Goal: Navigation & Orientation: Find specific page/section

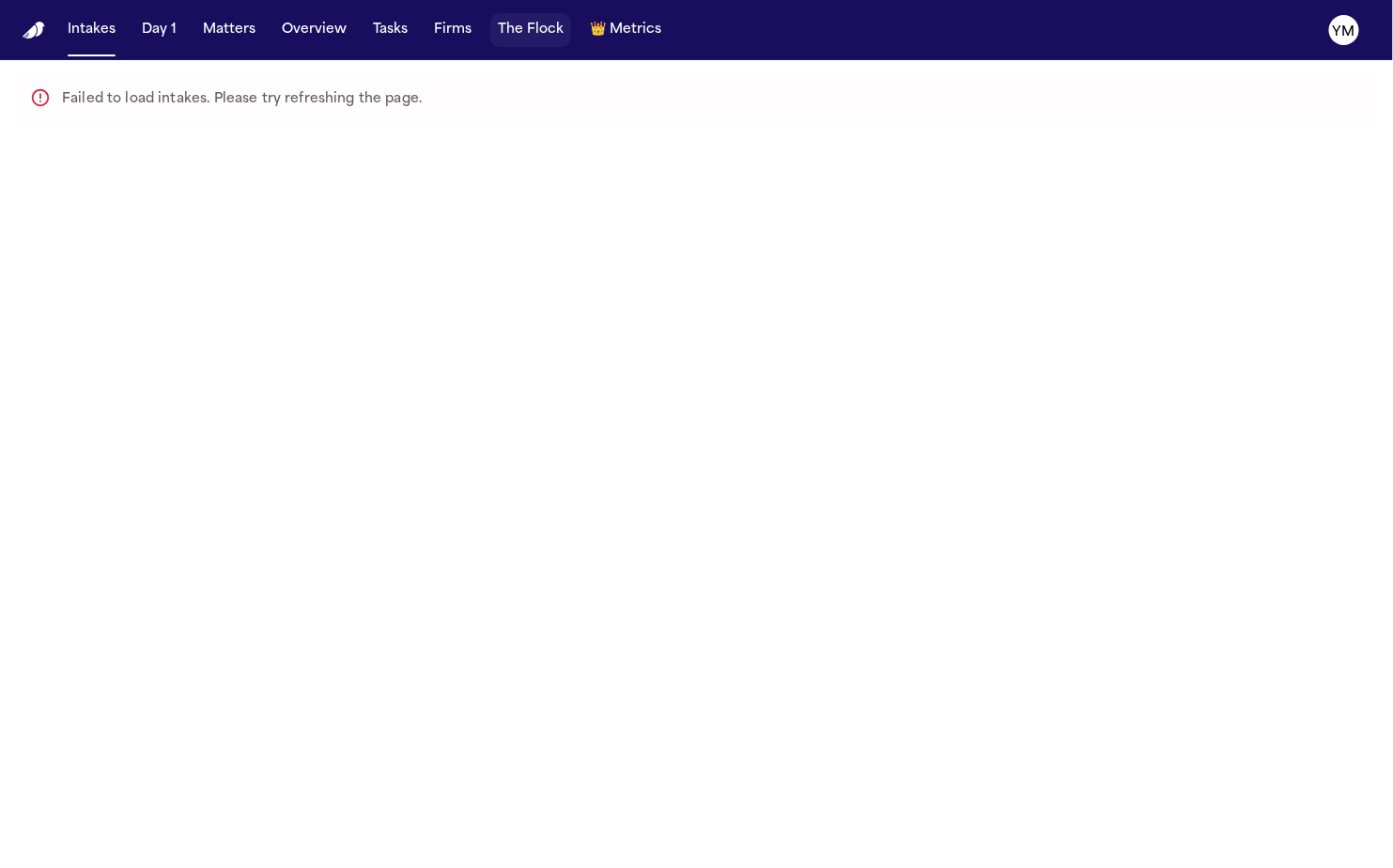
click at [523, 41] on button "The Flock" at bounding box center [531, 30] width 81 height 34
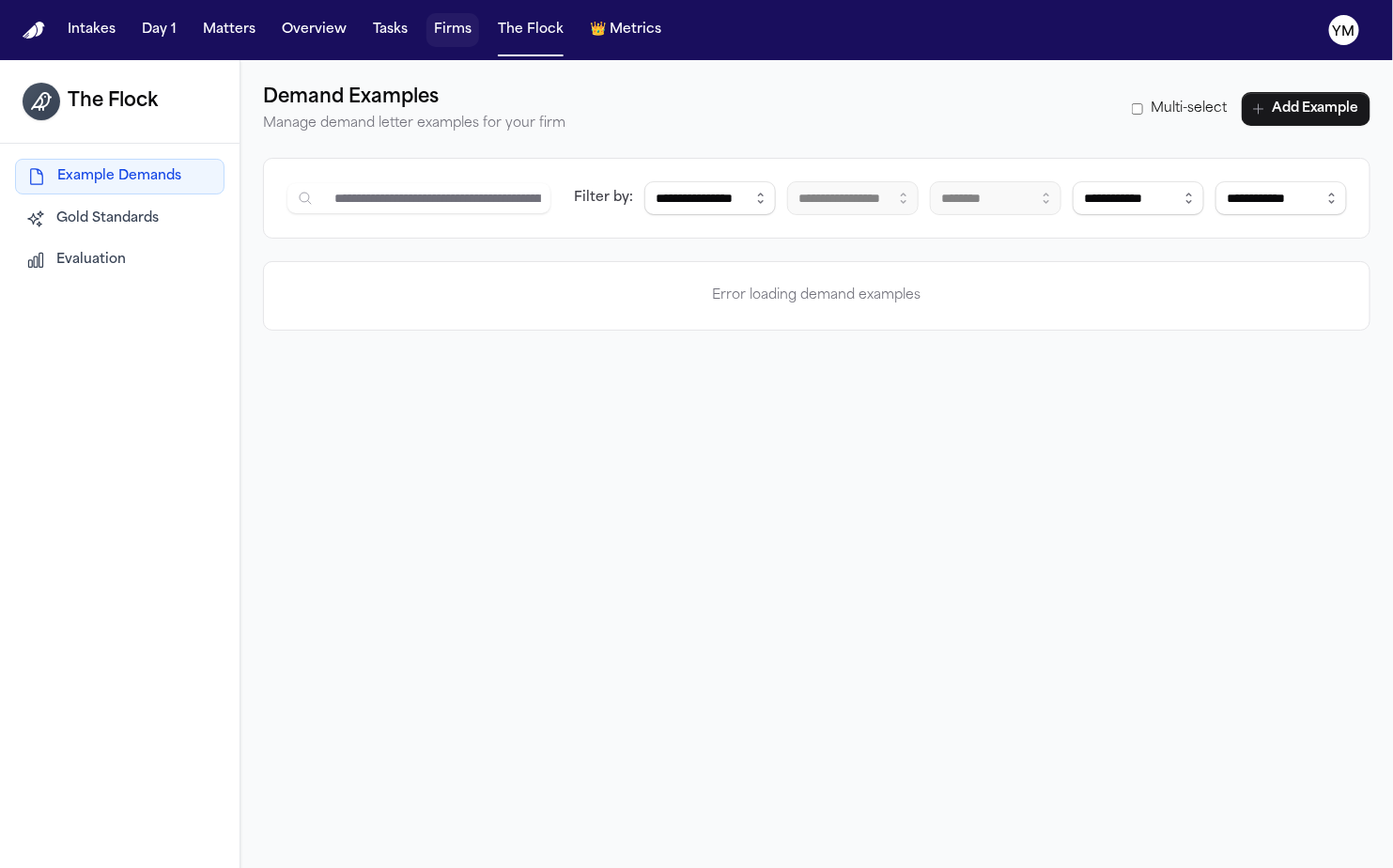
click at [445, 34] on button "Firms" at bounding box center [453, 30] width 53 height 34
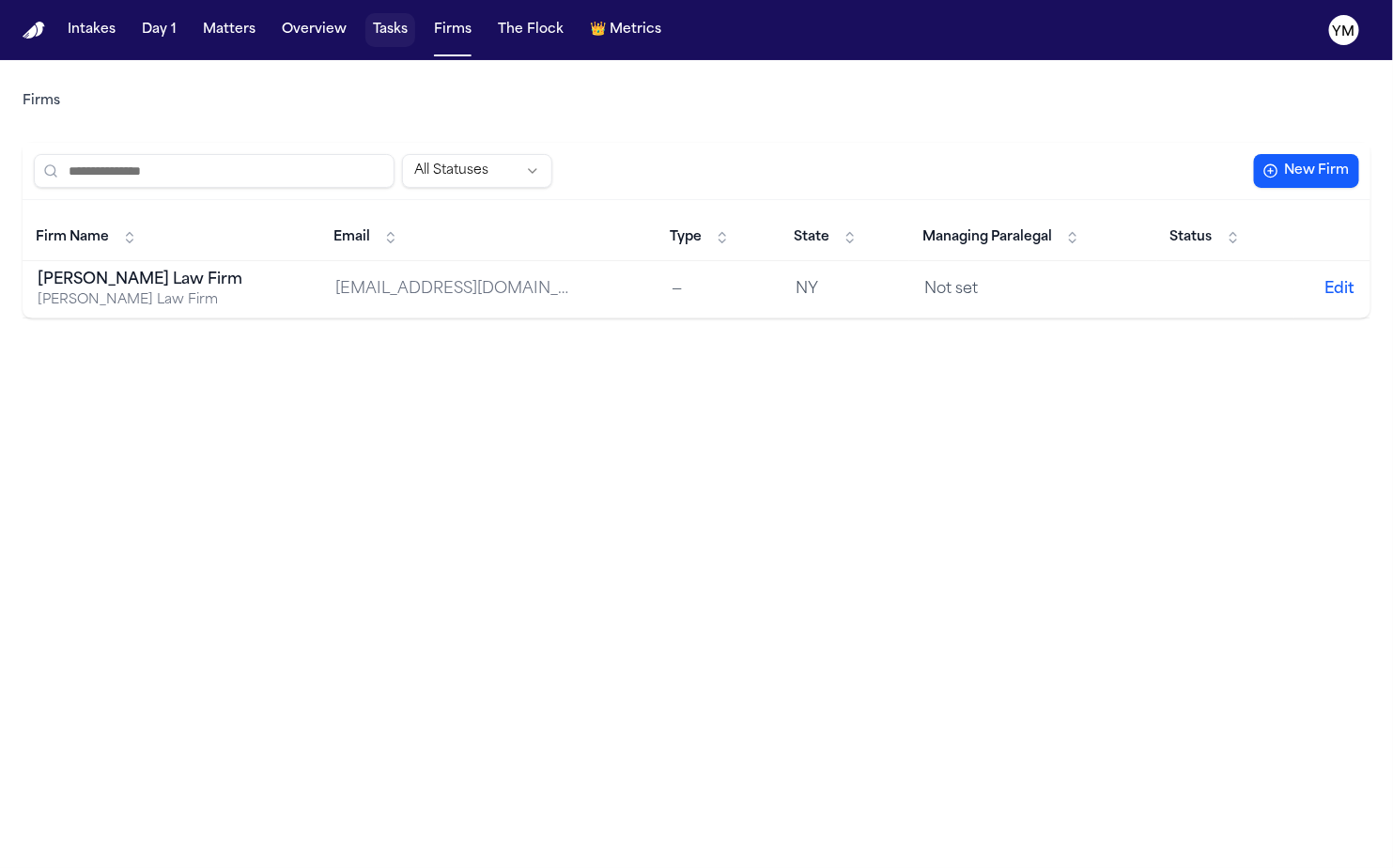
click at [402, 35] on button "Tasks" at bounding box center [390, 30] width 50 height 34
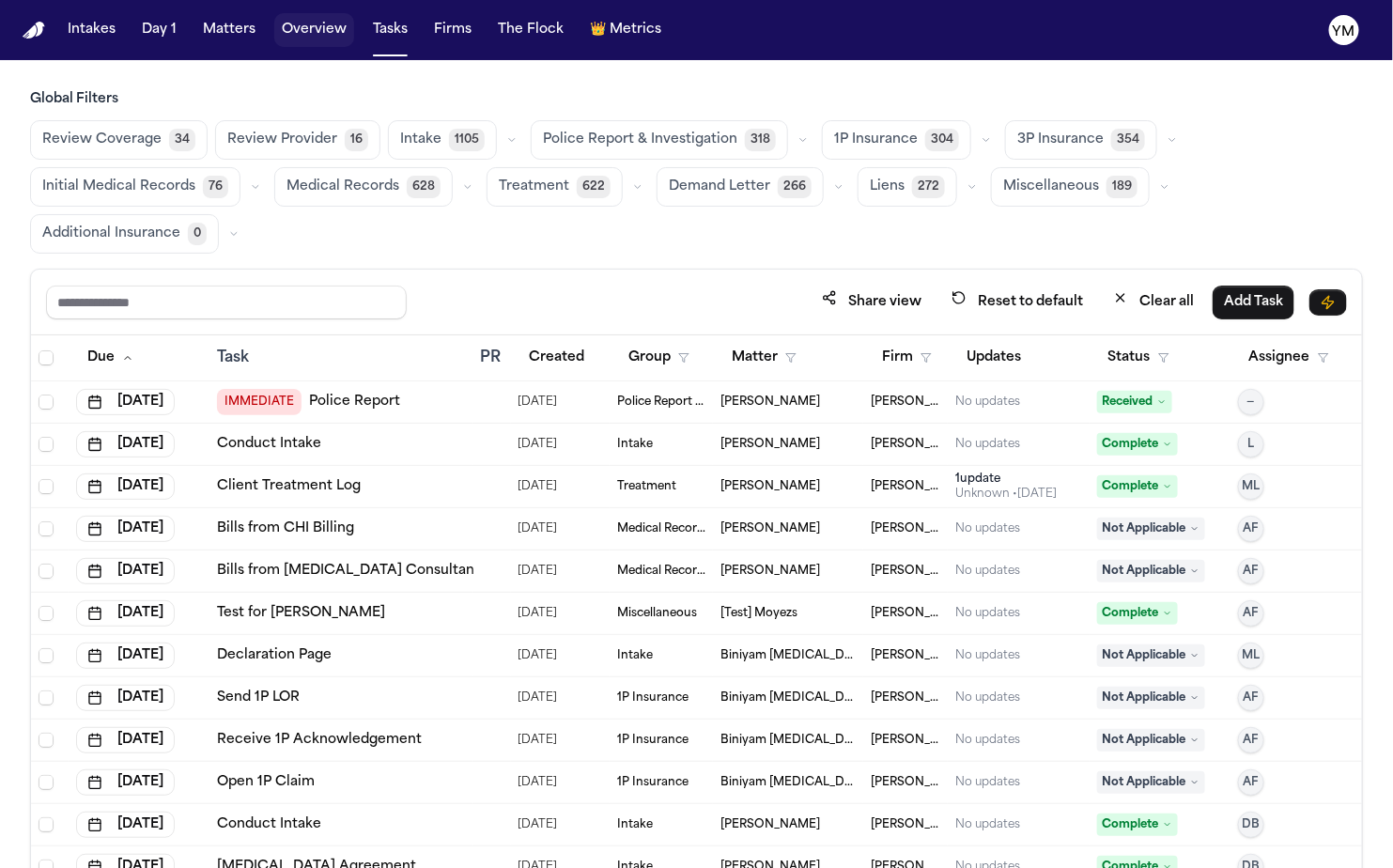
click at [330, 36] on button "Overview" at bounding box center [314, 30] width 80 height 34
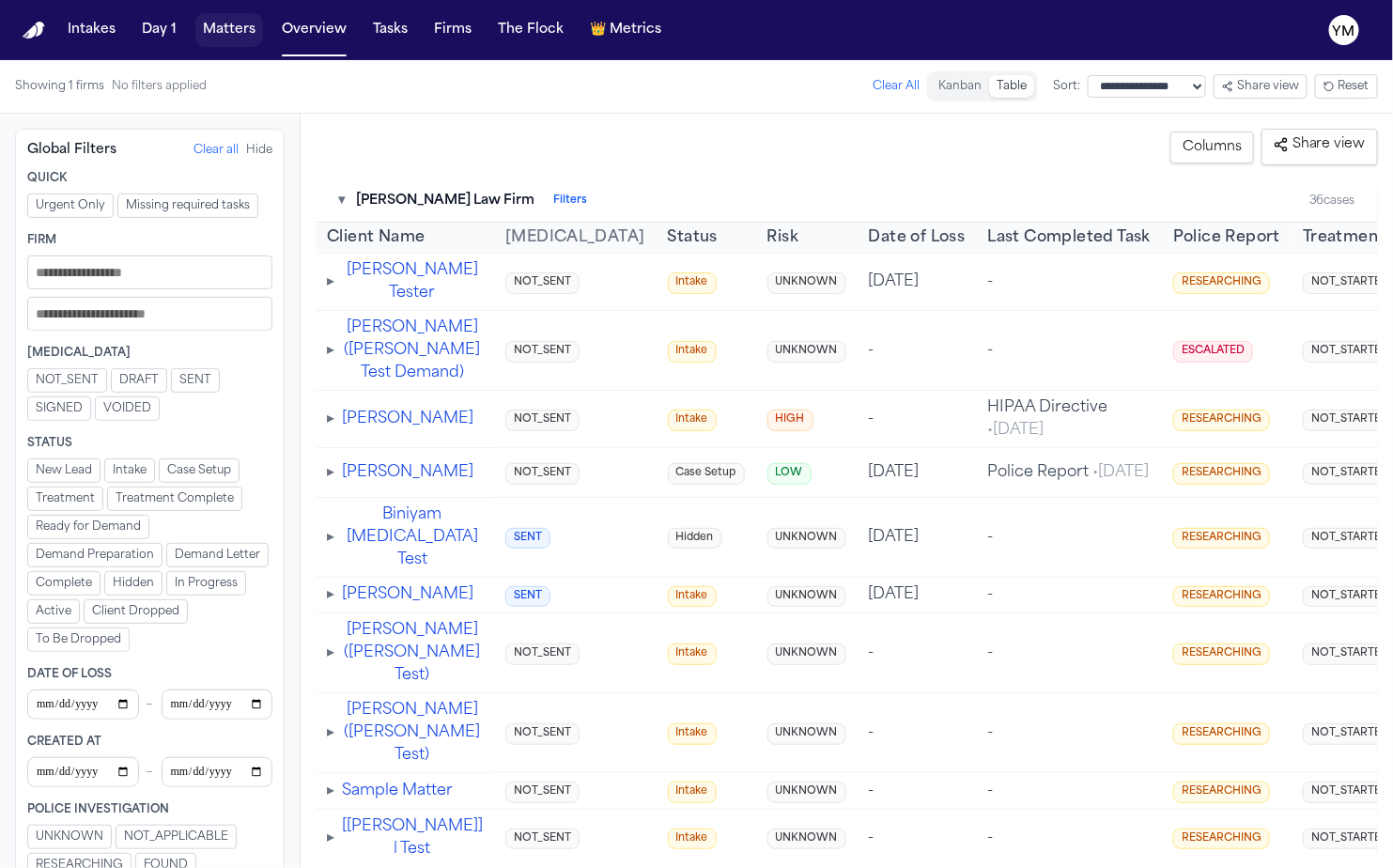
click at [239, 32] on button "Matters" at bounding box center [229, 30] width 68 height 34
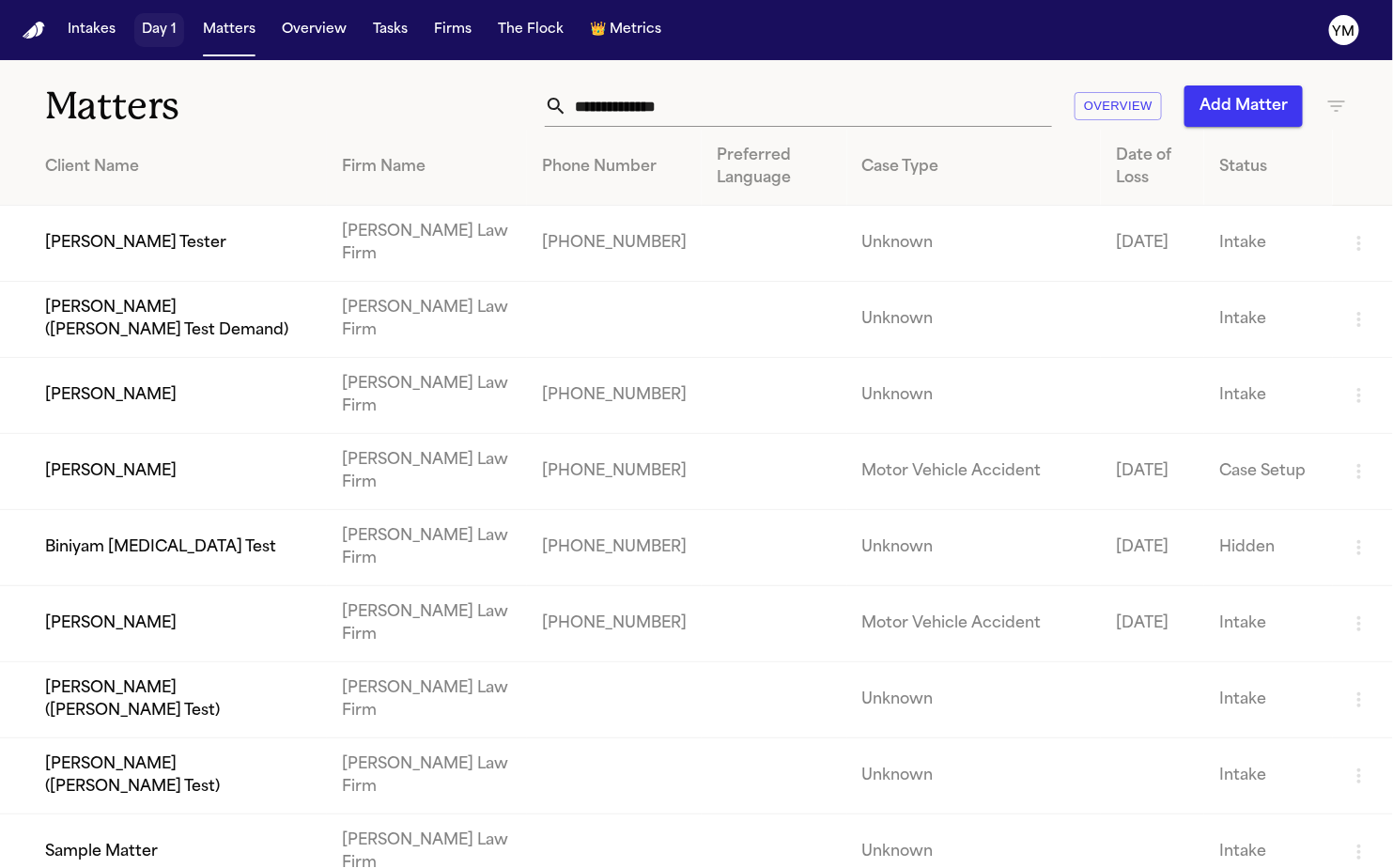
click at [169, 35] on button "Day 1" at bounding box center [159, 30] width 50 height 34
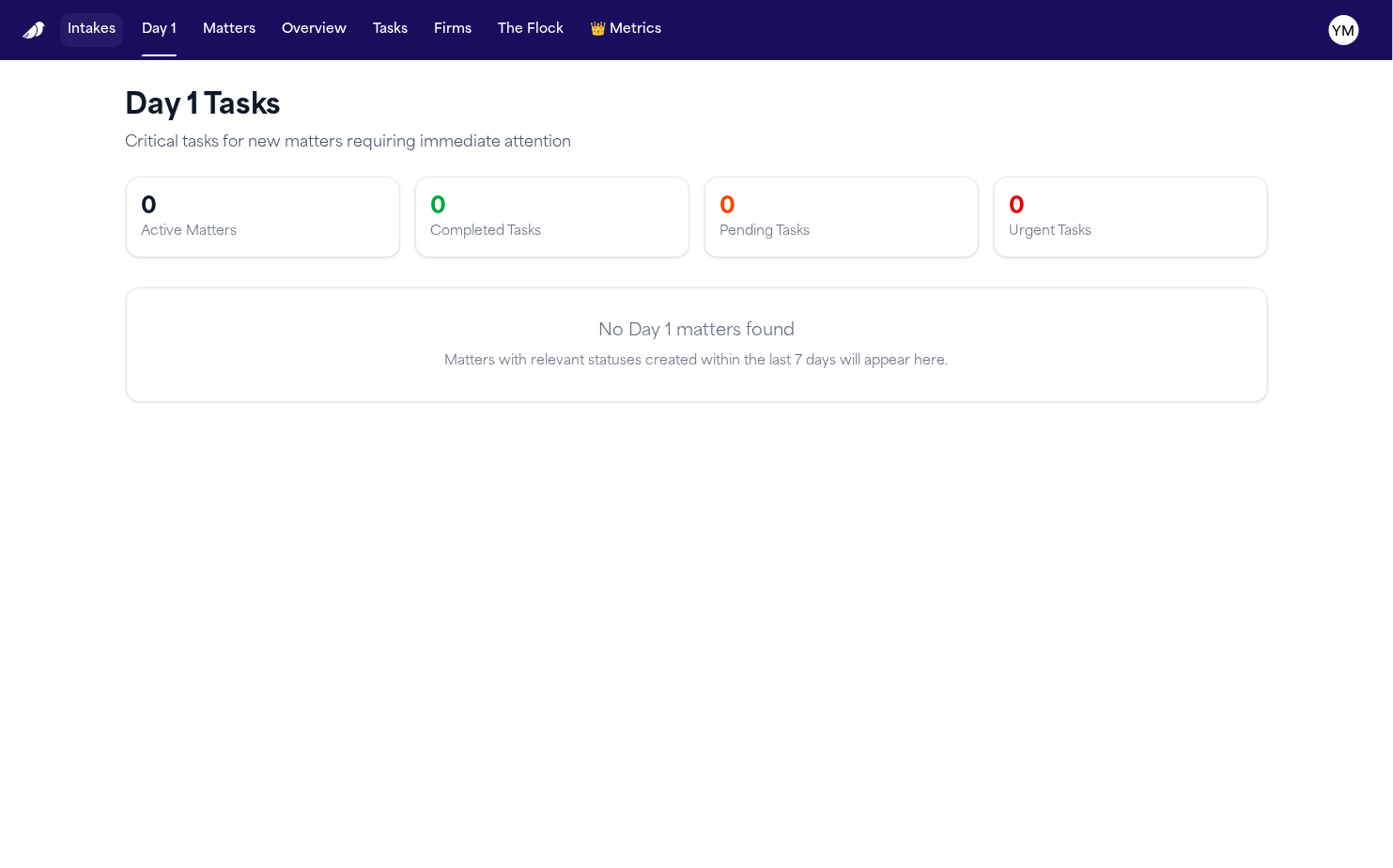
click at [98, 33] on button "Intakes" at bounding box center [91, 30] width 63 height 34
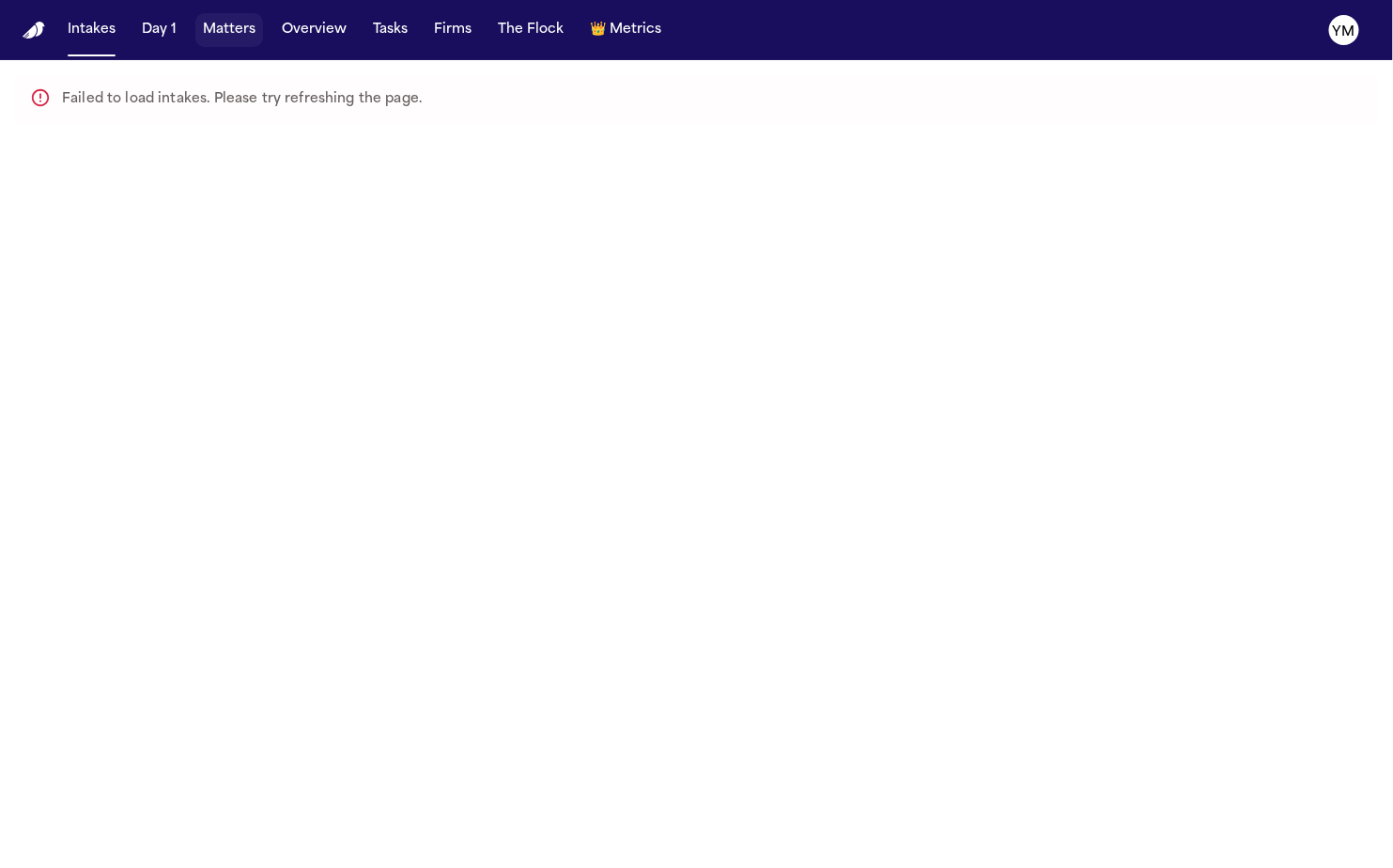
click at [227, 36] on button "Matters" at bounding box center [229, 30] width 68 height 34
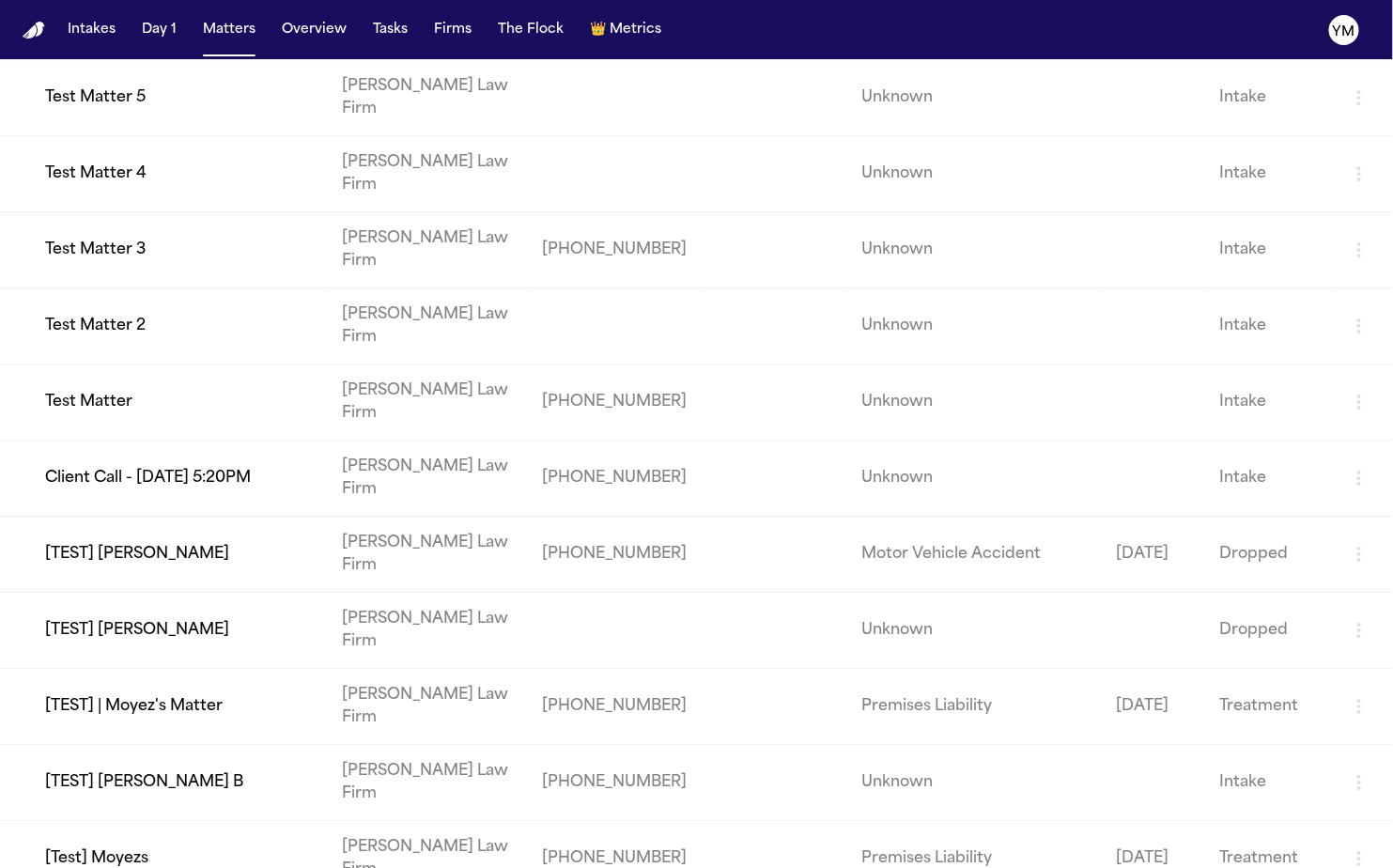
scroll to position [1091, 0]
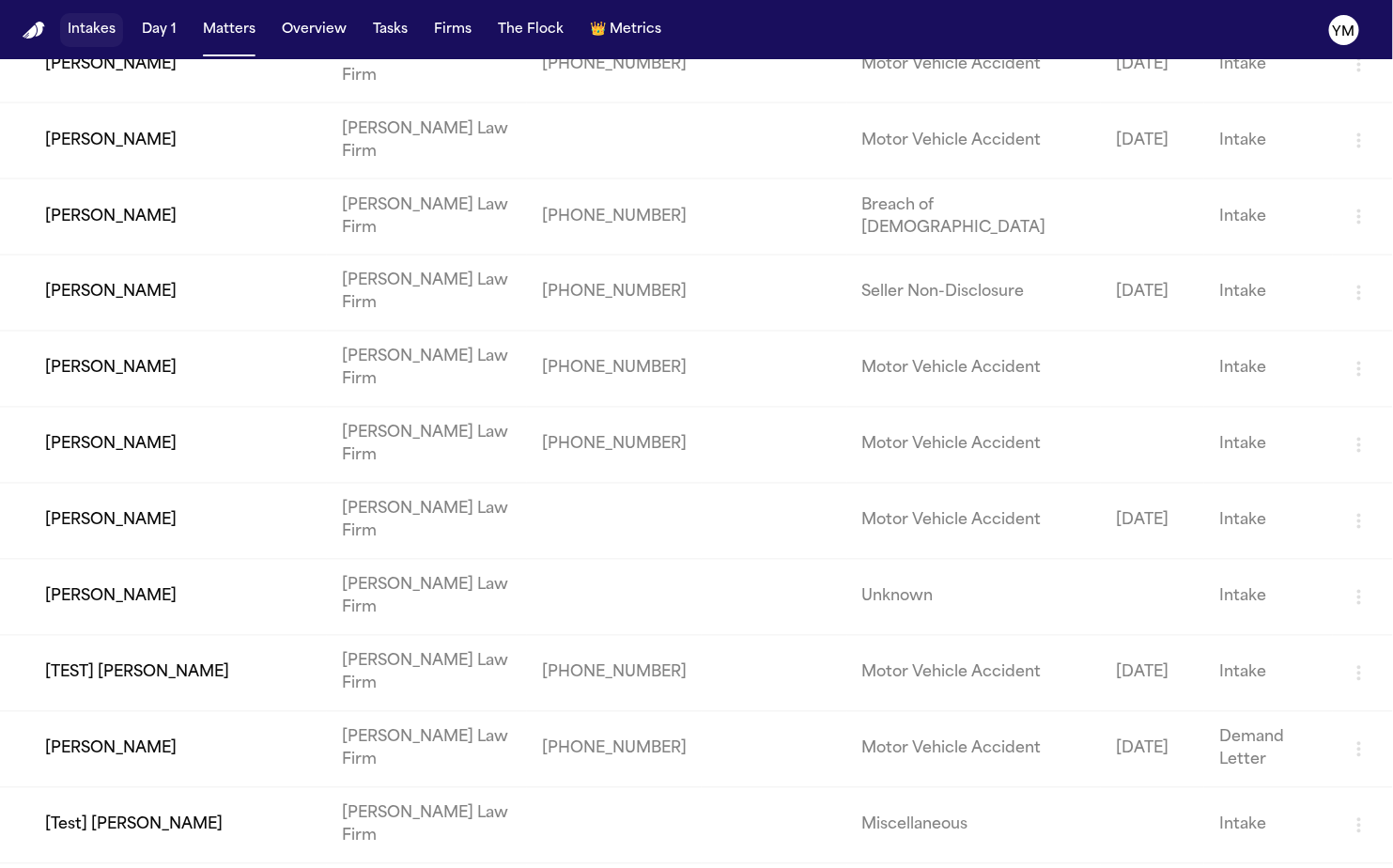
click at [99, 34] on button "Intakes" at bounding box center [91, 30] width 63 height 34
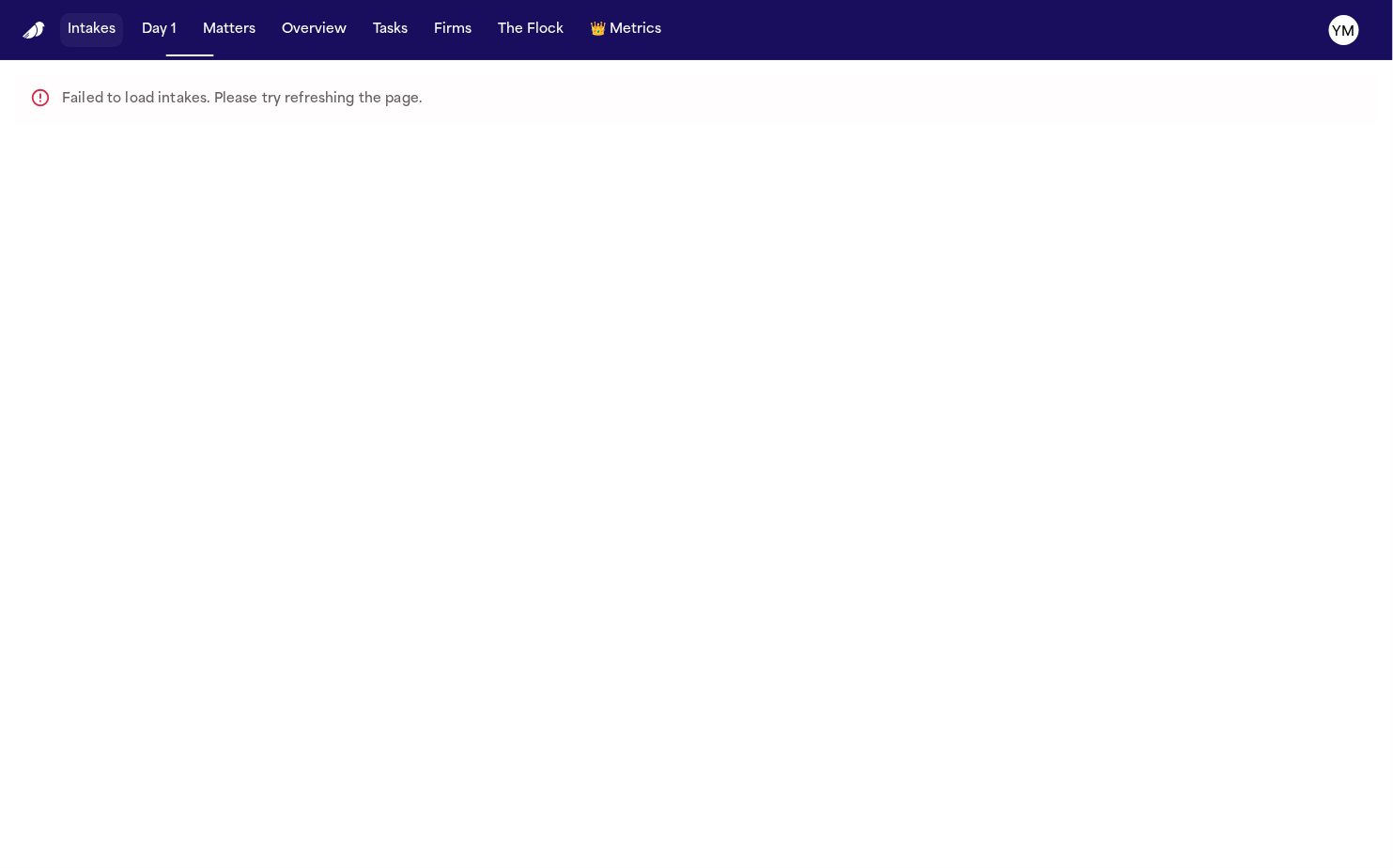
click at [99, 34] on button "Intakes" at bounding box center [91, 30] width 63 height 34
click at [167, 41] on button "Day 1" at bounding box center [159, 30] width 50 height 34
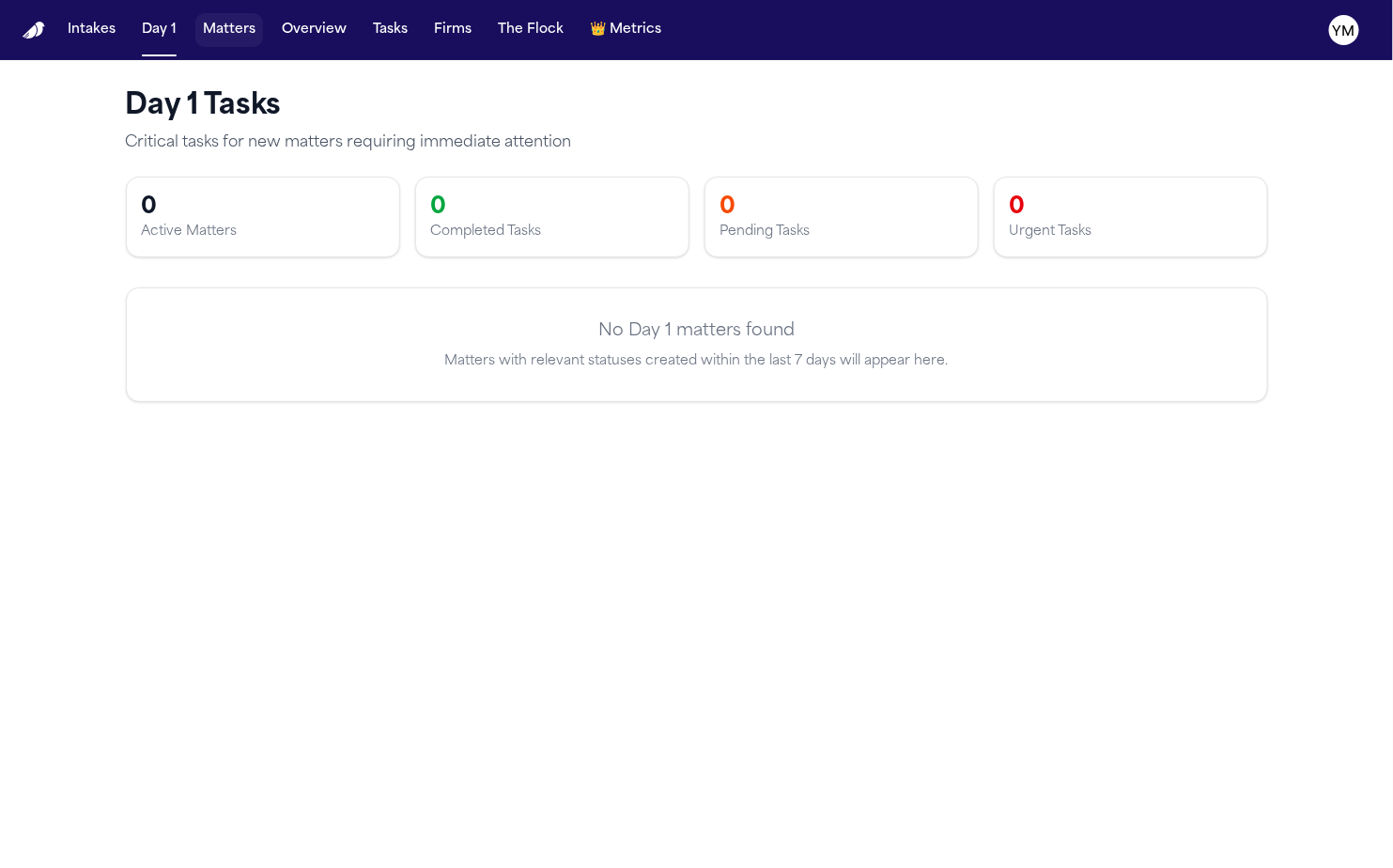
click at [234, 34] on button "Matters" at bounding box center [229, 30] width 68 height 34
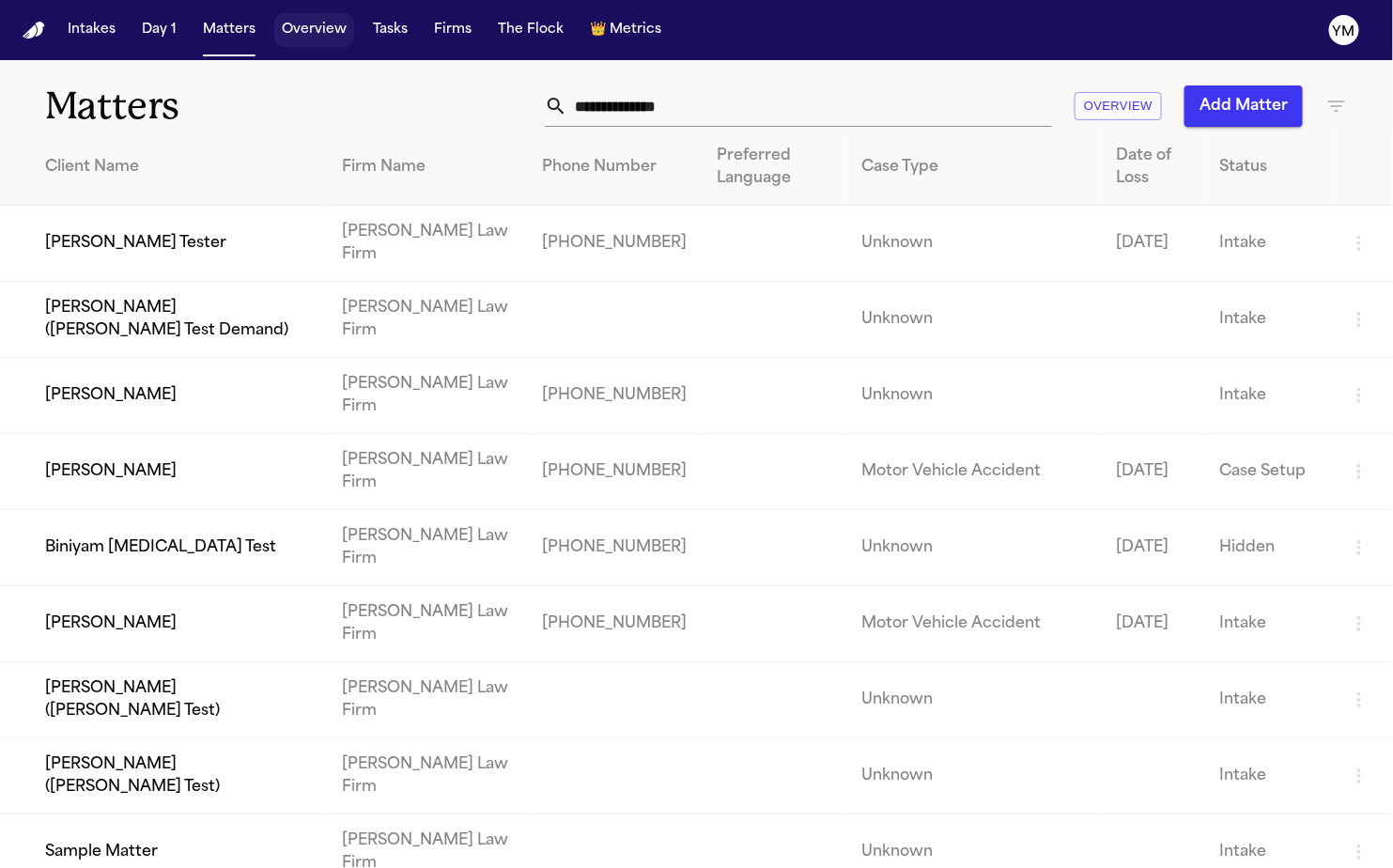
click at [316, 33] on button "Overview" at bounding box center [314, 30] width 80 height 34
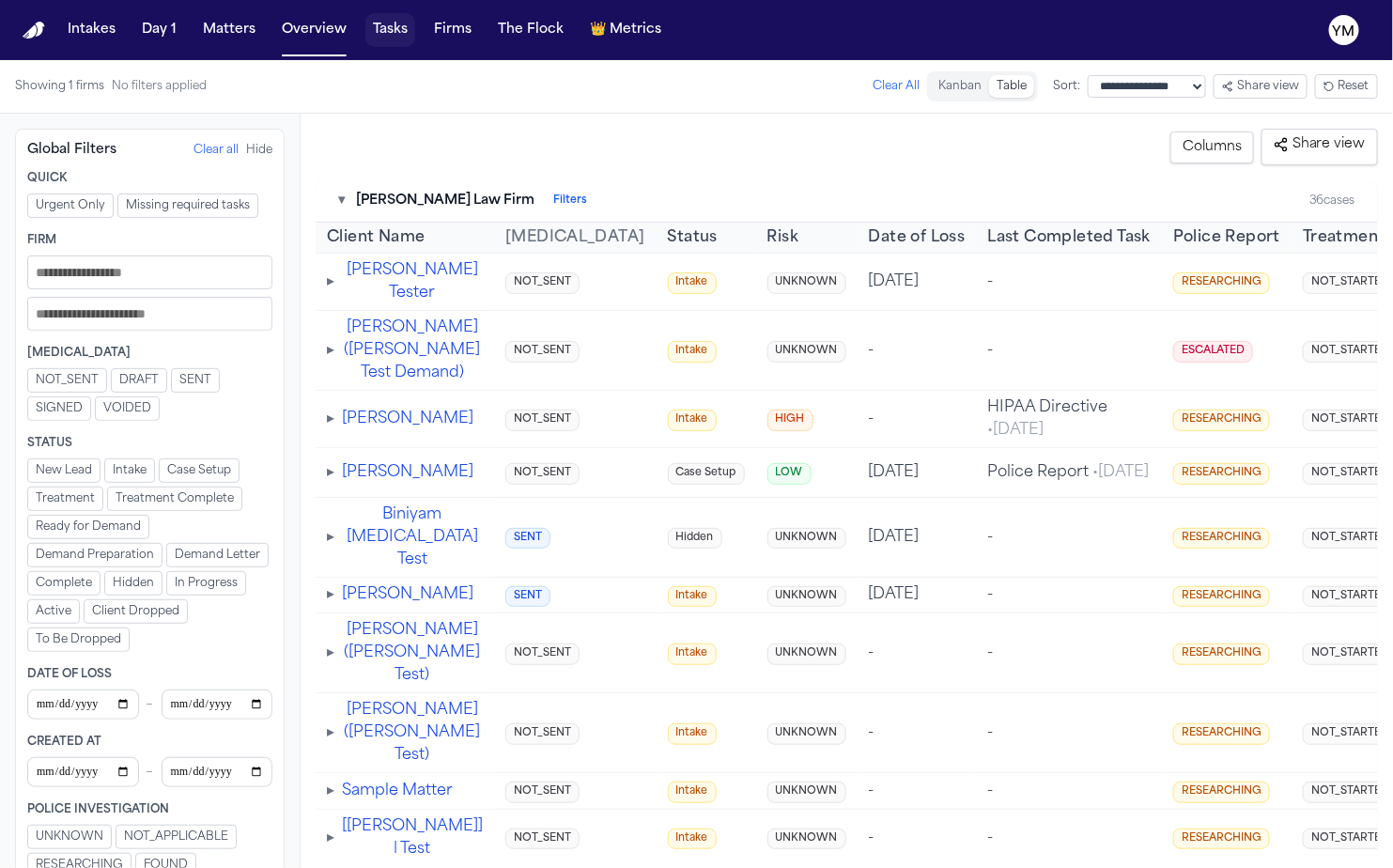
click at [396, 29] on button "Tasks" at bounding box center [390, 30] width 50 height 34
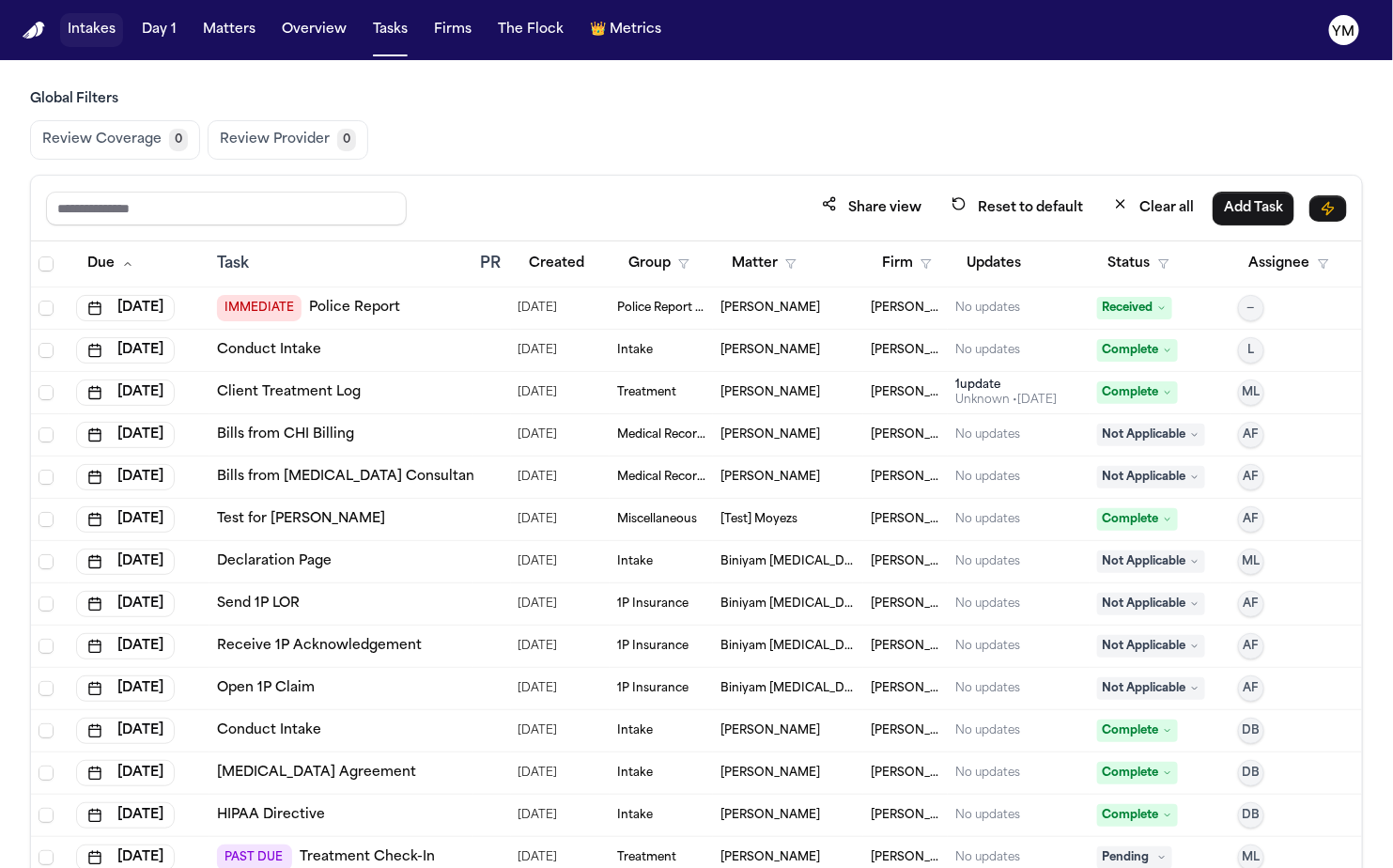
click at [99, 41] on button "Intakes" at bounding box center [91, 30] width 63 height 34
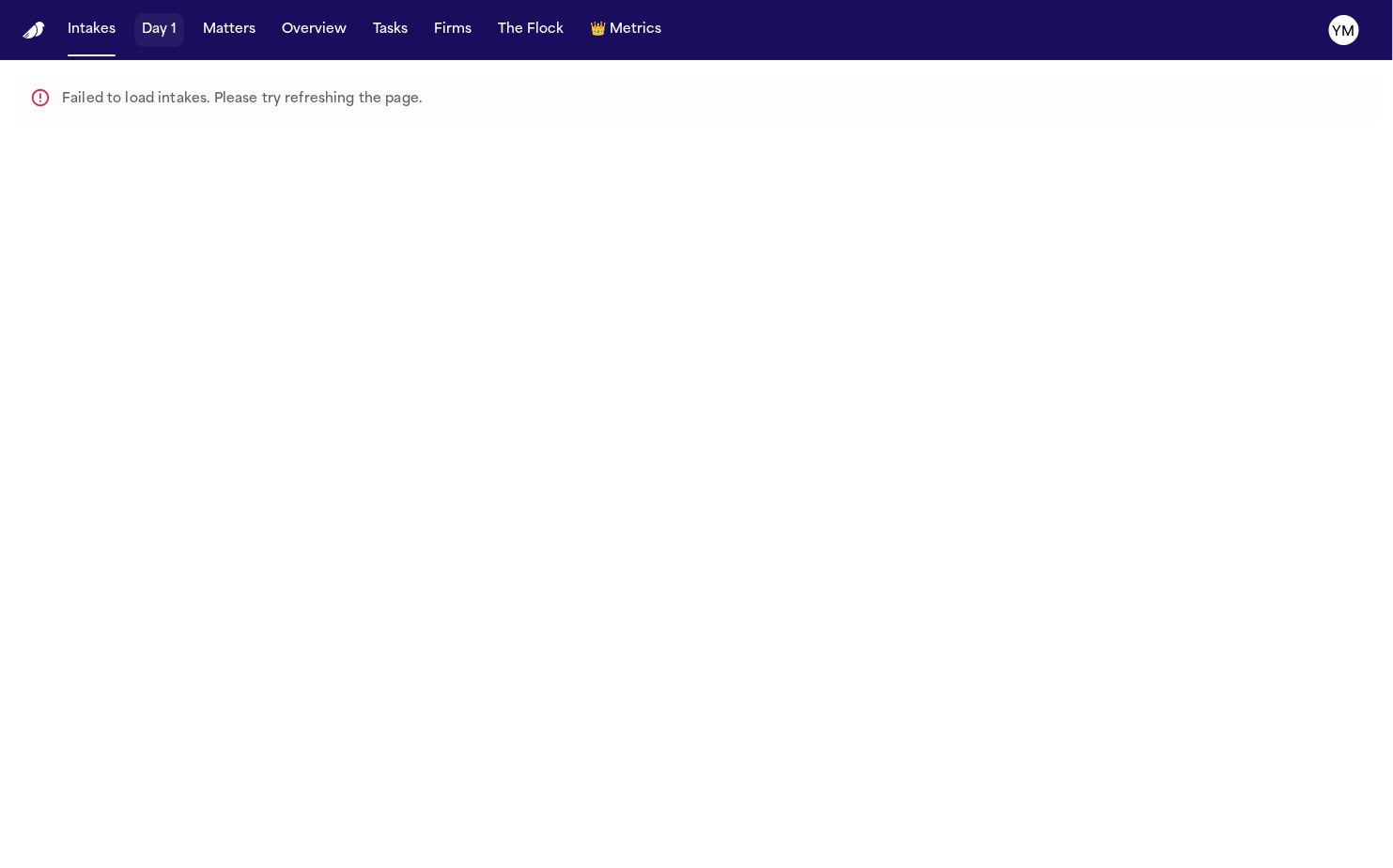
click at [155, 37] on button "Day 1" at bounding box center [159, 30] width 50 height 34
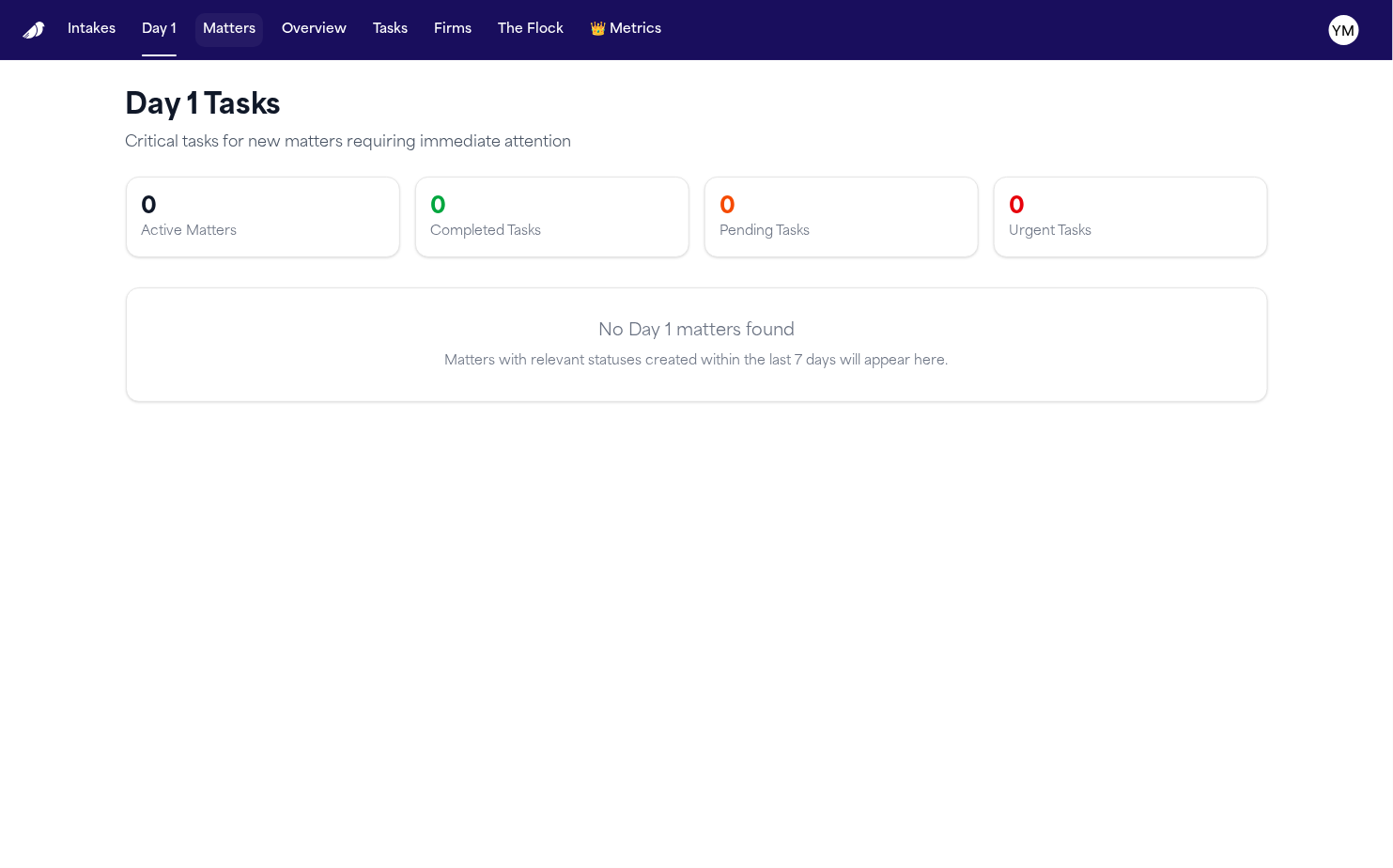
click at [226, 32] on button "Matters" at bounding box center [229, 30] width 68 height 34
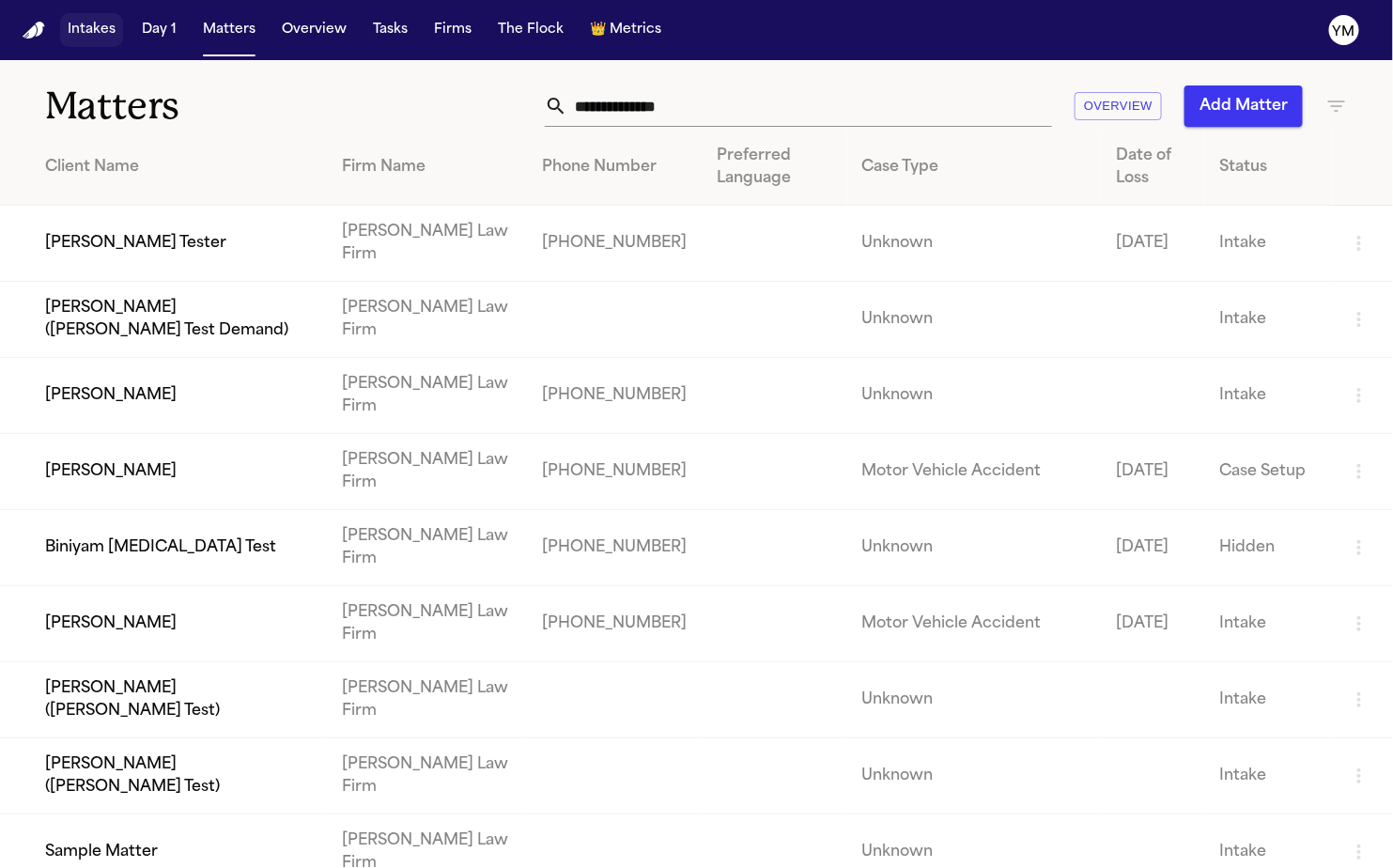
click at [91, 32] on button "Intakes" at bounding box center [91, 30] width 63 height 34
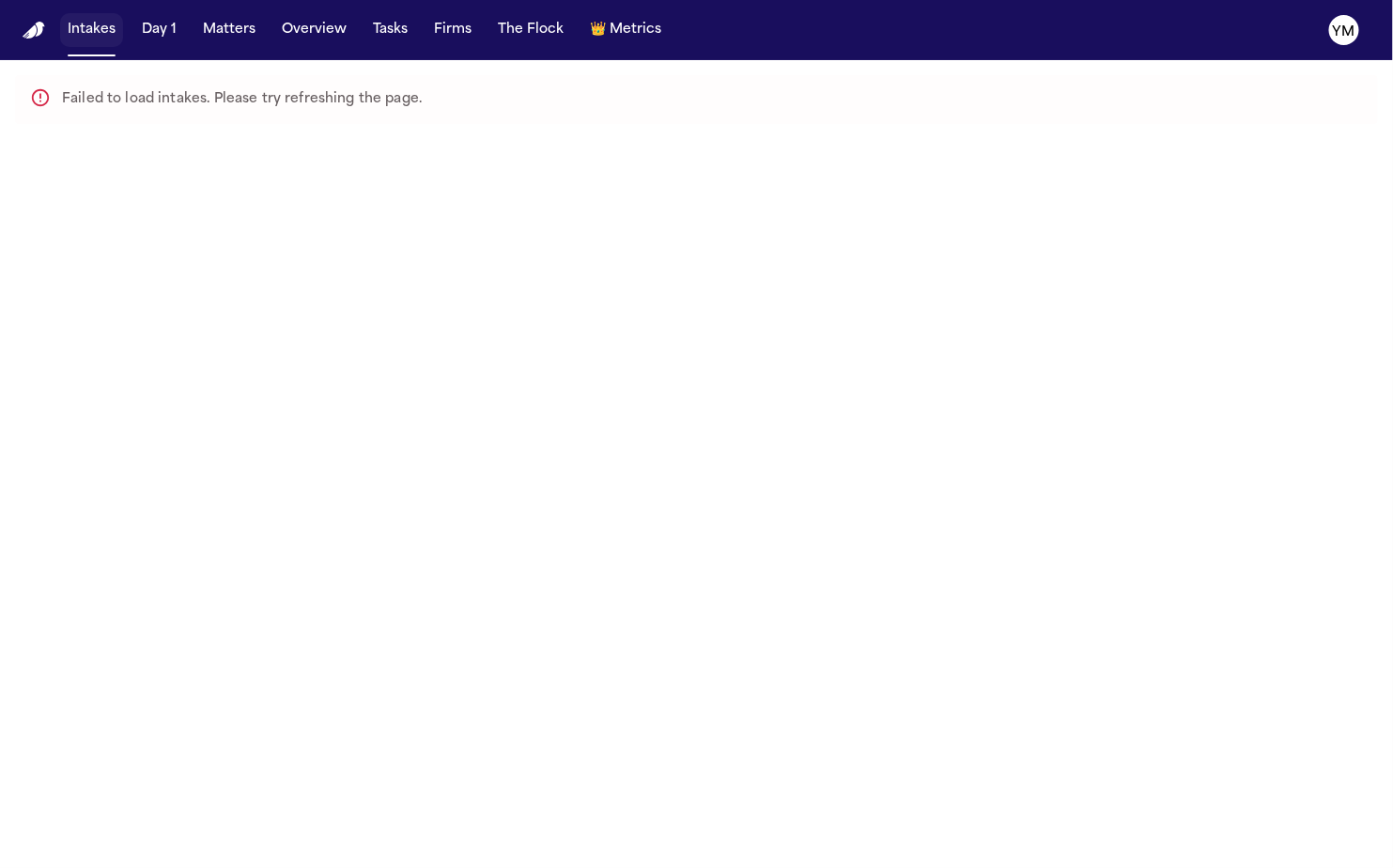
click at [91, 32] on button "Intakes" at bounding box center [91, 30] width 63 height 34
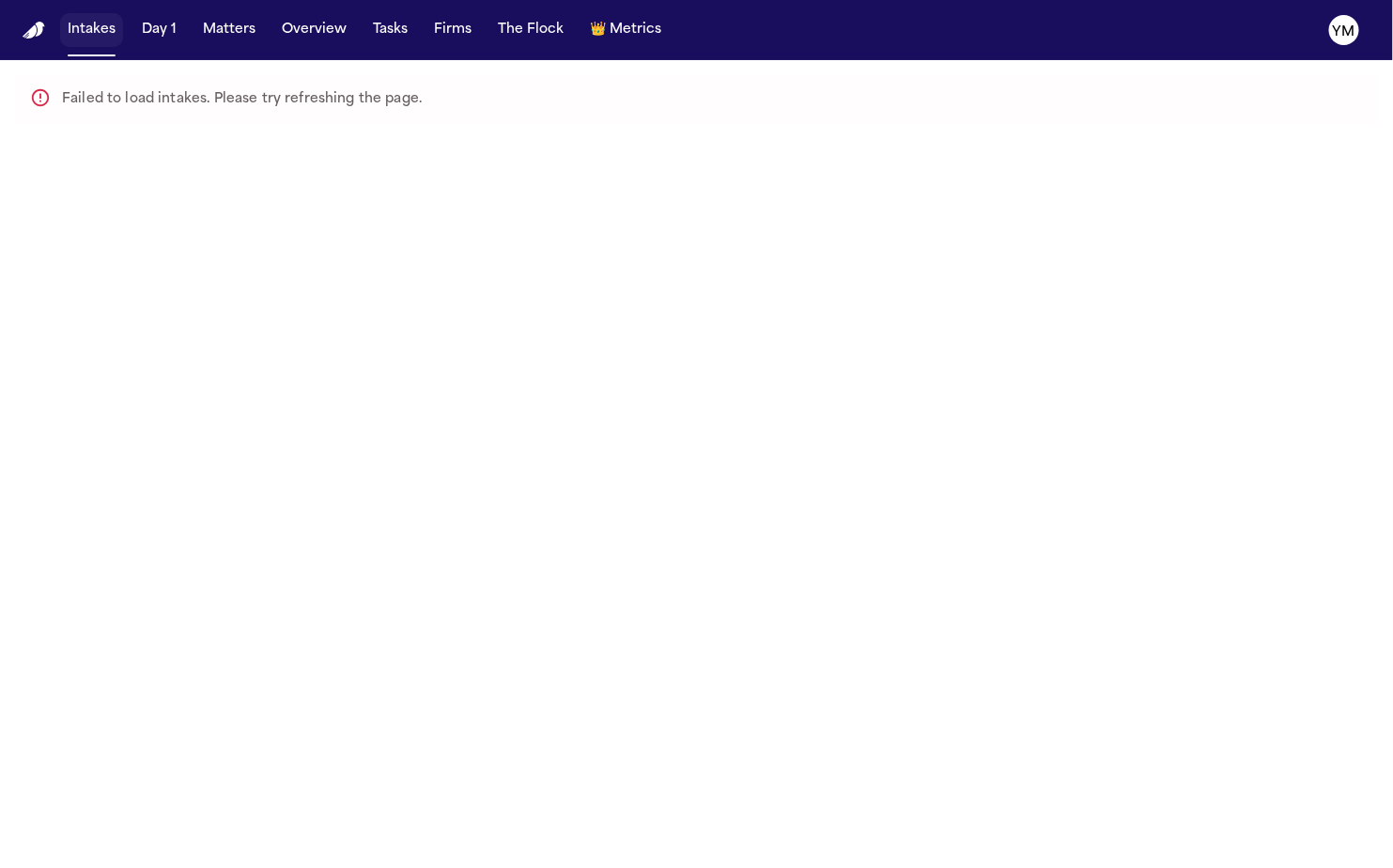
click at [91, 32] on button "Intakes" at bounding box center [91, 30] width 63 height 34
click at [1341, 39] on text "YM" at bounding box center [1344, 32] width 23 height 13
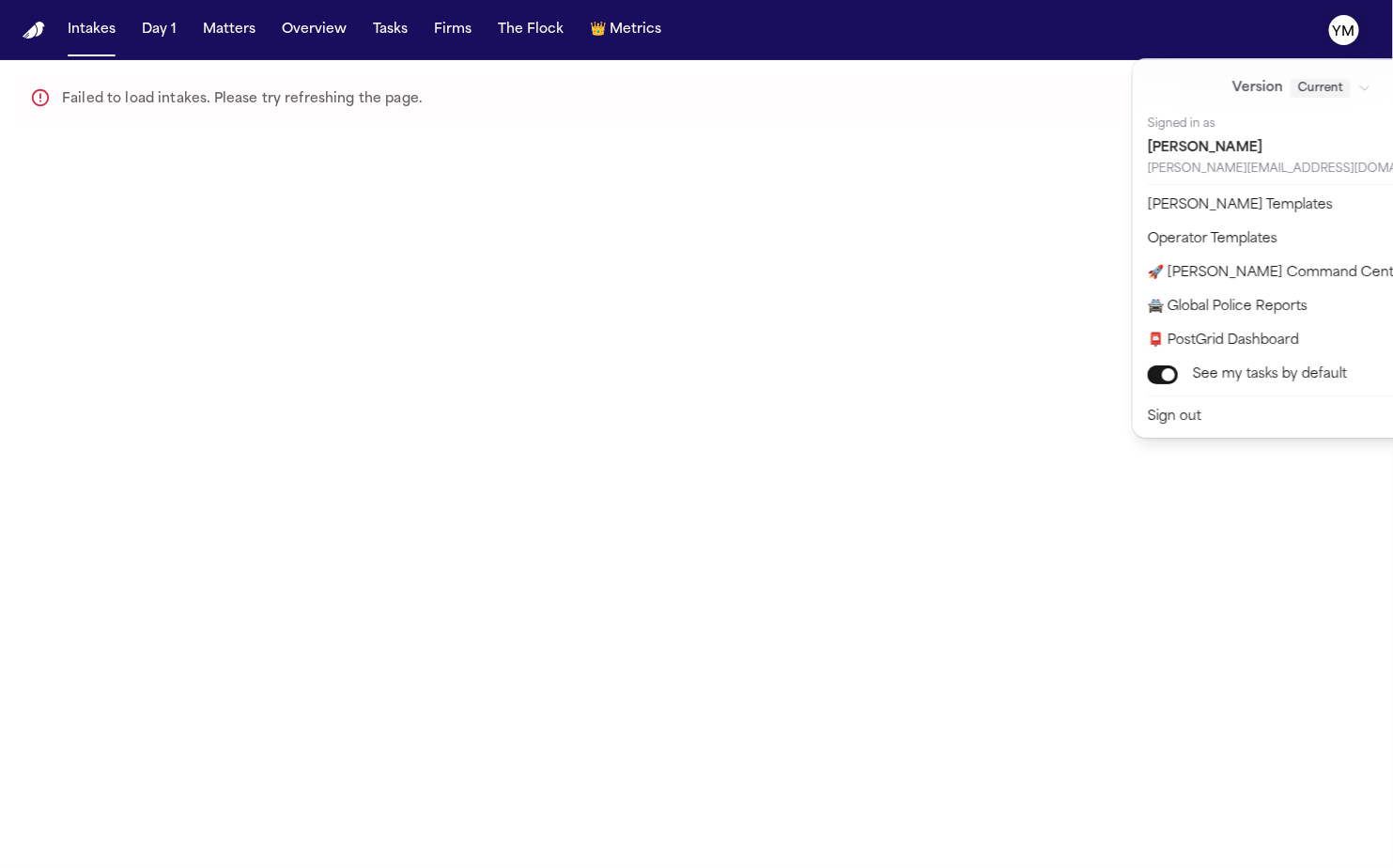
click at [1341, 39] on text "YM" at bounding box center [1344, 32] width 23 height 13
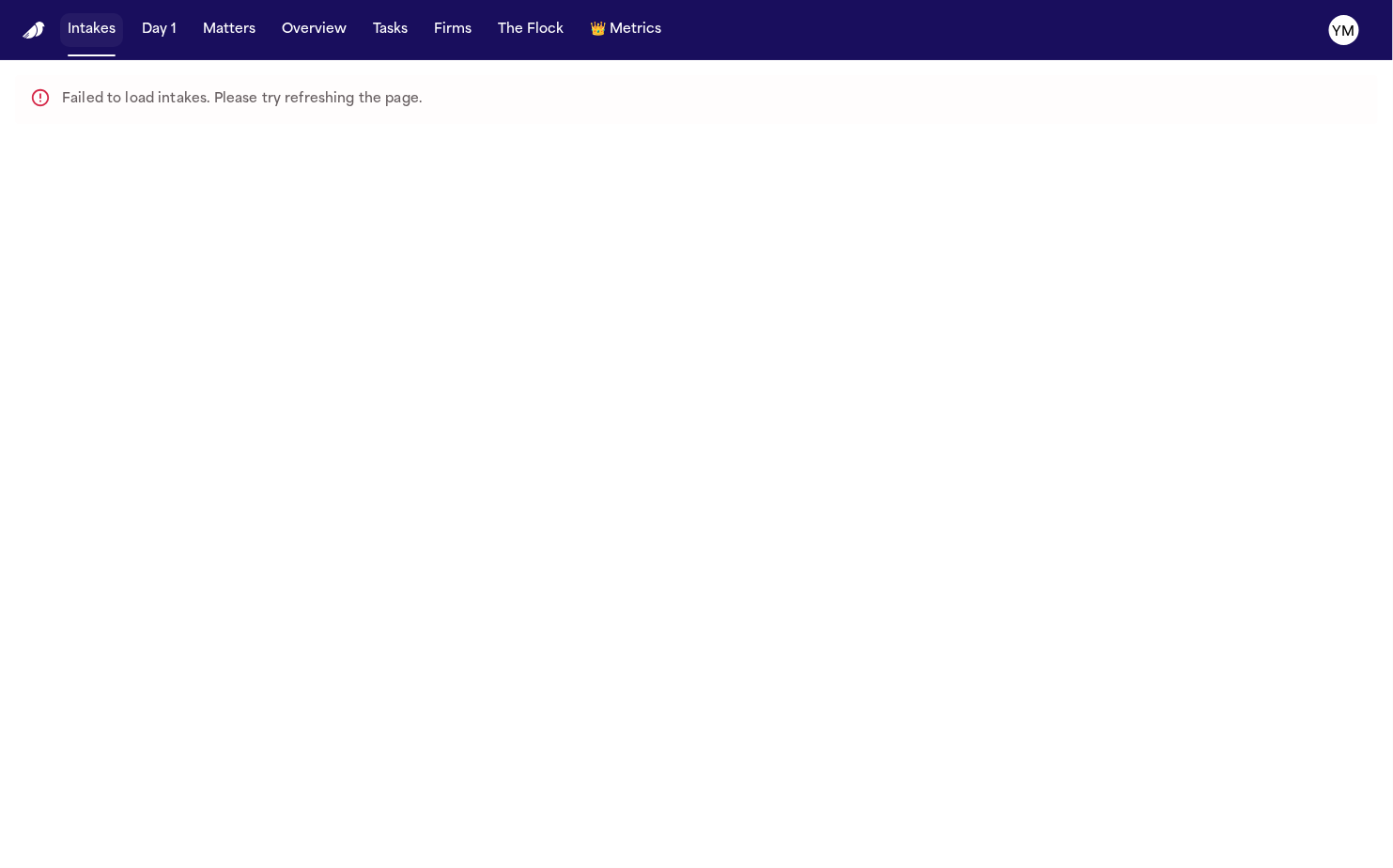
click at [78, 33] on button "Intakes" at bounding box center [91, 30] width 63 height 34
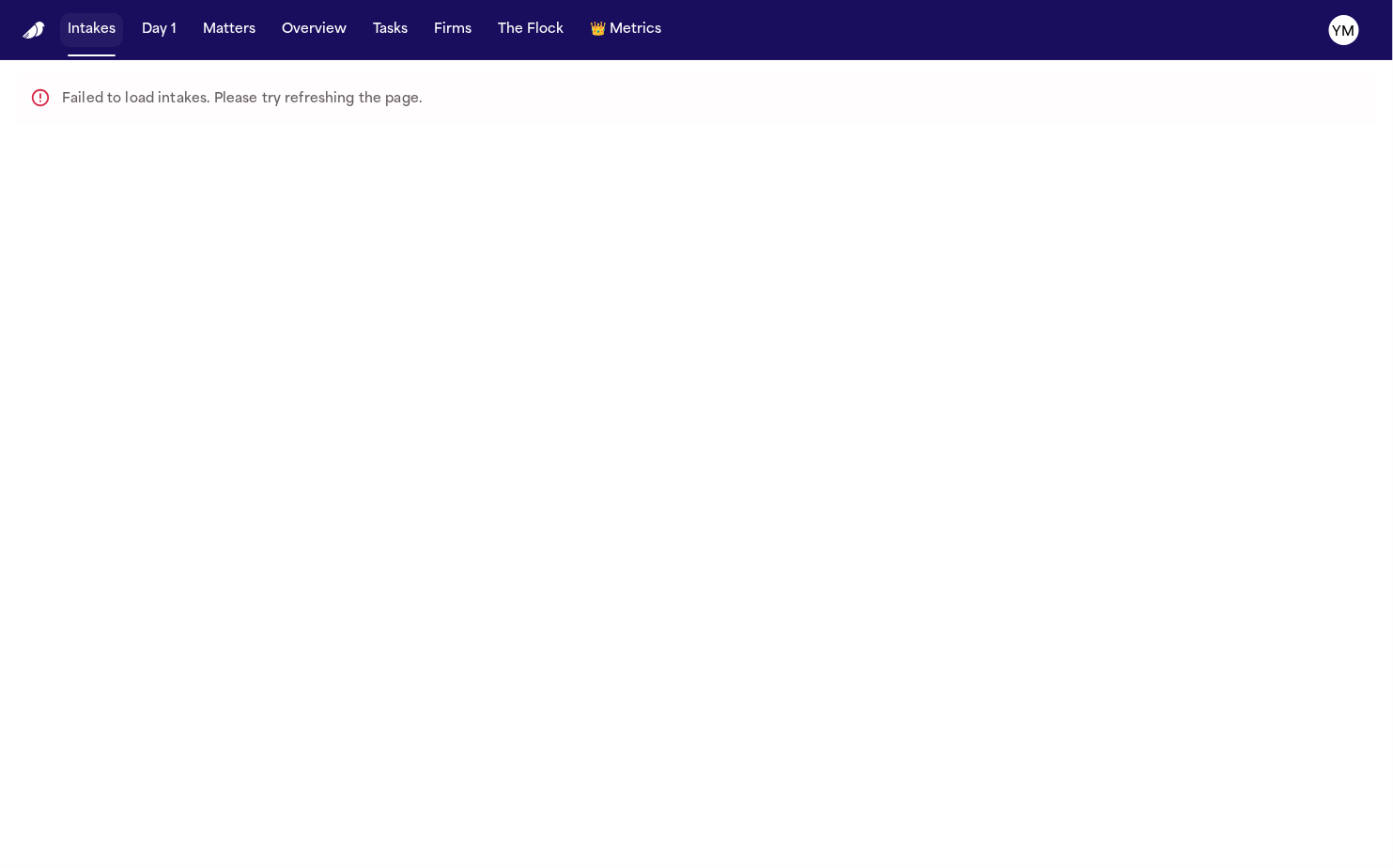
click at [78, 33] on button "Intakes" at bounding box center [91, 30] width 63 height 34
click at [235, 44] on button "Matters" at bounding box center [229, 30] width 68 height 34
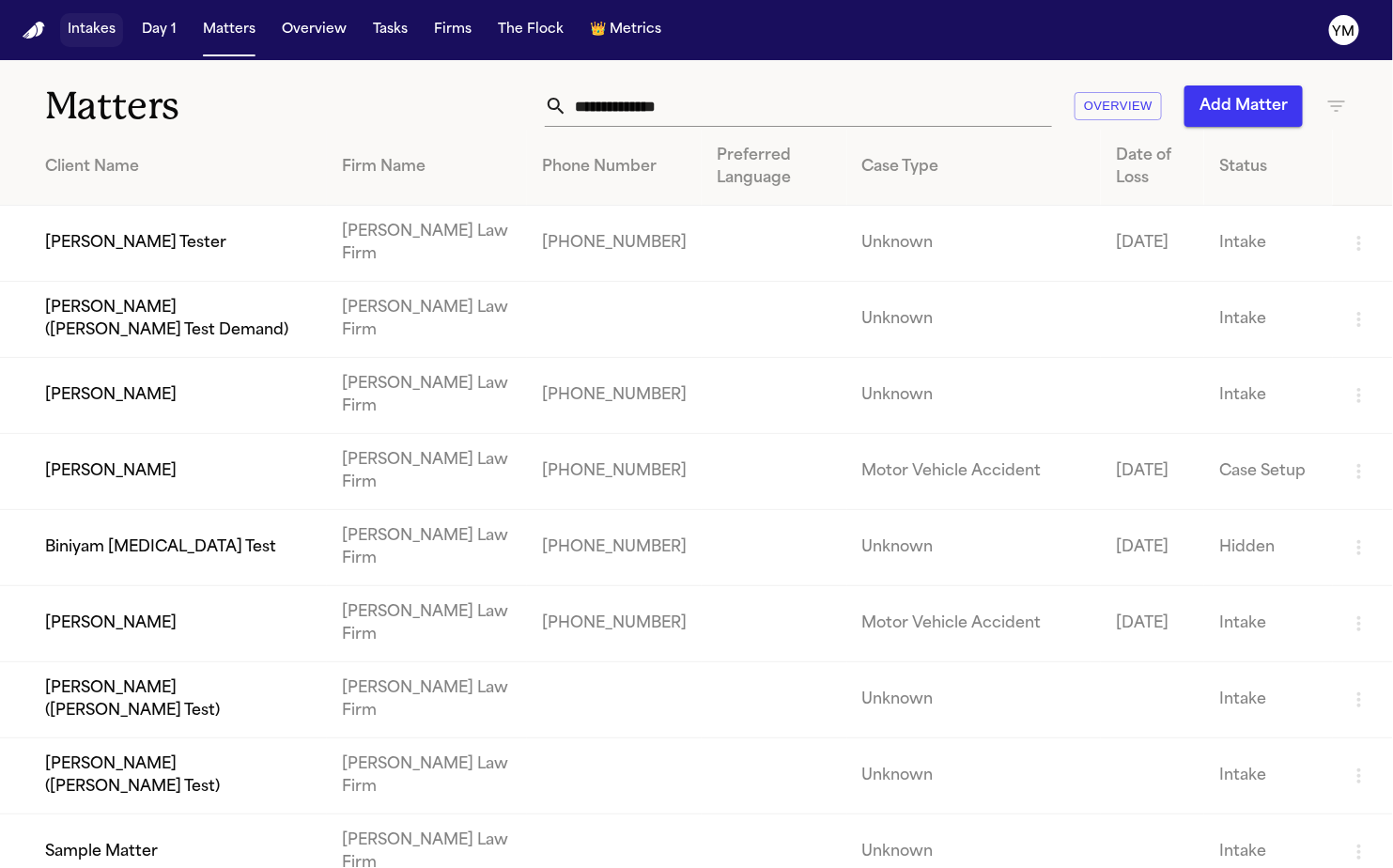
click at [98, 37] on button "Intakes" at bounding box center [91, 30] width 63 height 34
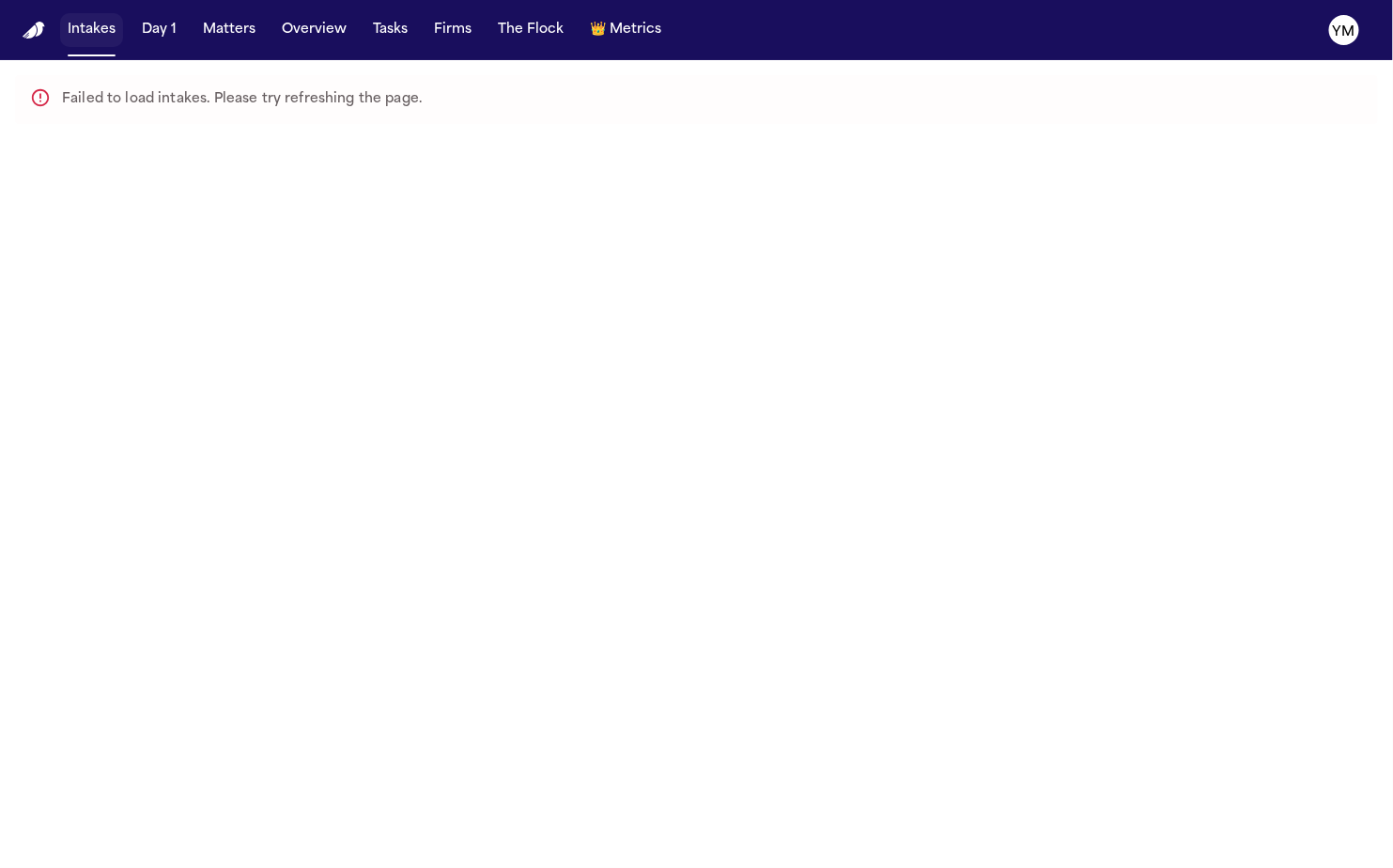
click at [99, 37] on button "Intakes" at bounding box center [91, 30] width 63 height 34
click at [145, 29] on button "Day 1" at bounding box center [159, 30] width 50 height 34
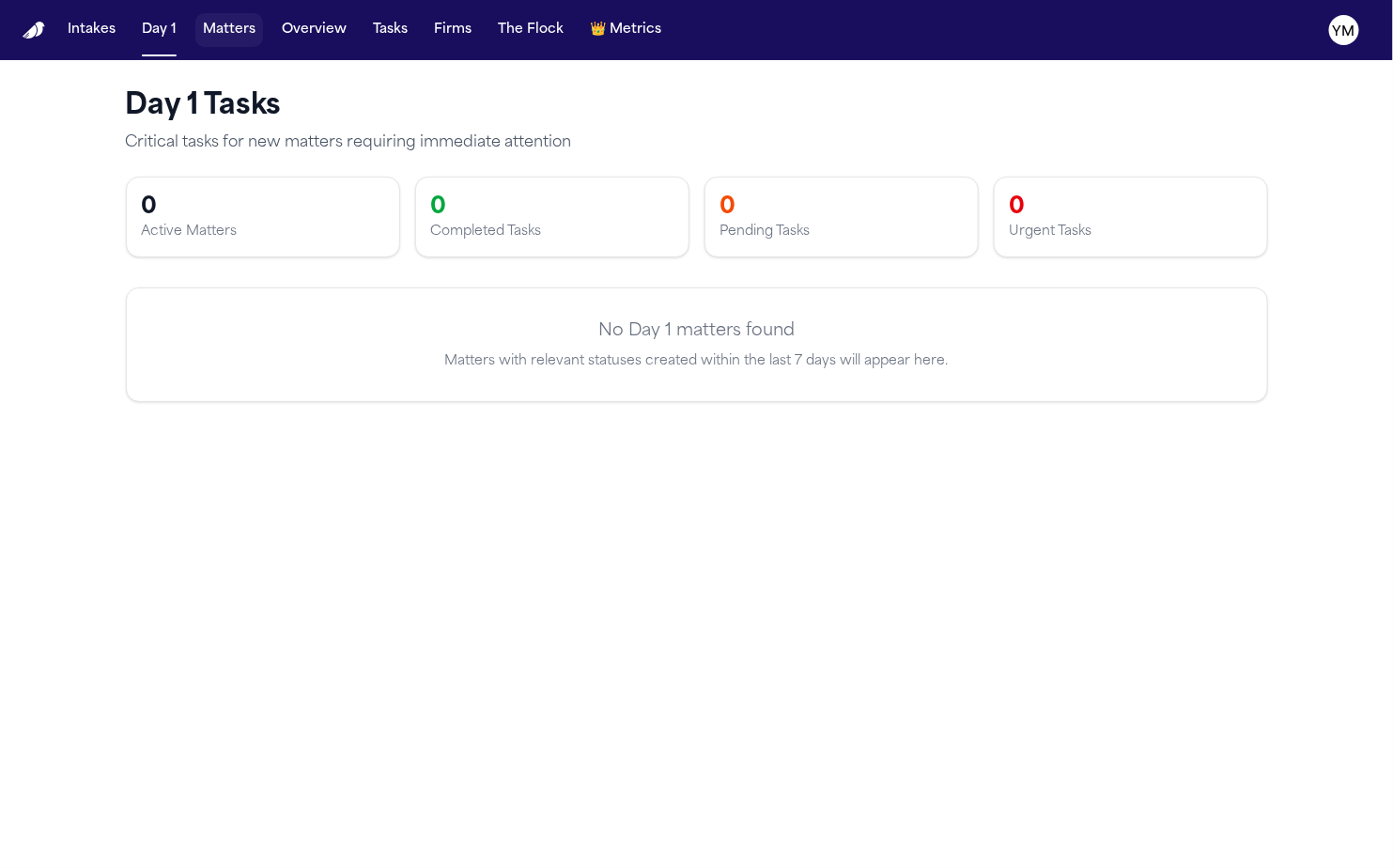
click at [220, 29] on button "Matters" at bounding box center [229, 30] width 68 height 34
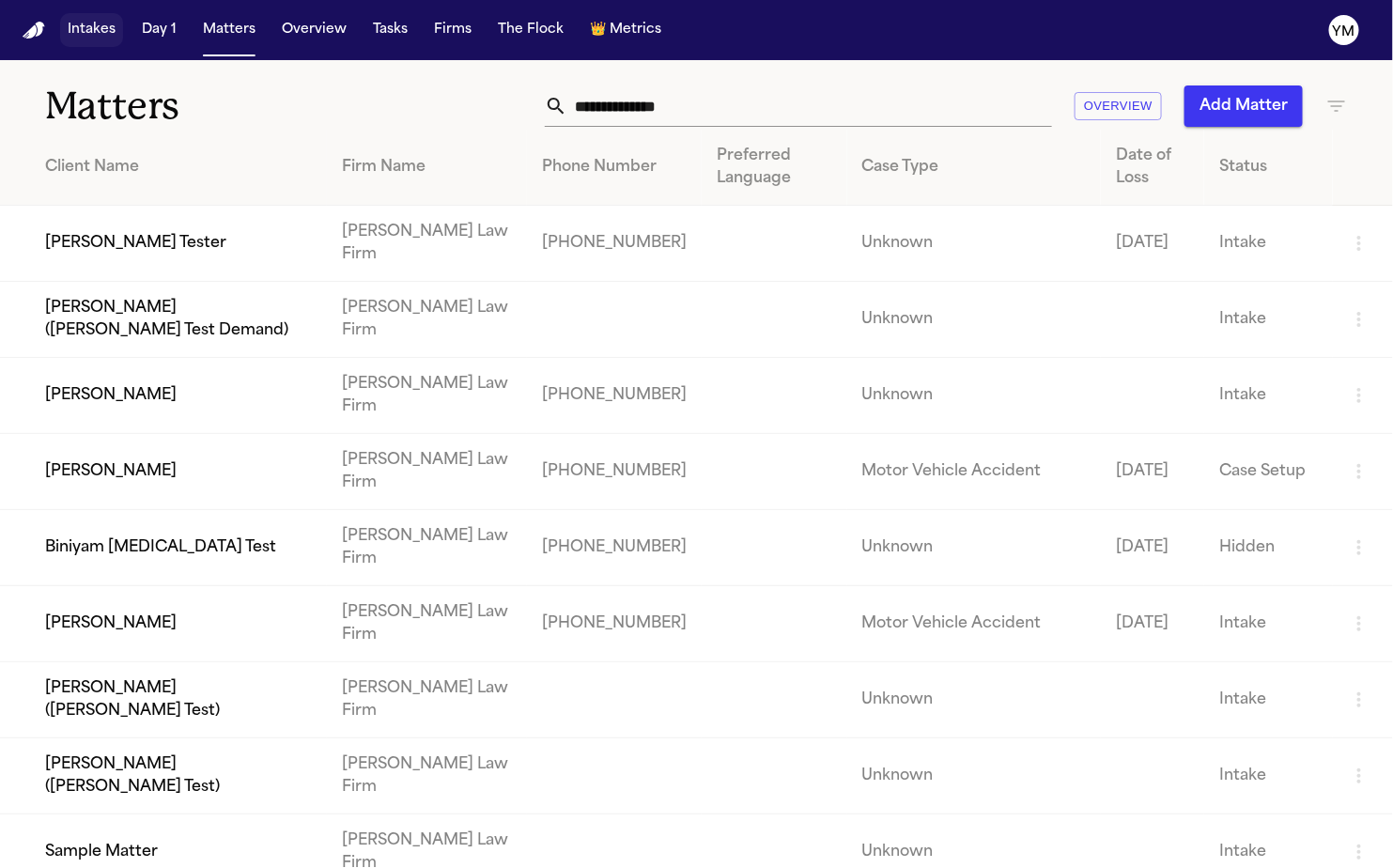
click at [78, 29] on button "Intakes" at bounding box center [91, 30] width 63 height 34
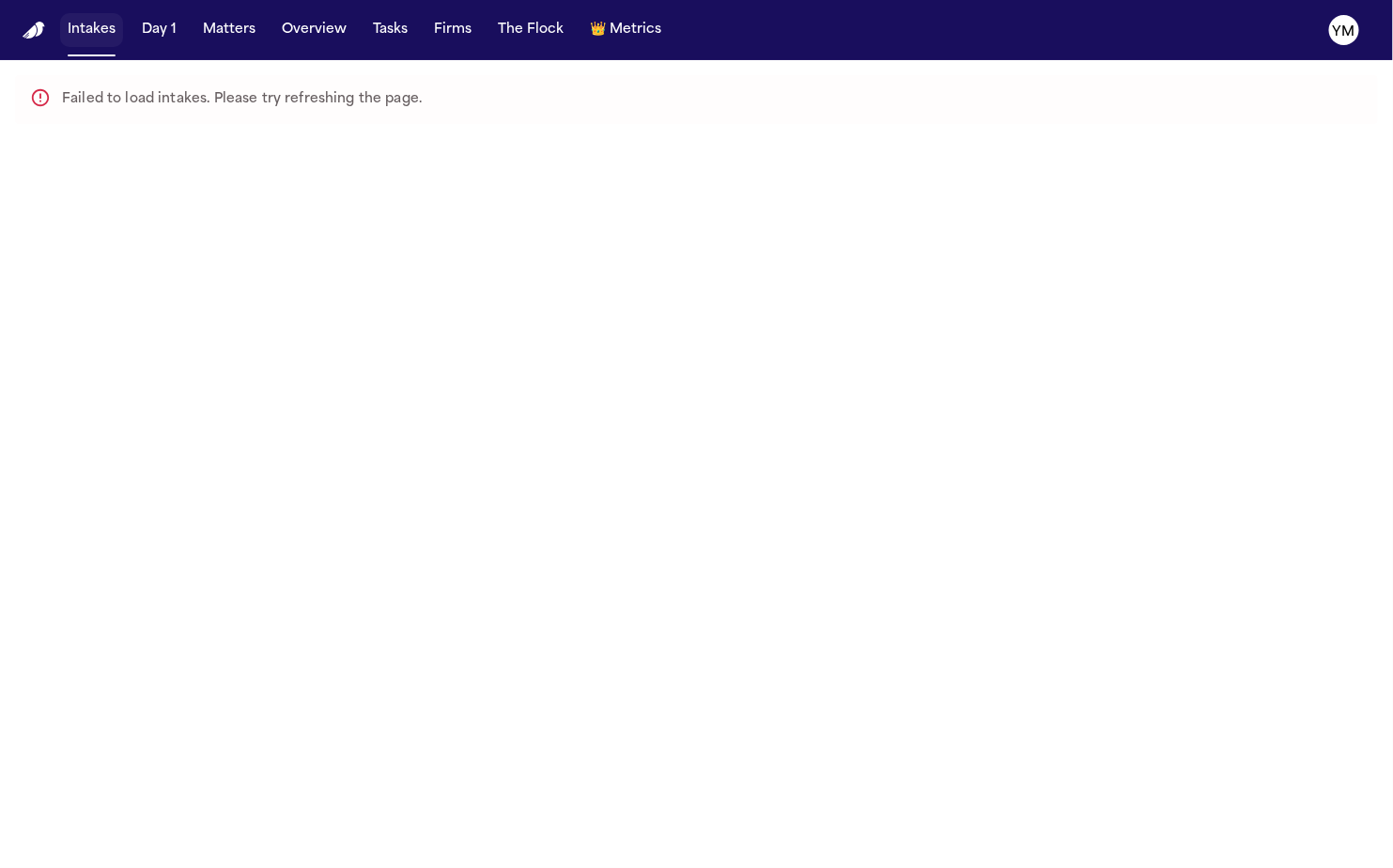
click at [82, 36] on button "Intakes" at bounding box center [91, 30] width 63 height 34
click at [84, 34] on button "Intakes" at bounding box center [91, 30] width 63 height 34
click at [86, 33] on button "Intakes" at bounding box center [91, 30] width 63 height 34
click at [149, 28] on button "Day 1" at bounding box center [159, 30] width 50 height 34
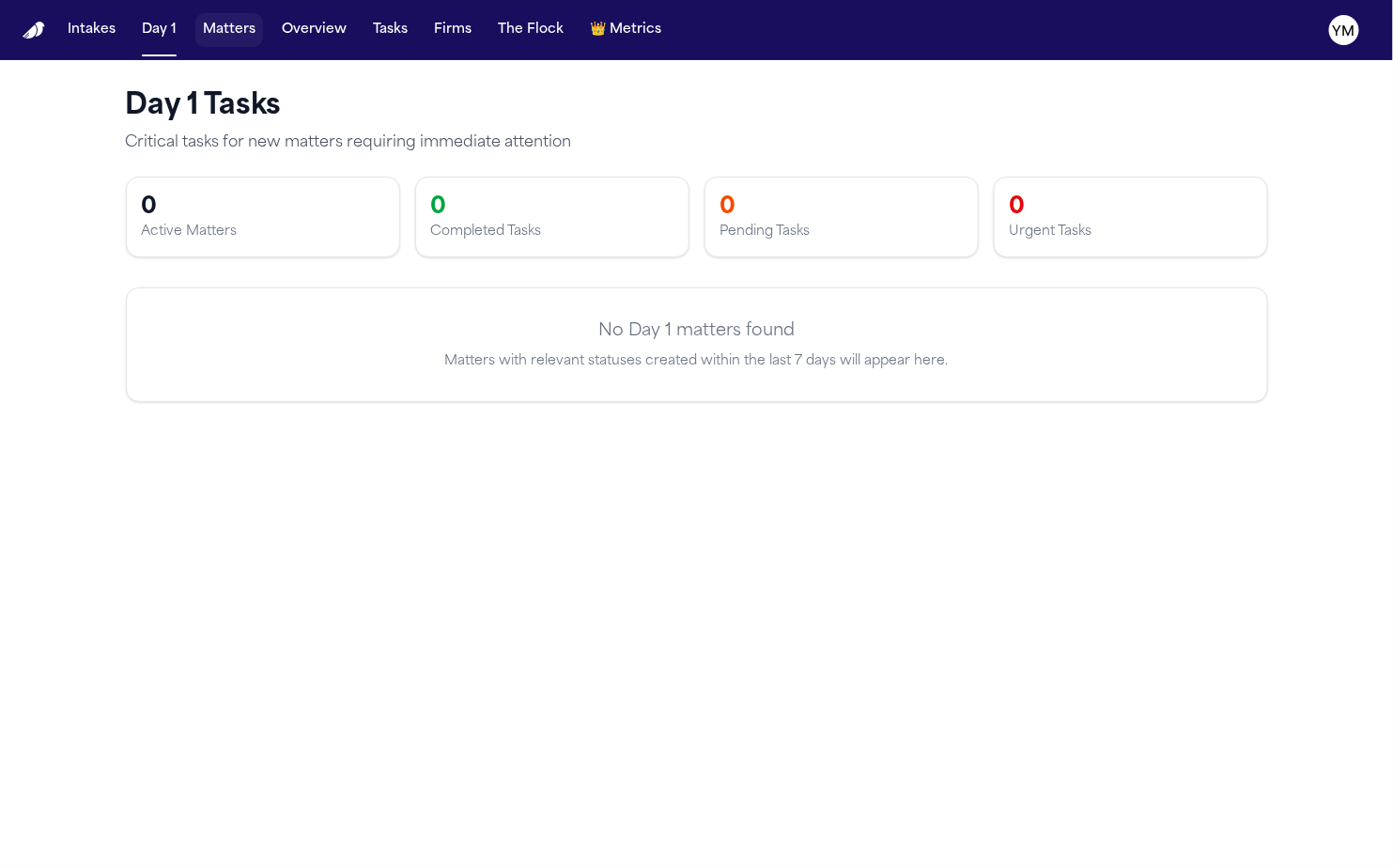
click at [235, 22] on button "Matters" at bounding box center [229, 30] width 68 height 34
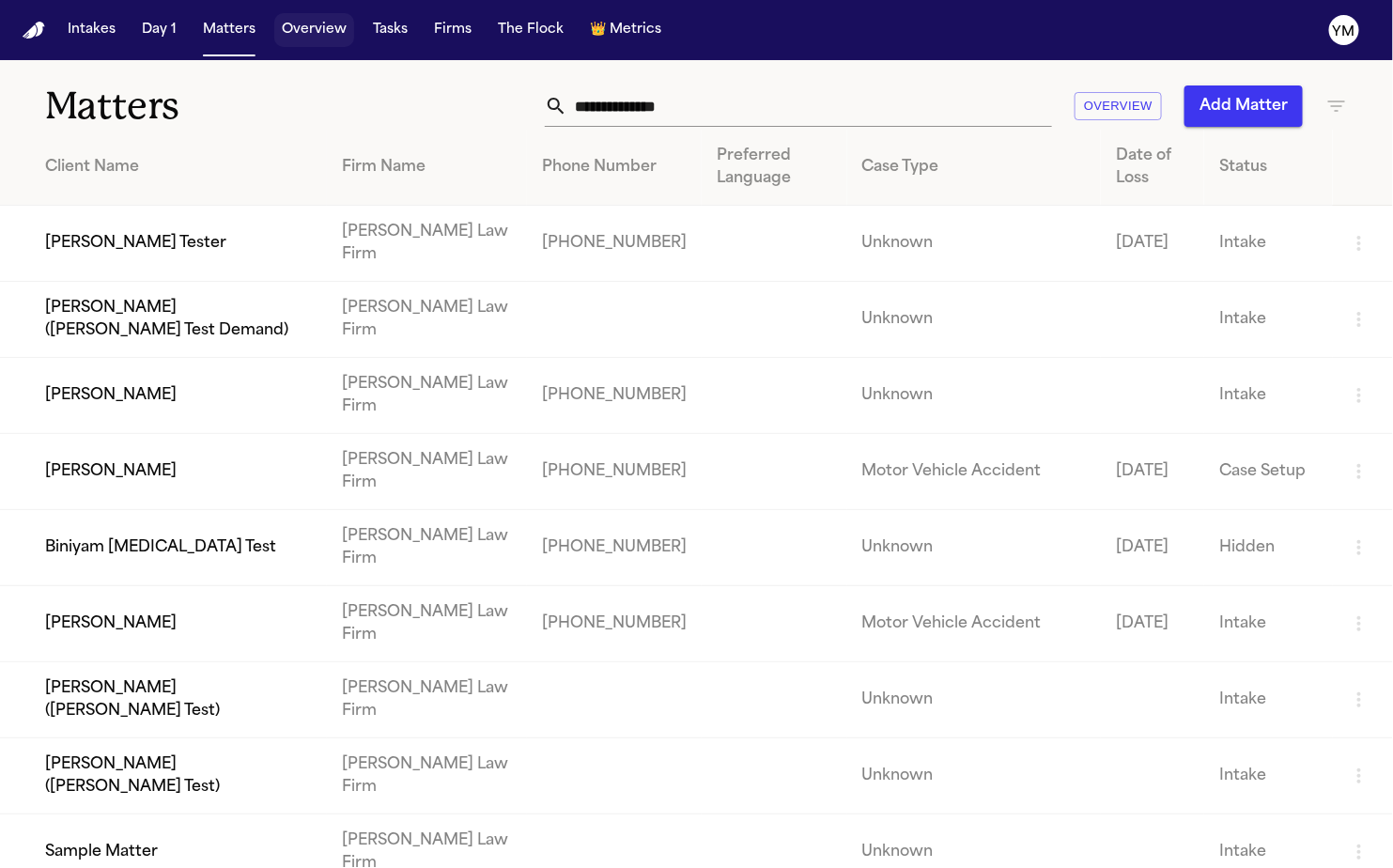
click at [286, 27] on button "Overview" at bounding box center [314, 30] width 80 height 34
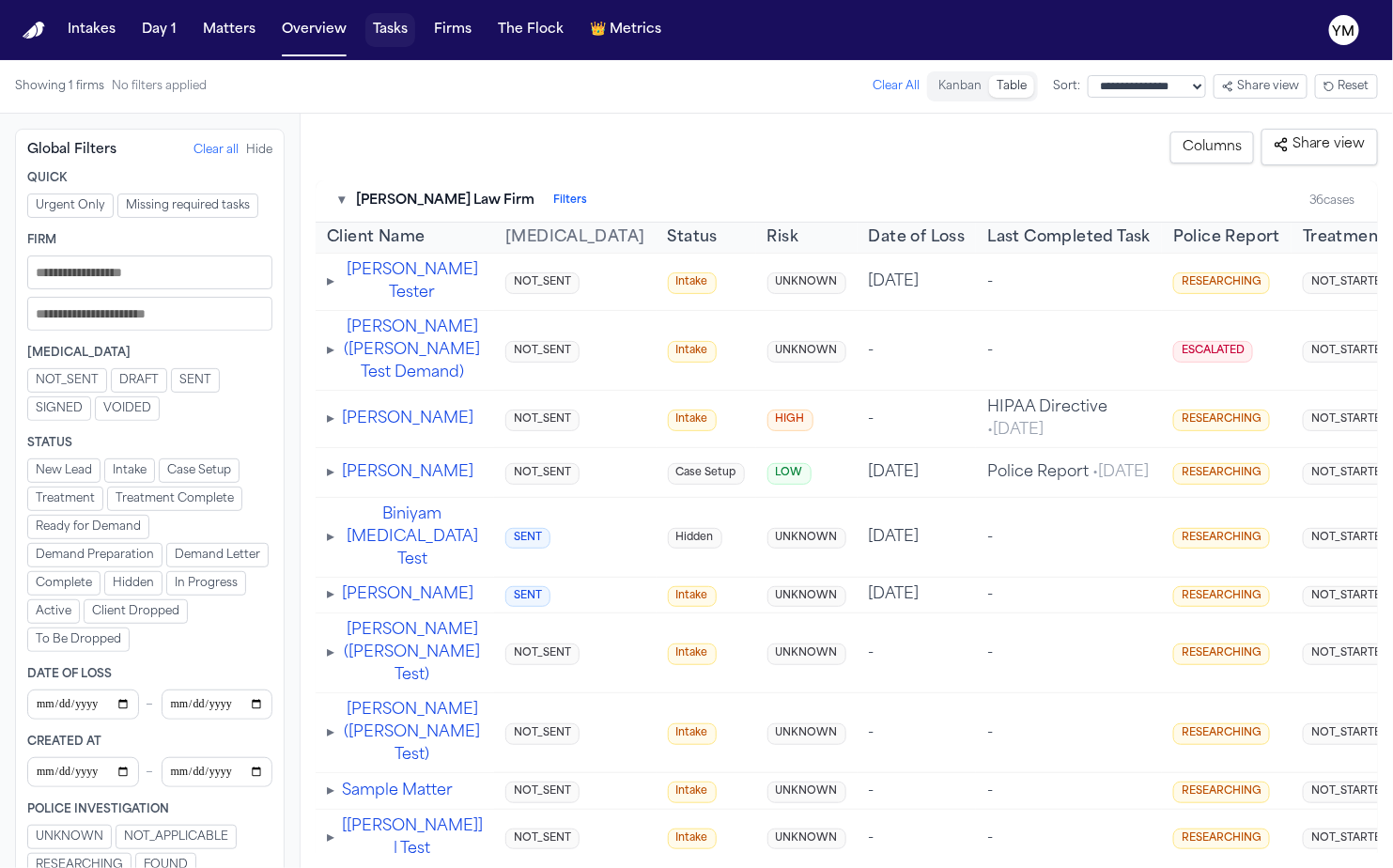
click at [389, 28] on button "Tasks" at bounding box center [390, 30] width 50 height 34
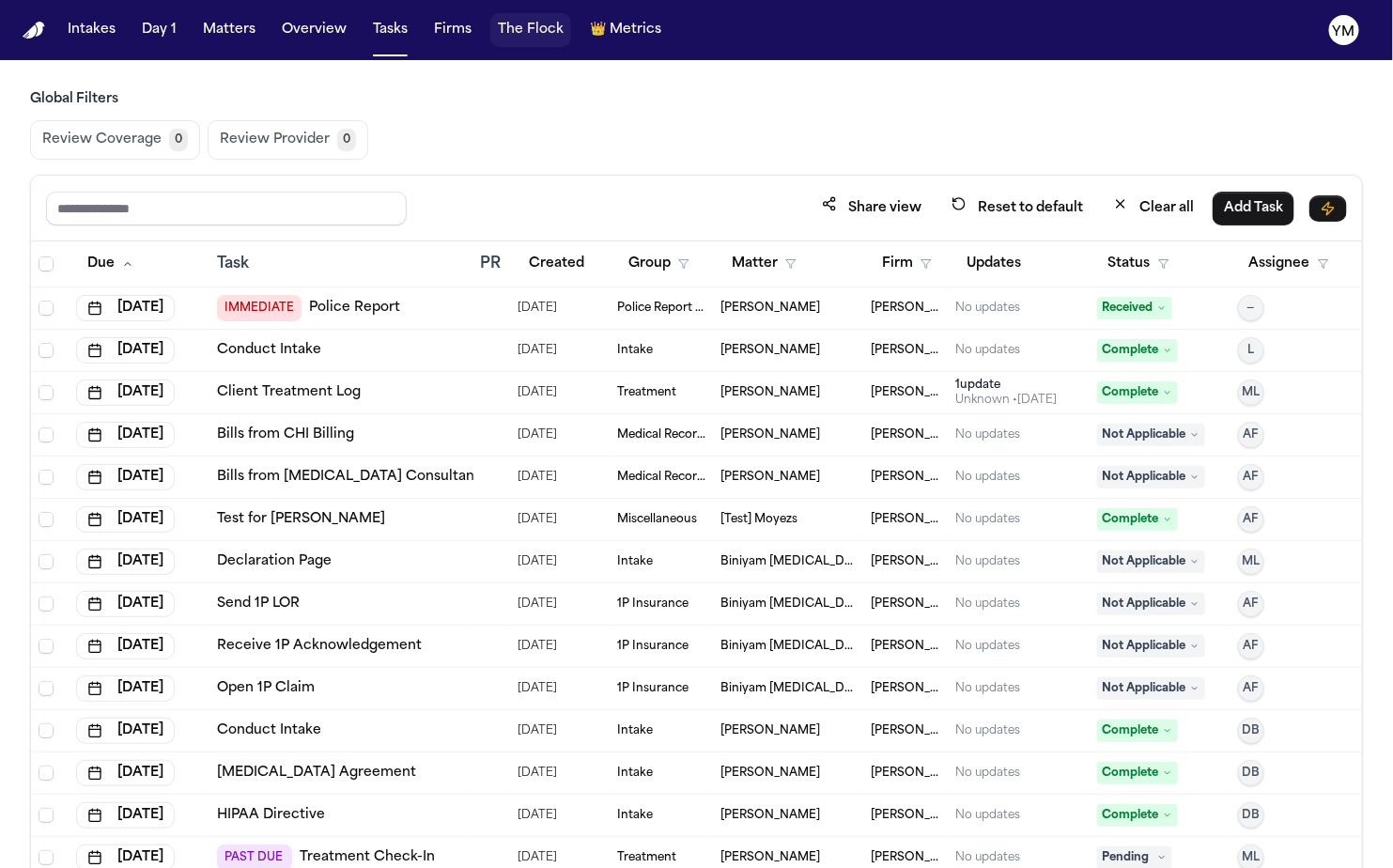
click at [517, 30] on button "The Flock" at bounding box center [531, 30] width 81 height 34
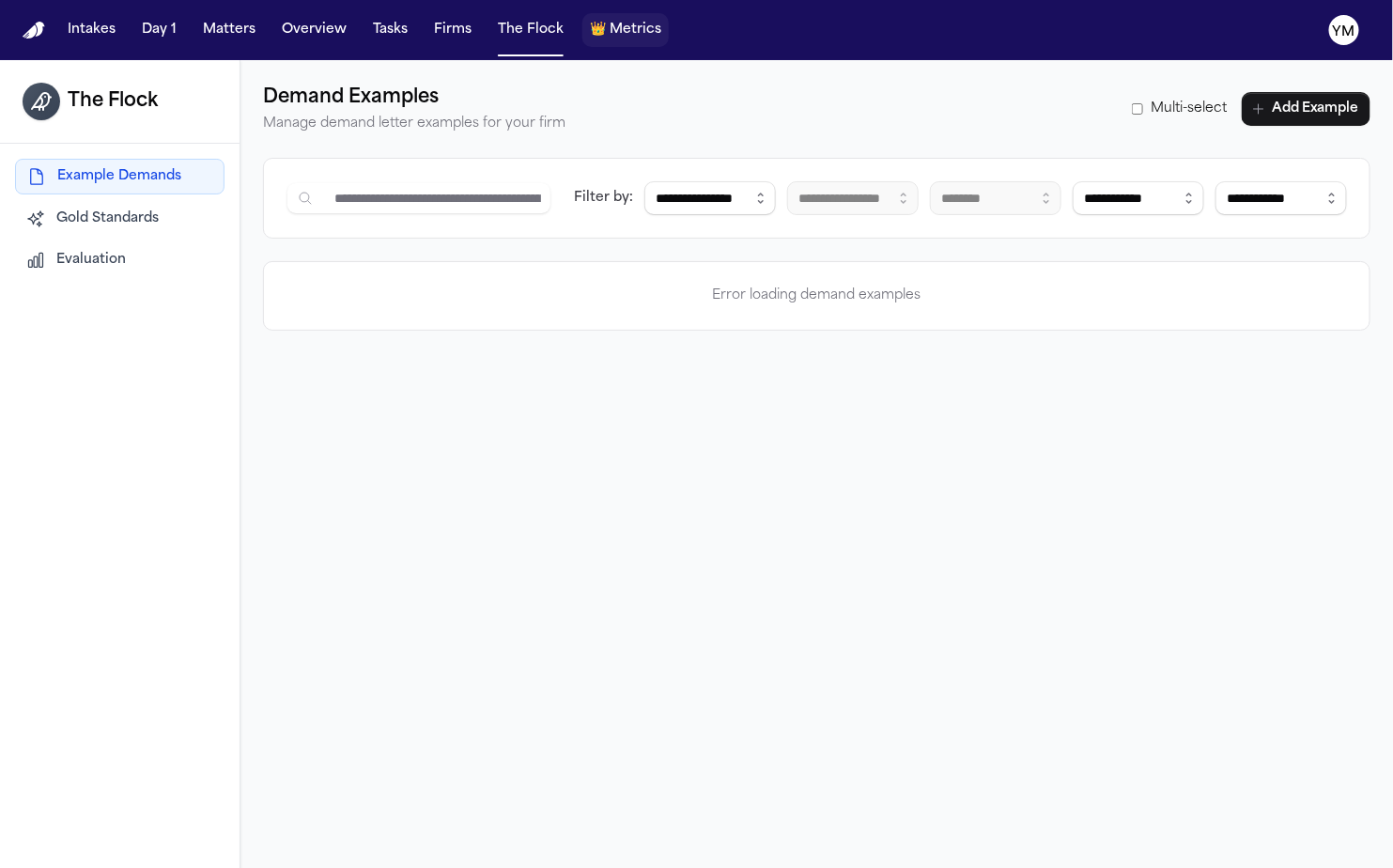
click at [617, 37] on span "Metrics" at bounding box center [635, 30] width 52 height 19
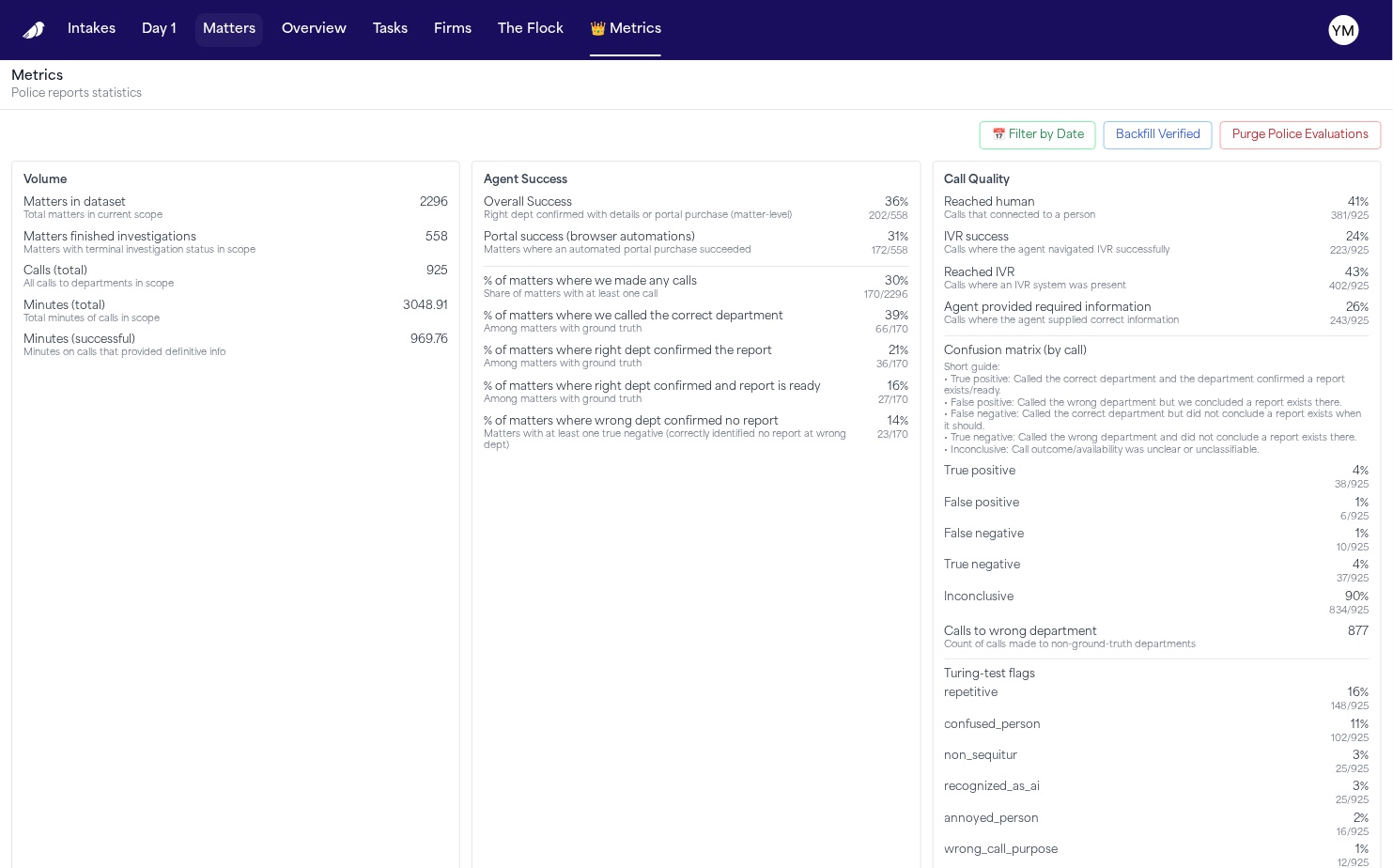
click at [209, 39] on button "Matters" at bounding box center [229, 30] width 68 height 34
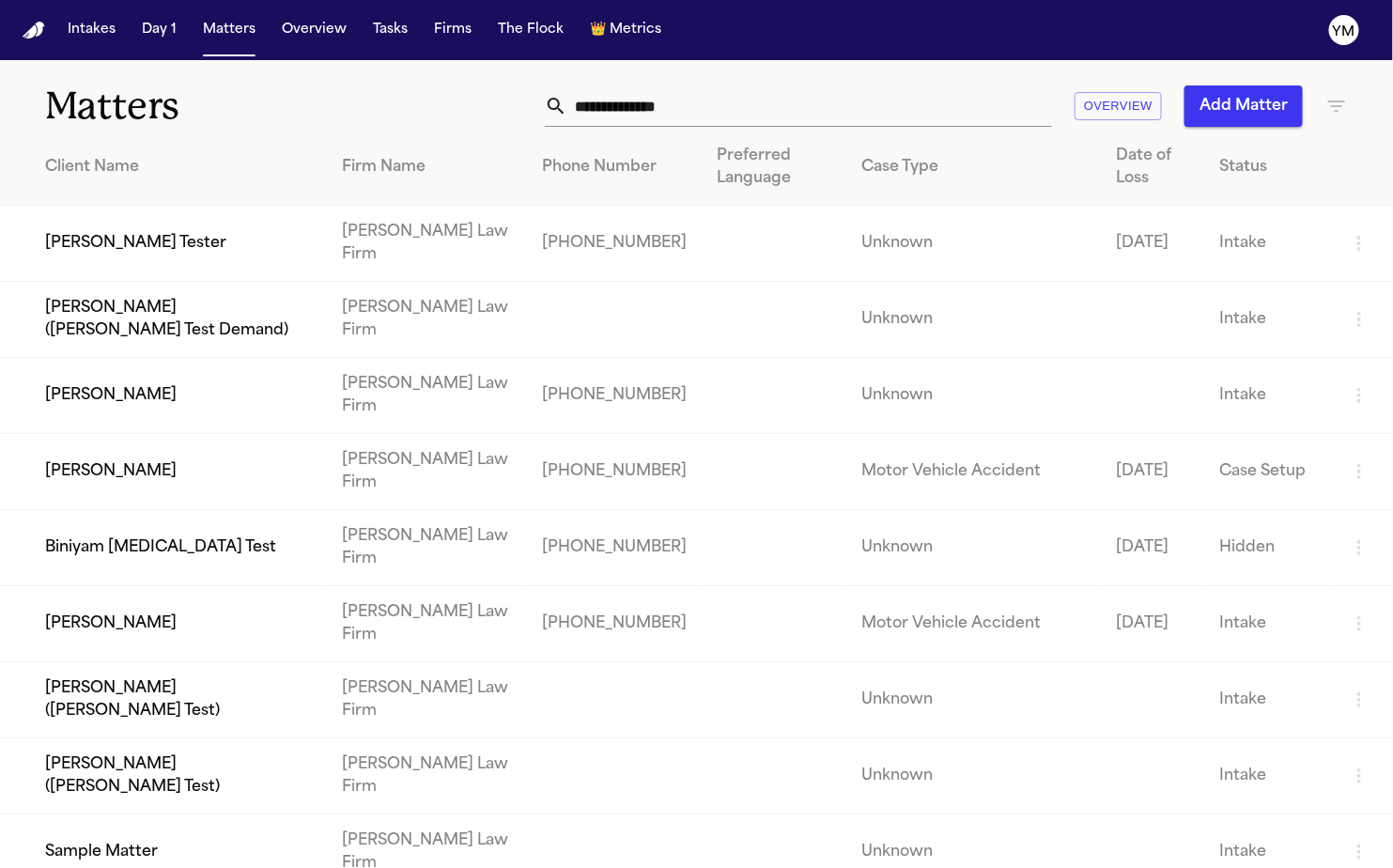
click at [80, 32] on button "Intakes" at bounding box center [91, 30] width 63 height 34
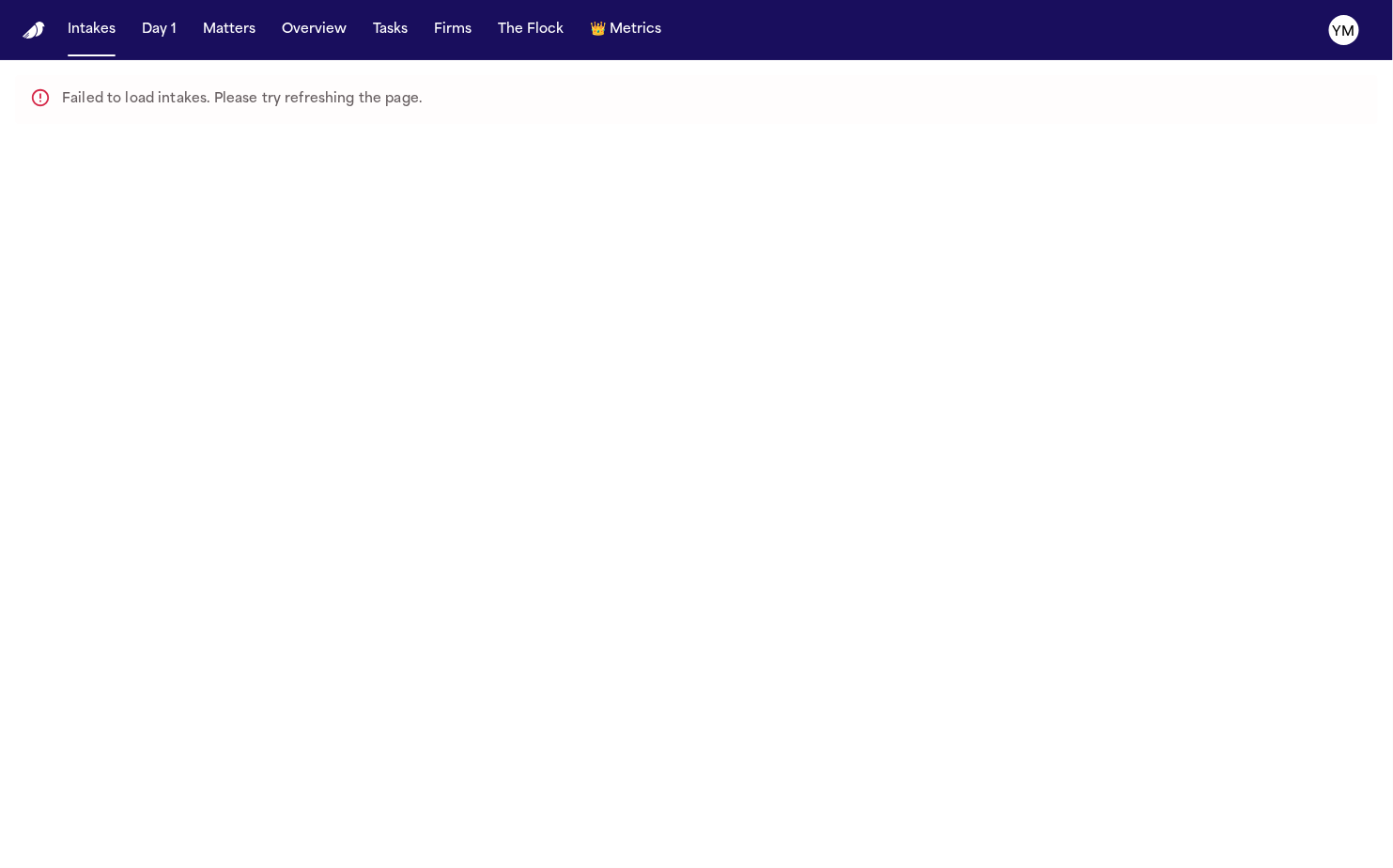
click at [41, 30] on img "Home" at bounding box center [34, 30] width 23 height 18
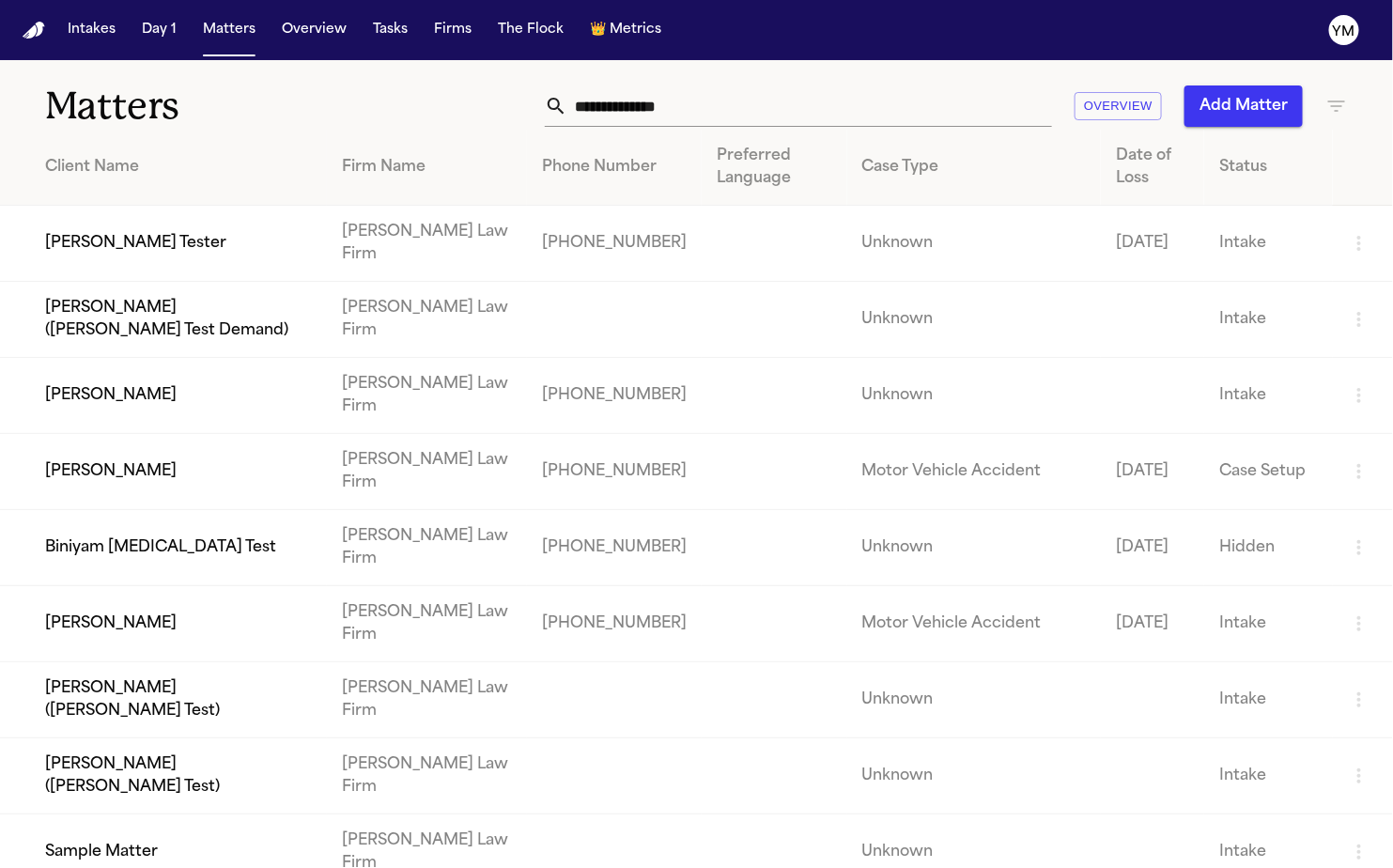
click at [41, 30] on img "Home" at bounding box center [34, 30] width 23 height 18
click at [33, 33] on img "Home" at bounding box center [34, 30] width 23 height 18
click at [1086, 112] on button "Overview" at bounding box center [1118, 106] width 88 height 29
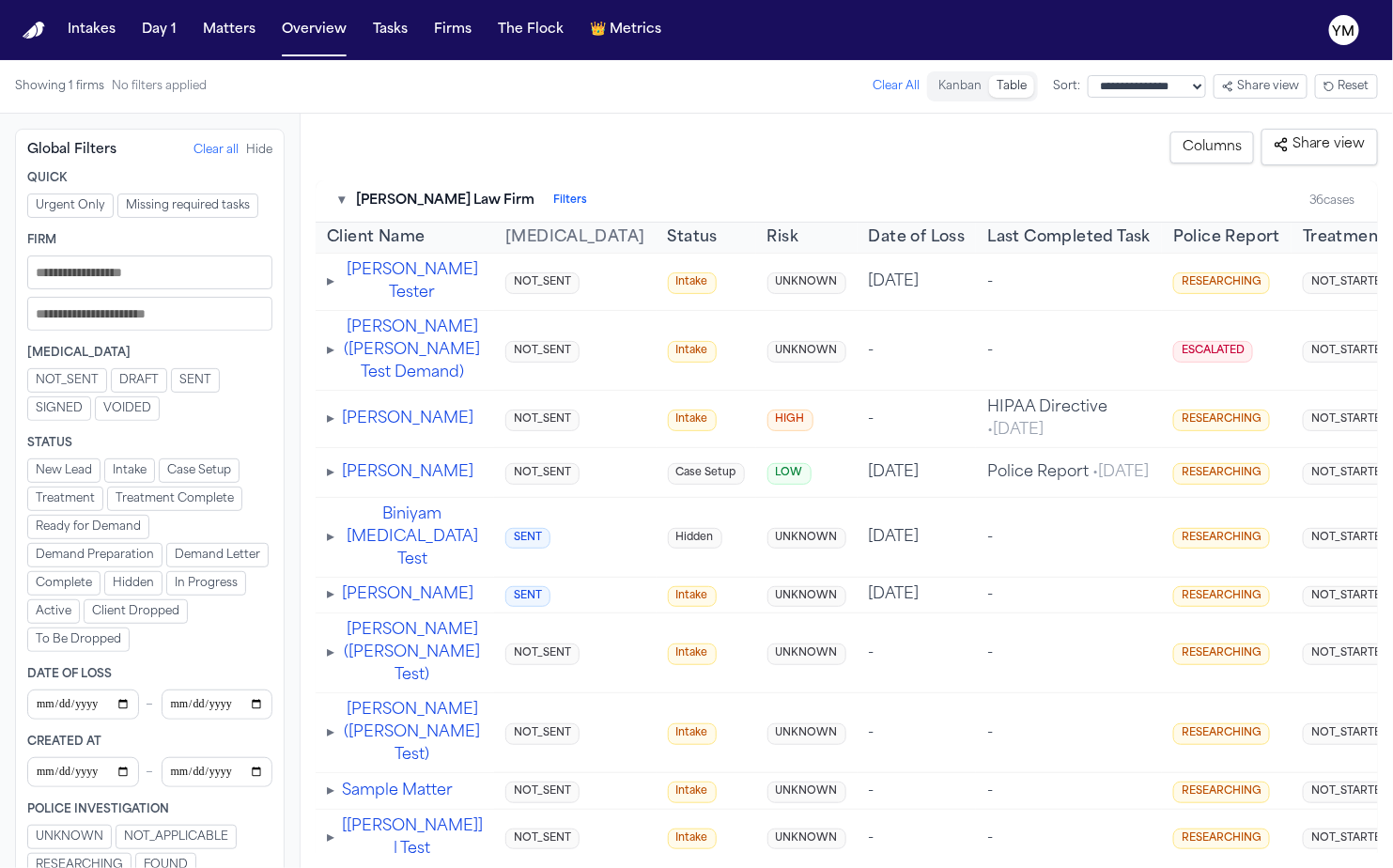
click at [36, 34] on img "Home" at bounding box center [34, 30] width 23 height 18
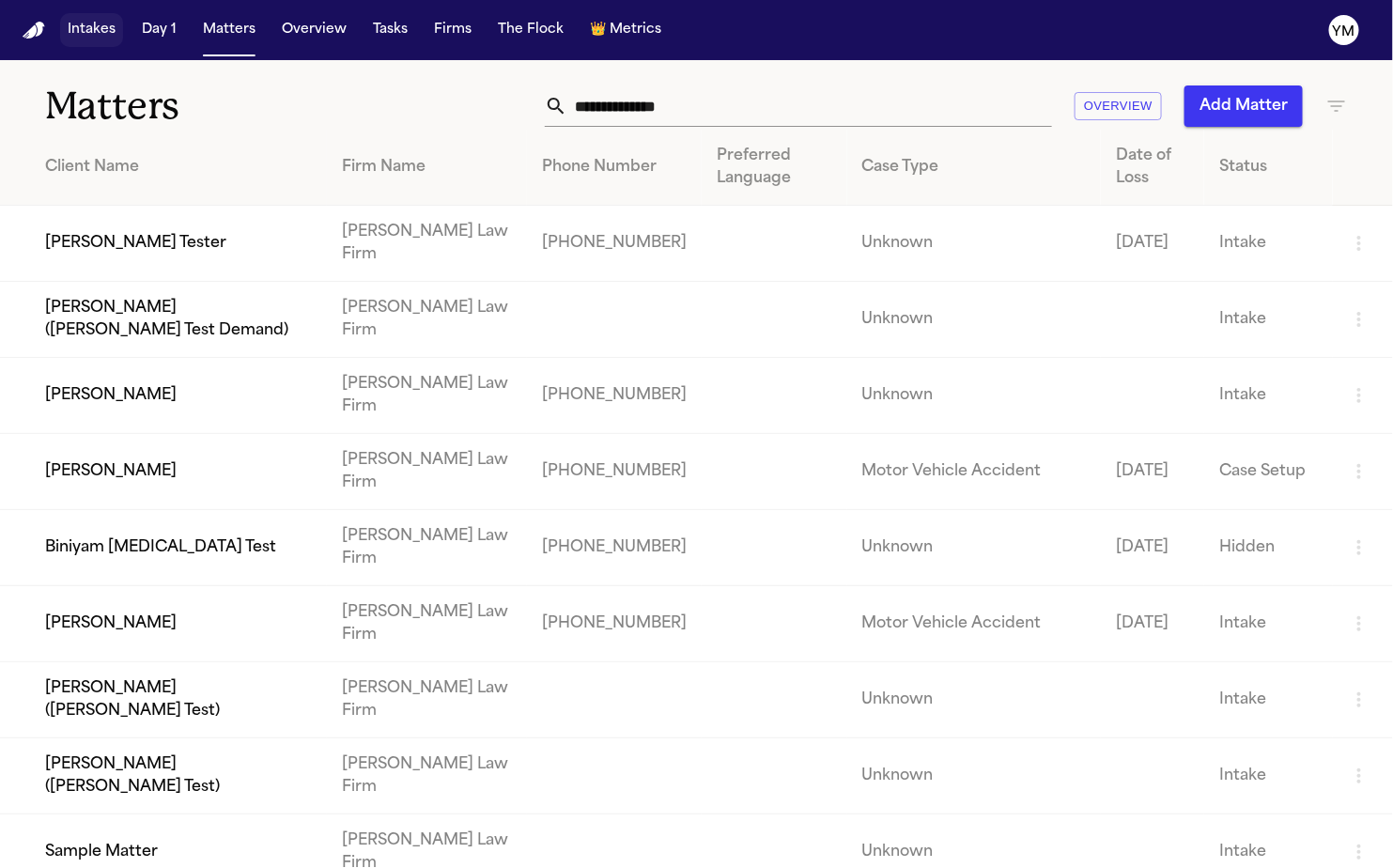
click at [101, 27] on button "Intakes" at bounding box center [91, 30] width 63 height 34
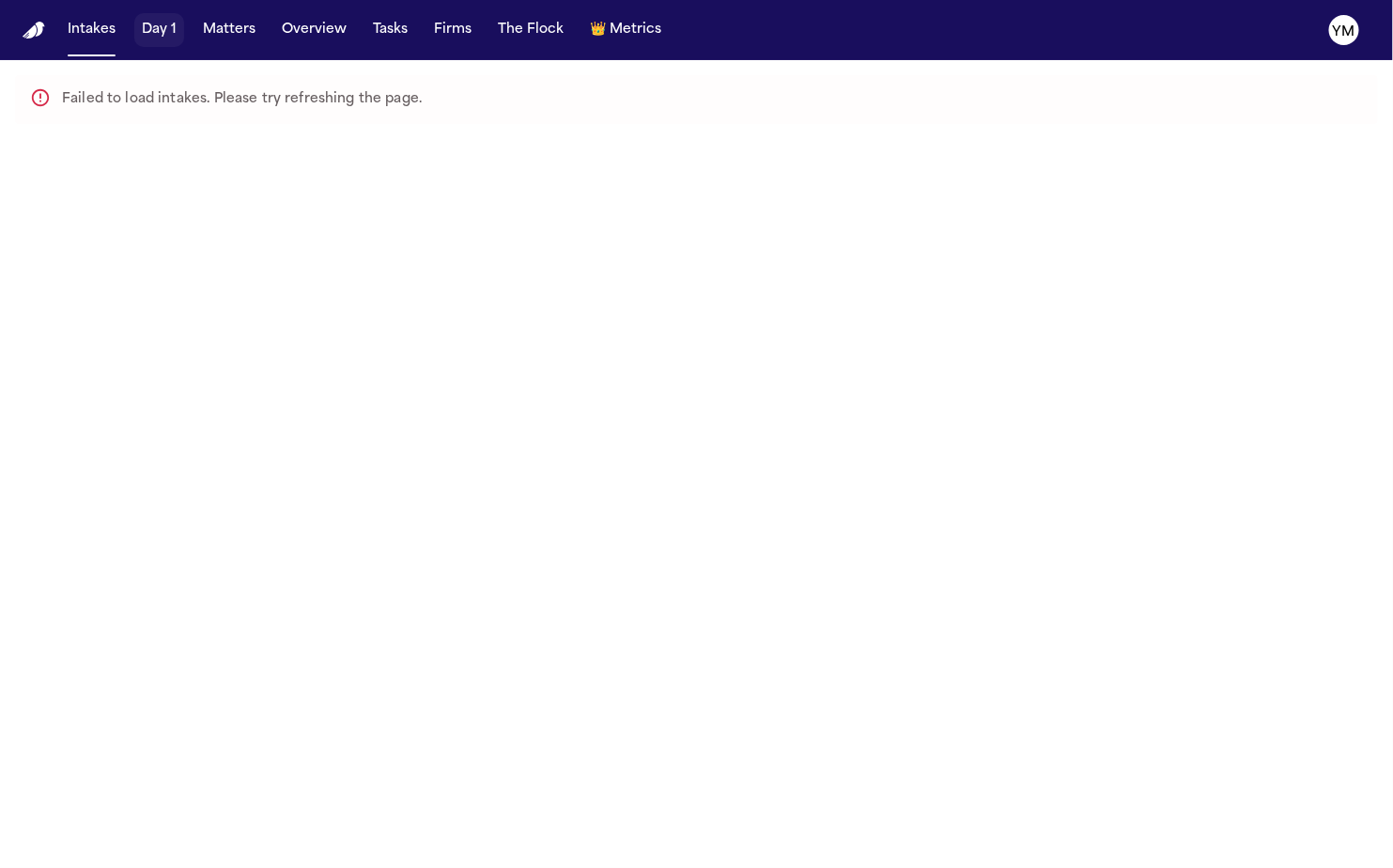
click at [159, 30] on button "Day 1" at bounding box center [159, 30] width 50 height 34
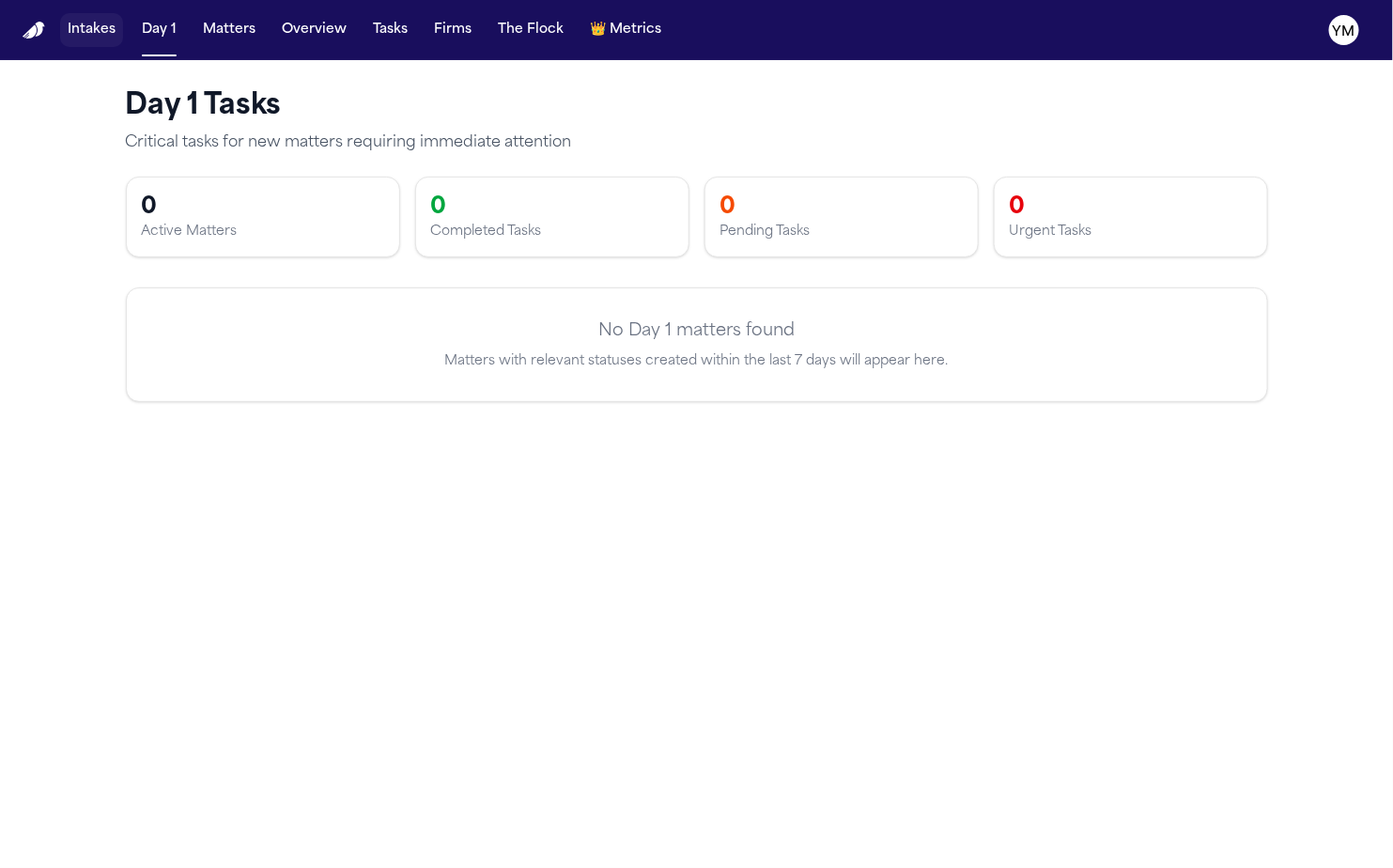
click at [83, 34] on button "Intakes" at bounding box center [91, 30] width 63 height 34
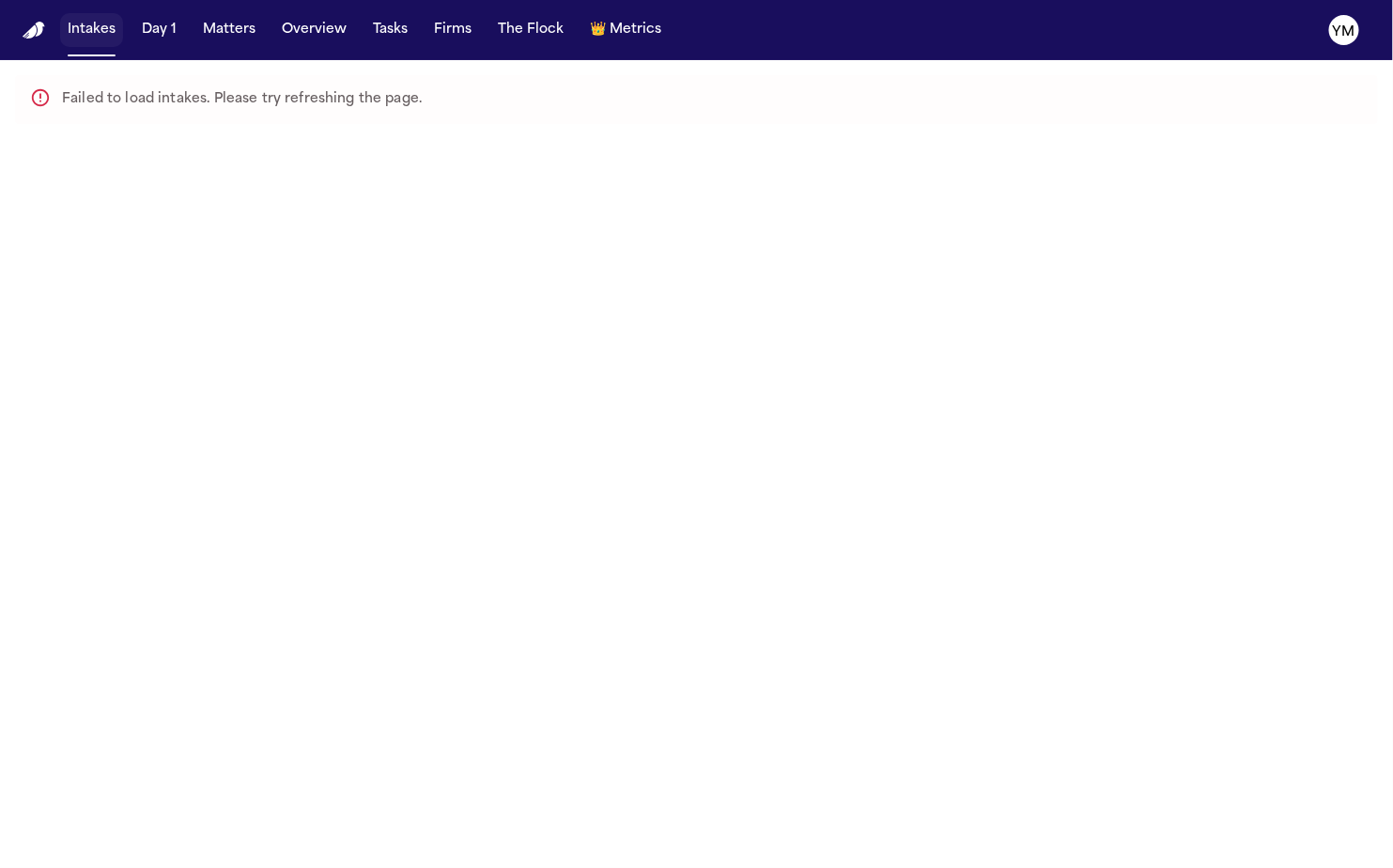
click at [86, 30] on button "Intakes" at bounding box center [91, 30] width 63 height 34
click at [147, 33] on button "Day 1" at bounding box center [159, 30] width 50 height 34
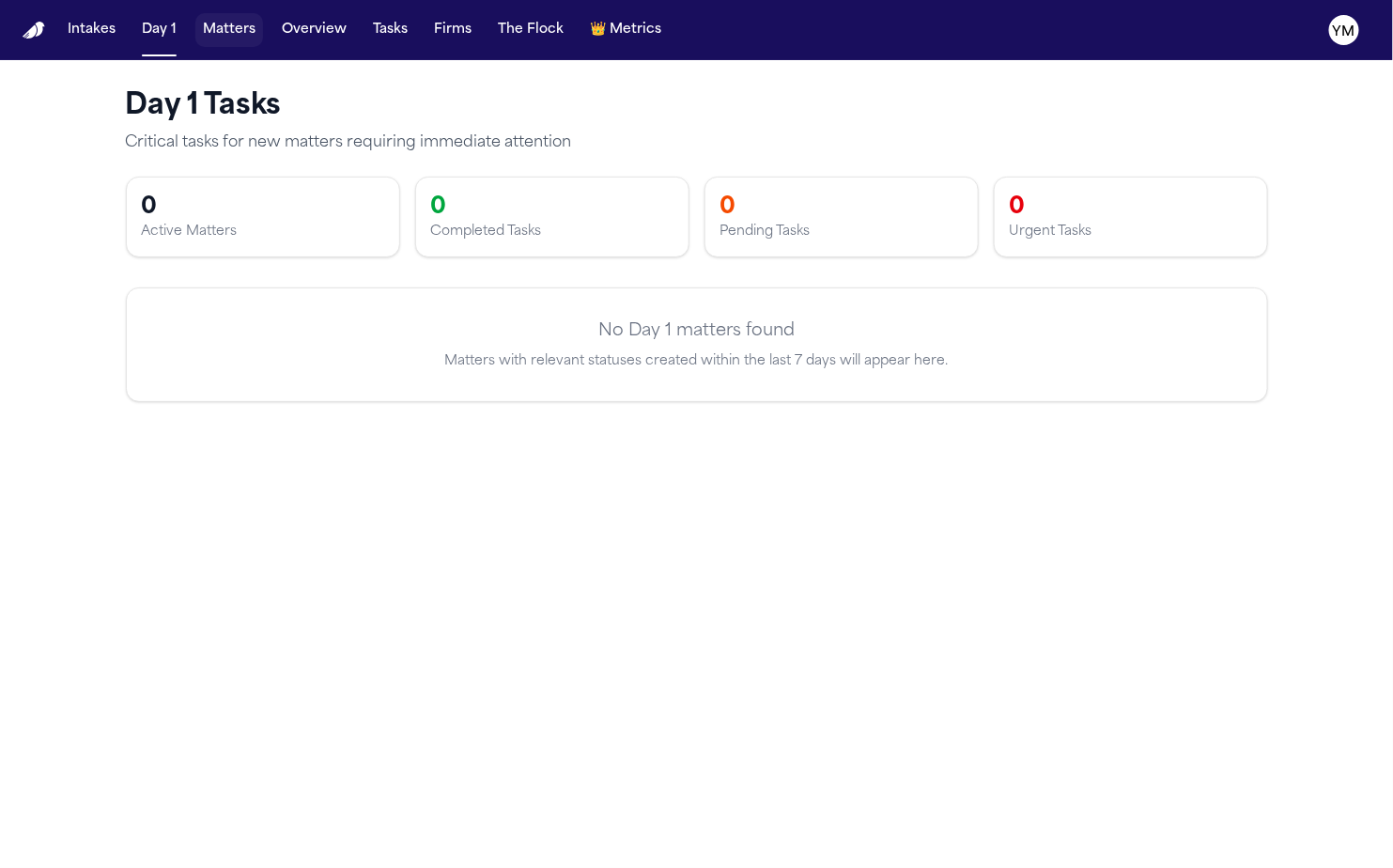
click at [219, 29] on button "Matters" at bounding box center [229, 30] width 68 height 34
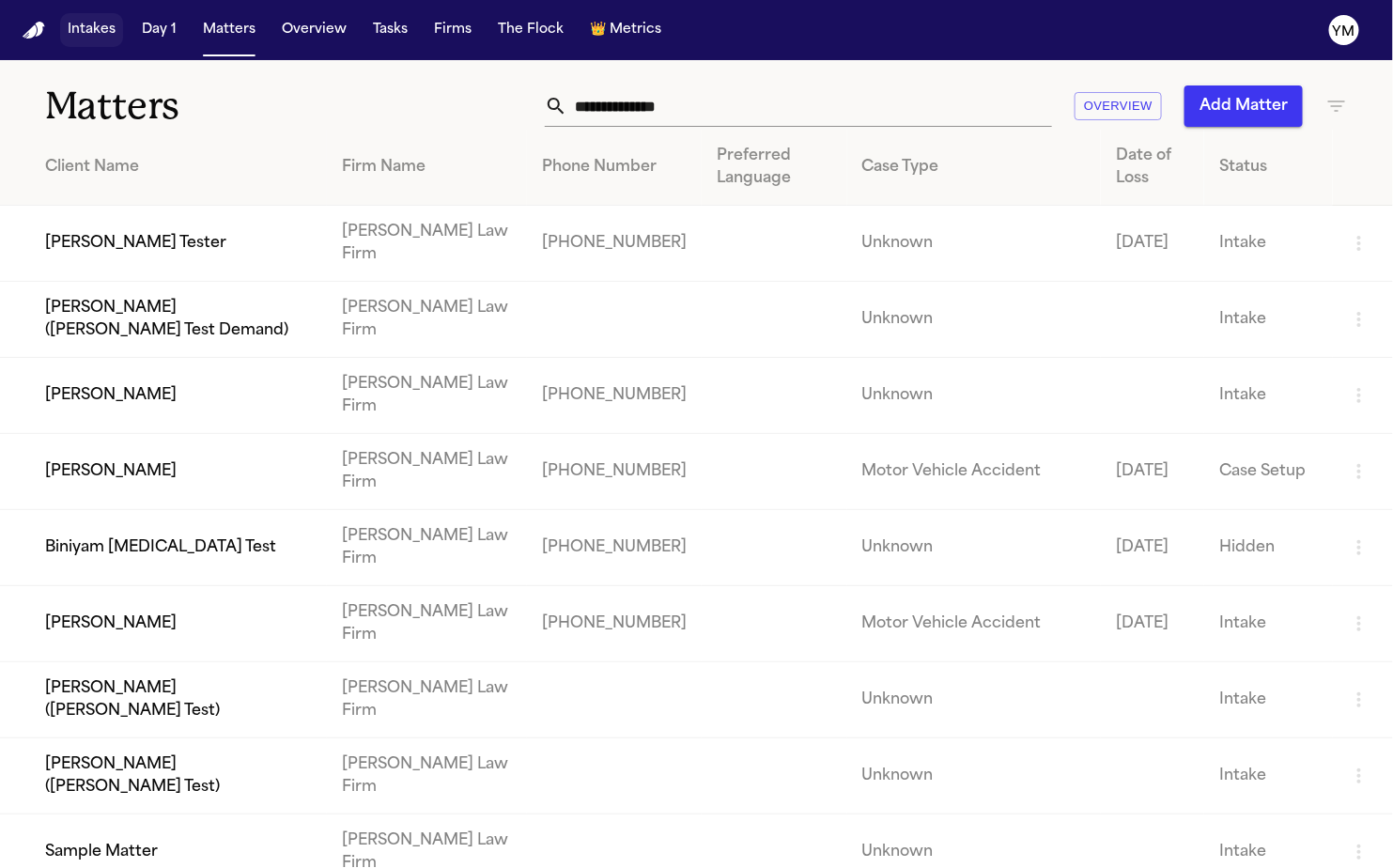
click at [95, 27] on button "Intakes" at bounding box center [91, 30] width 63 height 34
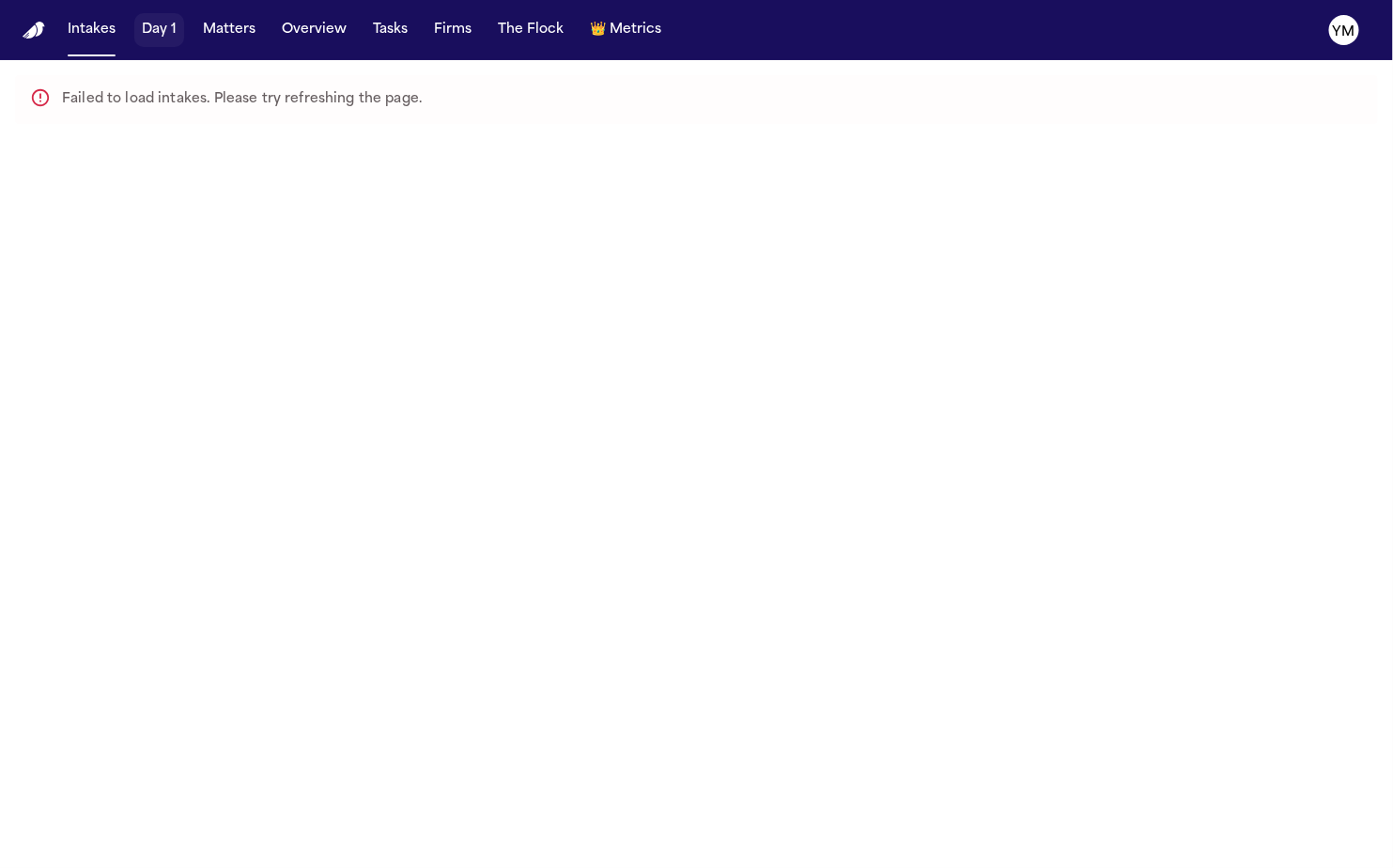
click at [160, 41] on button "Day 1" at bounding box center [159, 30] width 50 height 34
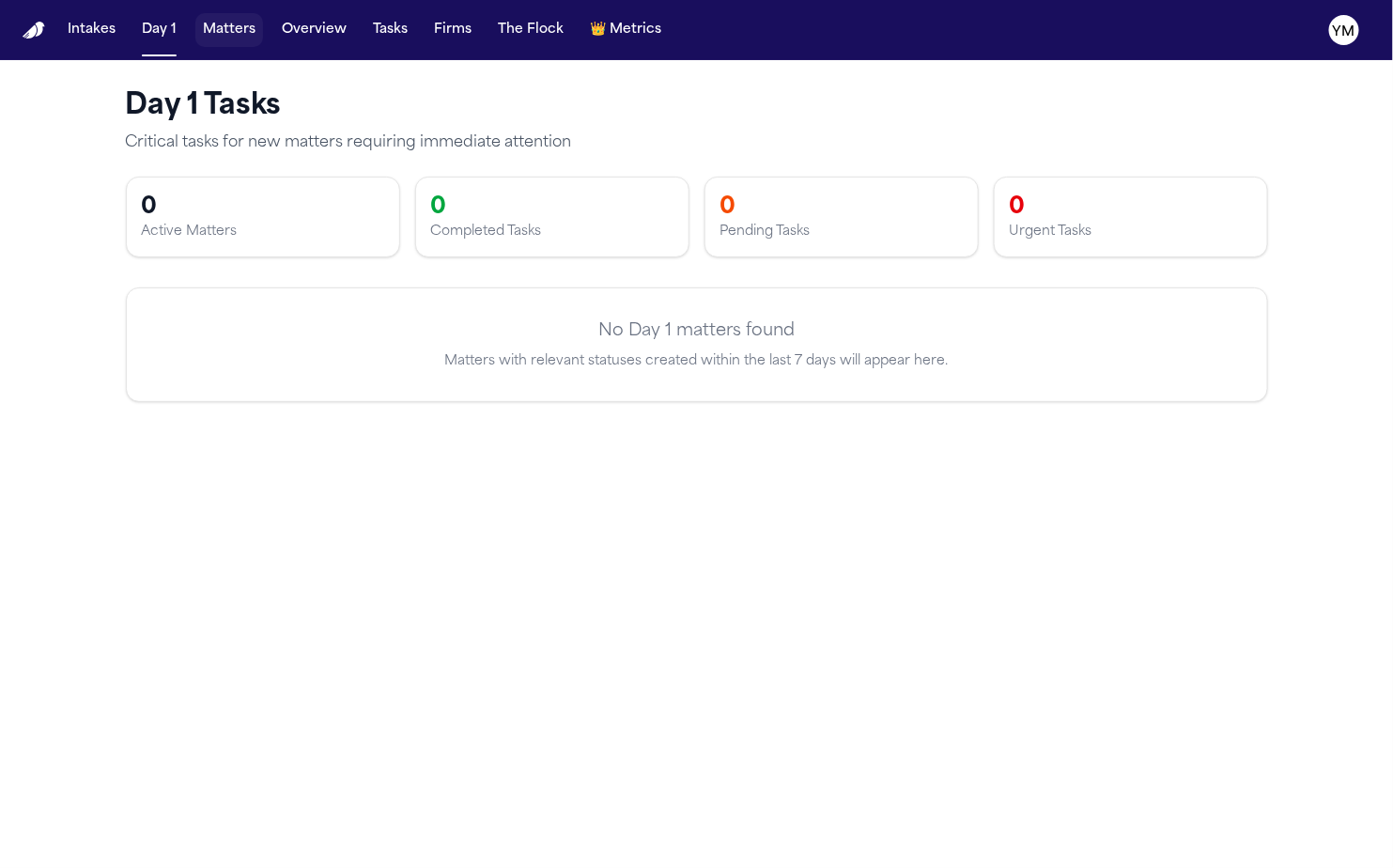
click at [249, 36] on button "Matters" at bounding box center [229, 30] width 68 height 34
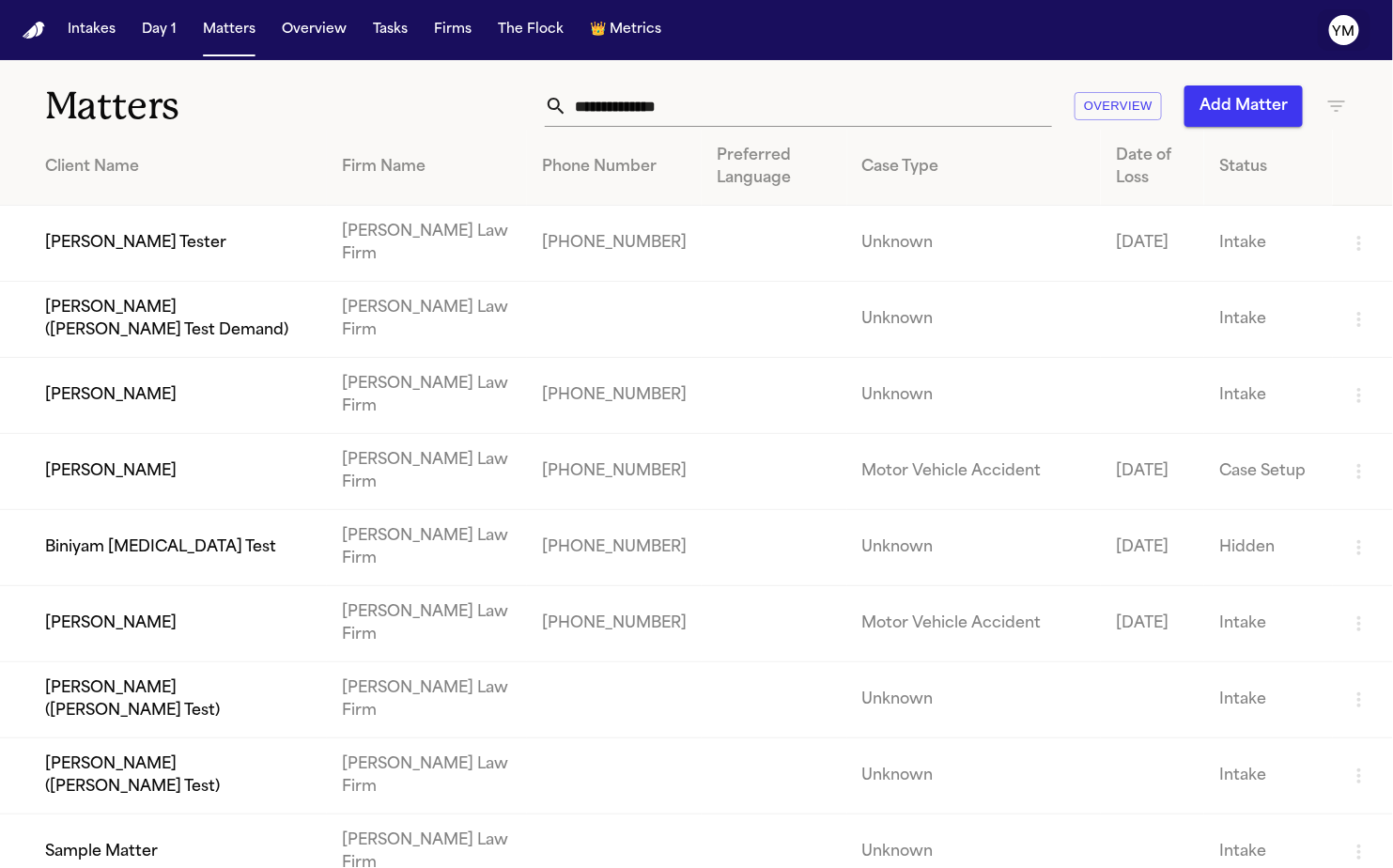
click at [1345, 32] on text "YM" at bounding box center [1344, 32] width 23 height 13
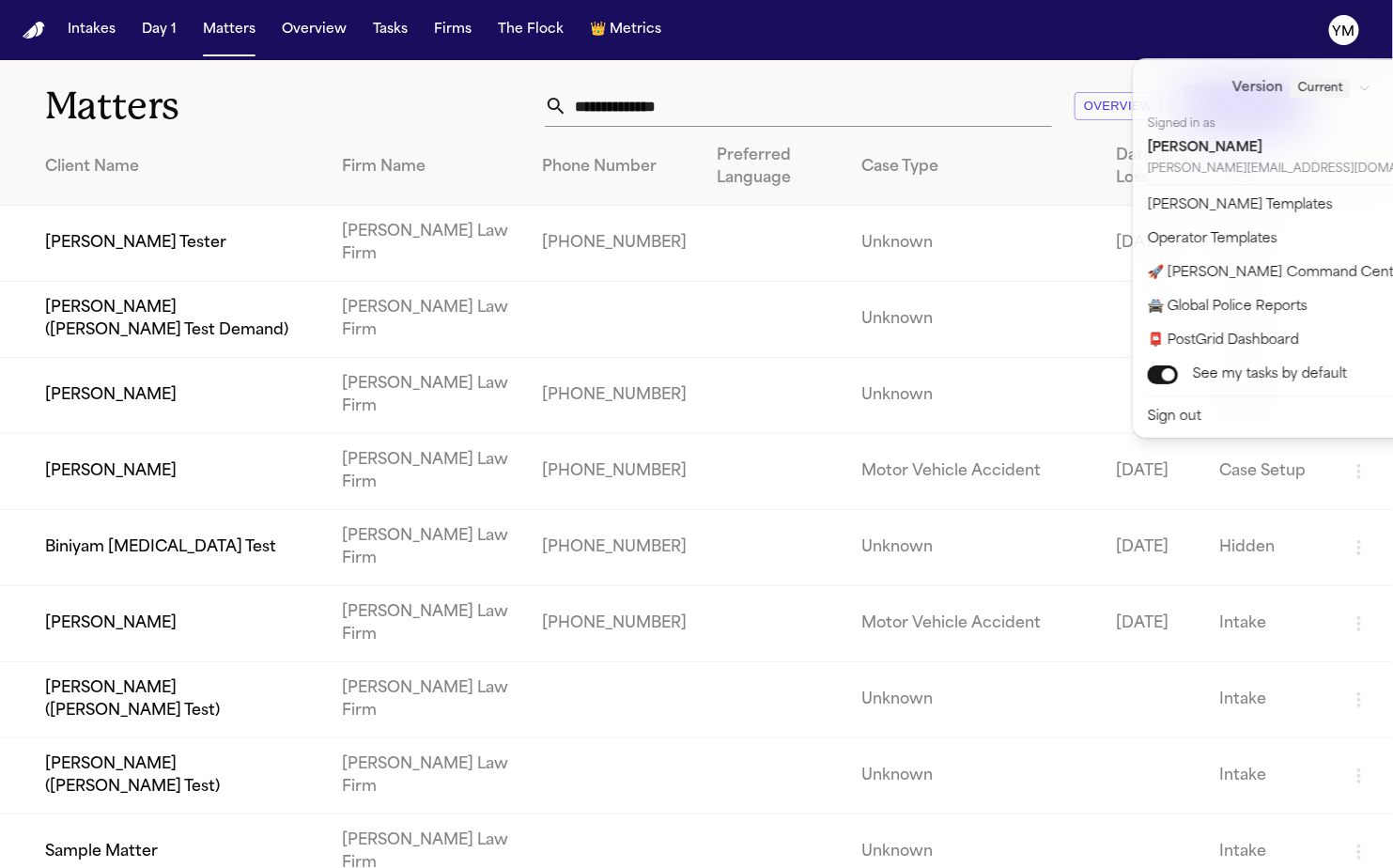
click at [1345, 32] on text "YM" at bounding box center [1344, 32] width 23 height 13
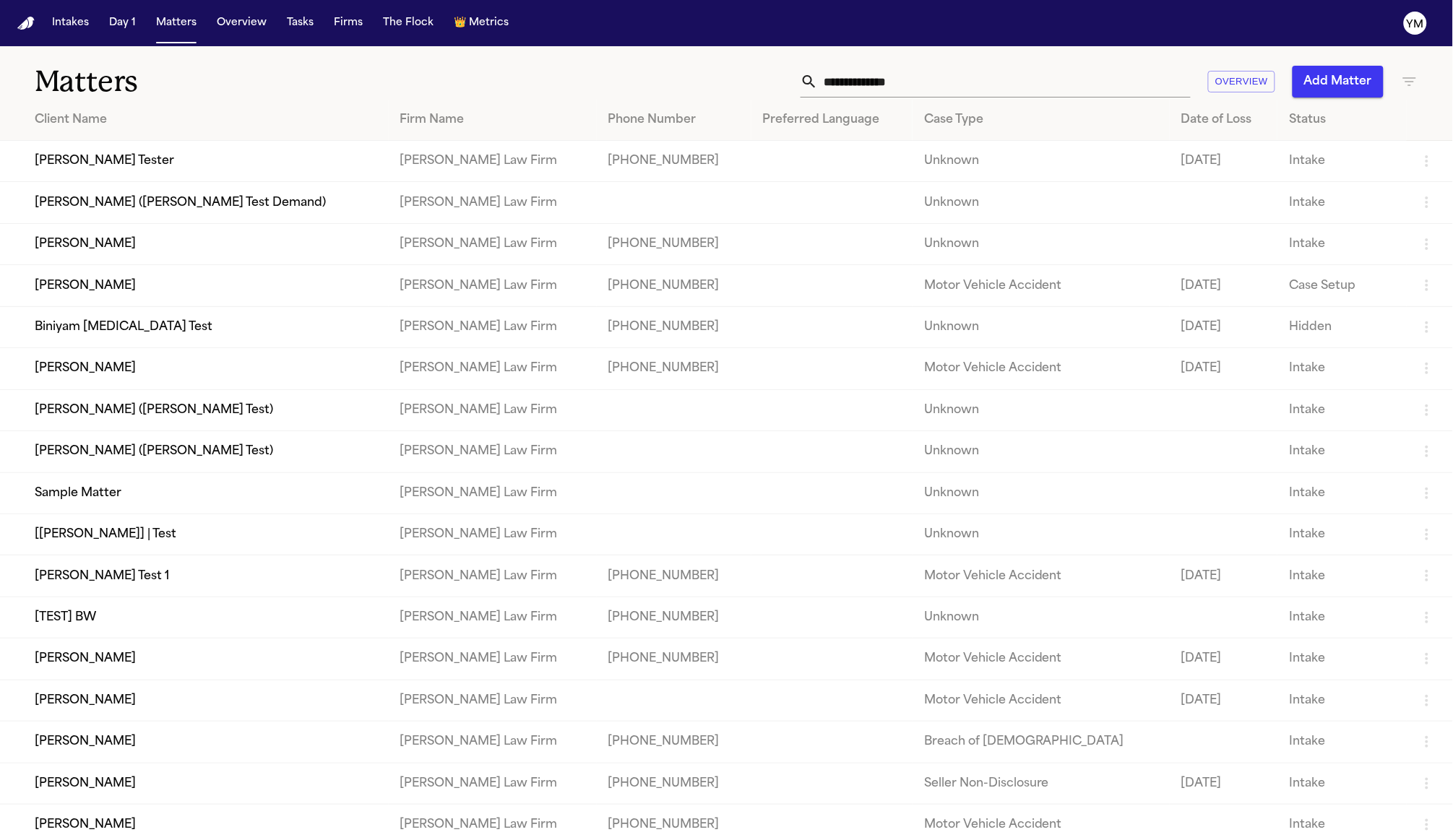
click at [86, 25] on button "Intakes" at bounding box center [70, 23] width 49 height 26
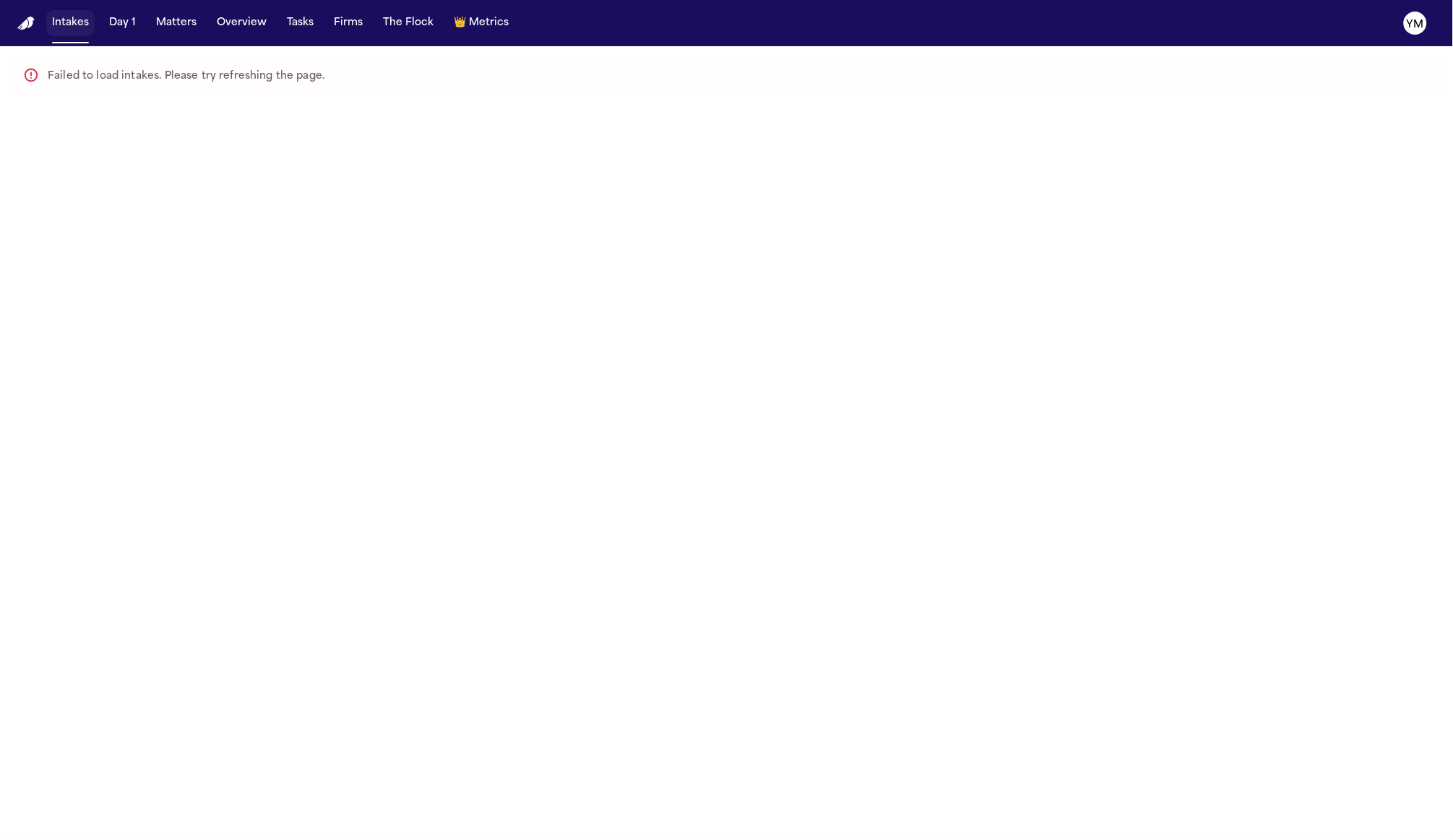
click at [72, 25] on button "Intakes" at bounding box center [70, 23] width 49 height 26
click at [73, 25] on button "Intakes" at bounding box center [70, 23] width 49 height 26
click at [119, 35] on button "Day 1" at bounding box center [122, 23] width 38 height 26
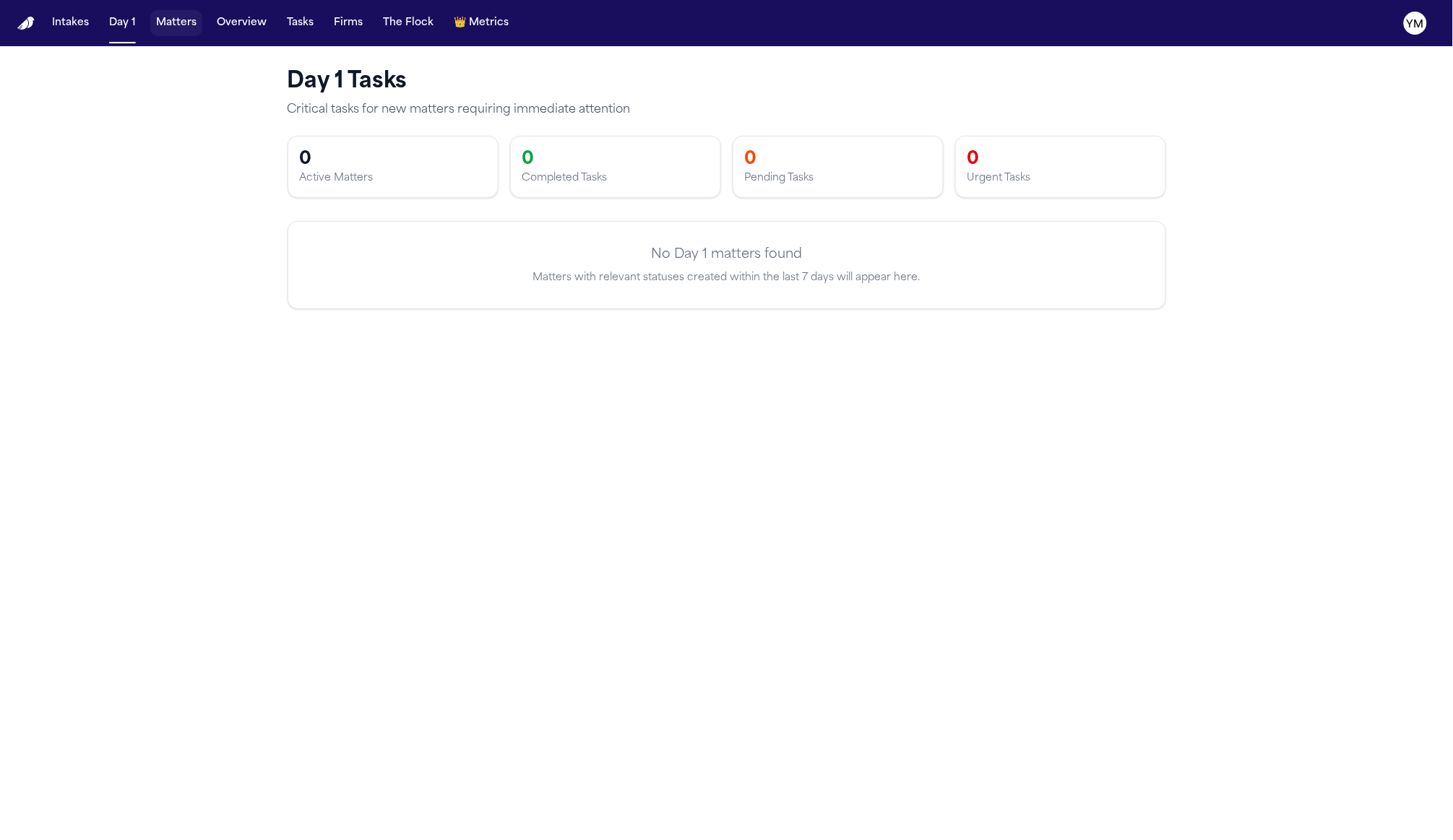
click at [169, 23] on button "Matters" at bounding box center [176, 23] width 52 height 26
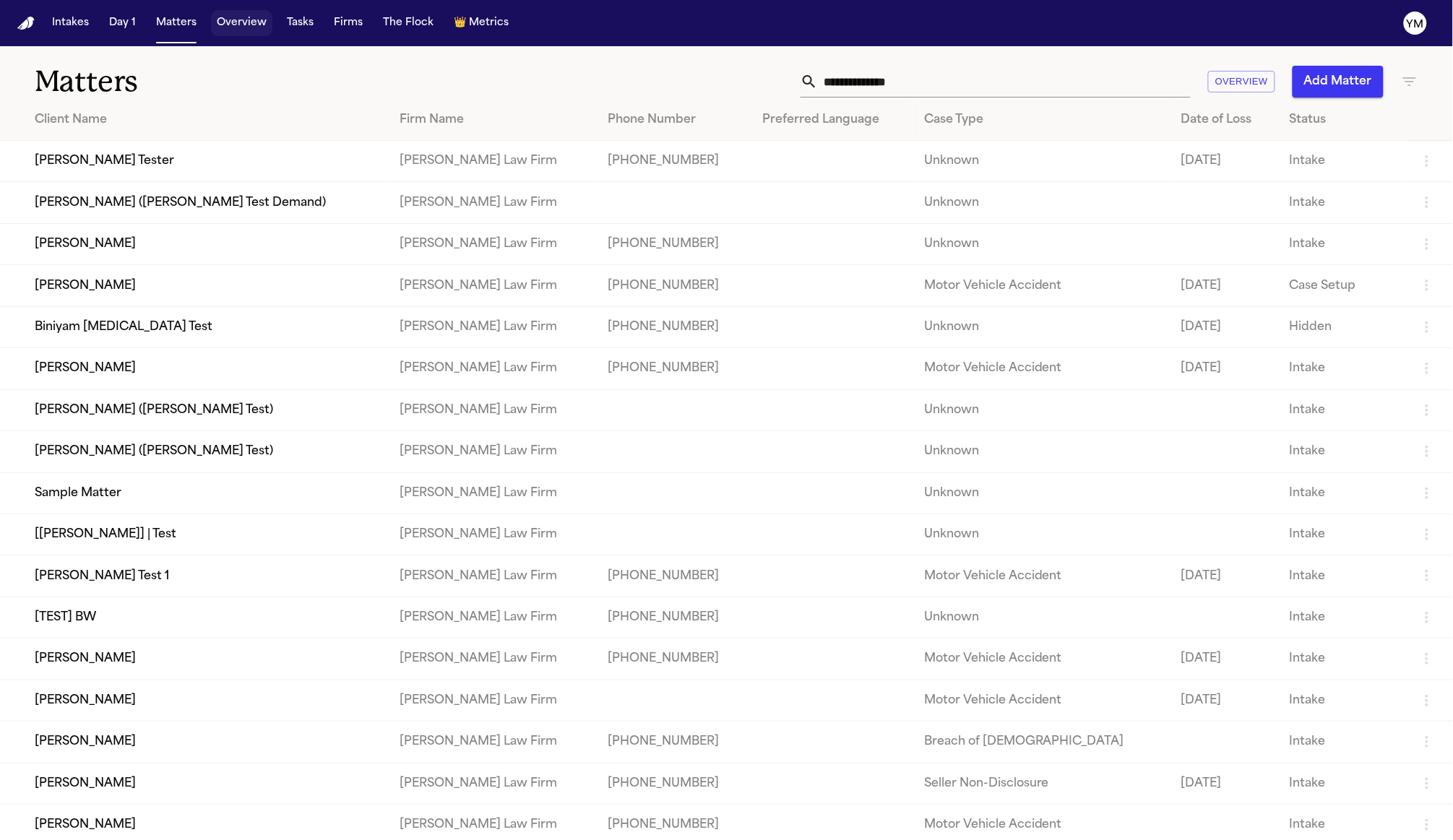
click at [243, 21] on button "Overview" at bounding box center [241, 23] width 62 height 26
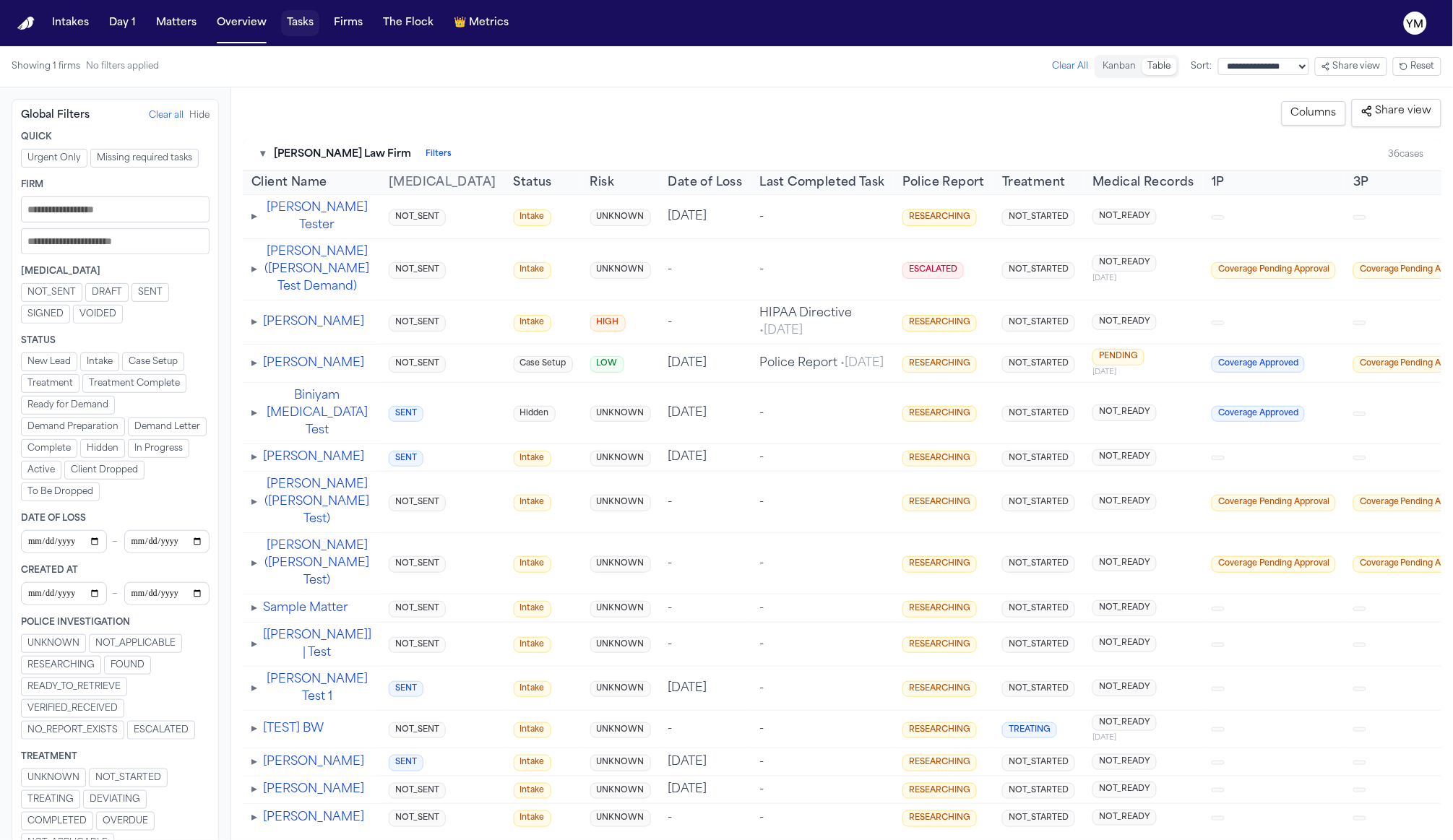
click at [309, 28] on button "Tasks" at bounding box center [300, 23] width 38 height 26
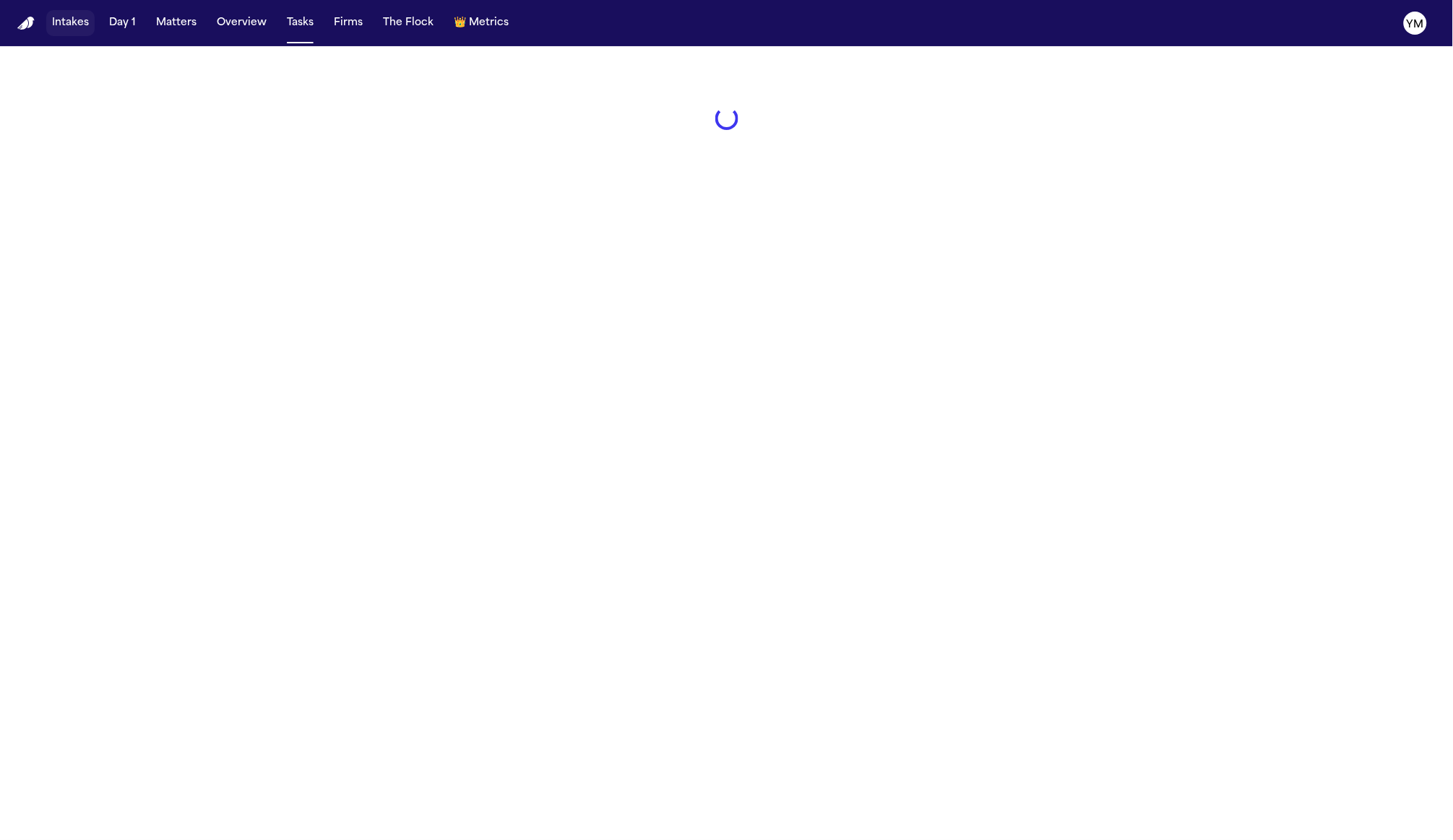
click at [70, 22] on button "Intakes" at bounding box center [70, 23] width 49 height 26
click at [234, 27] on button "Overview" at bounding box center [241, 23] width 62 height 26
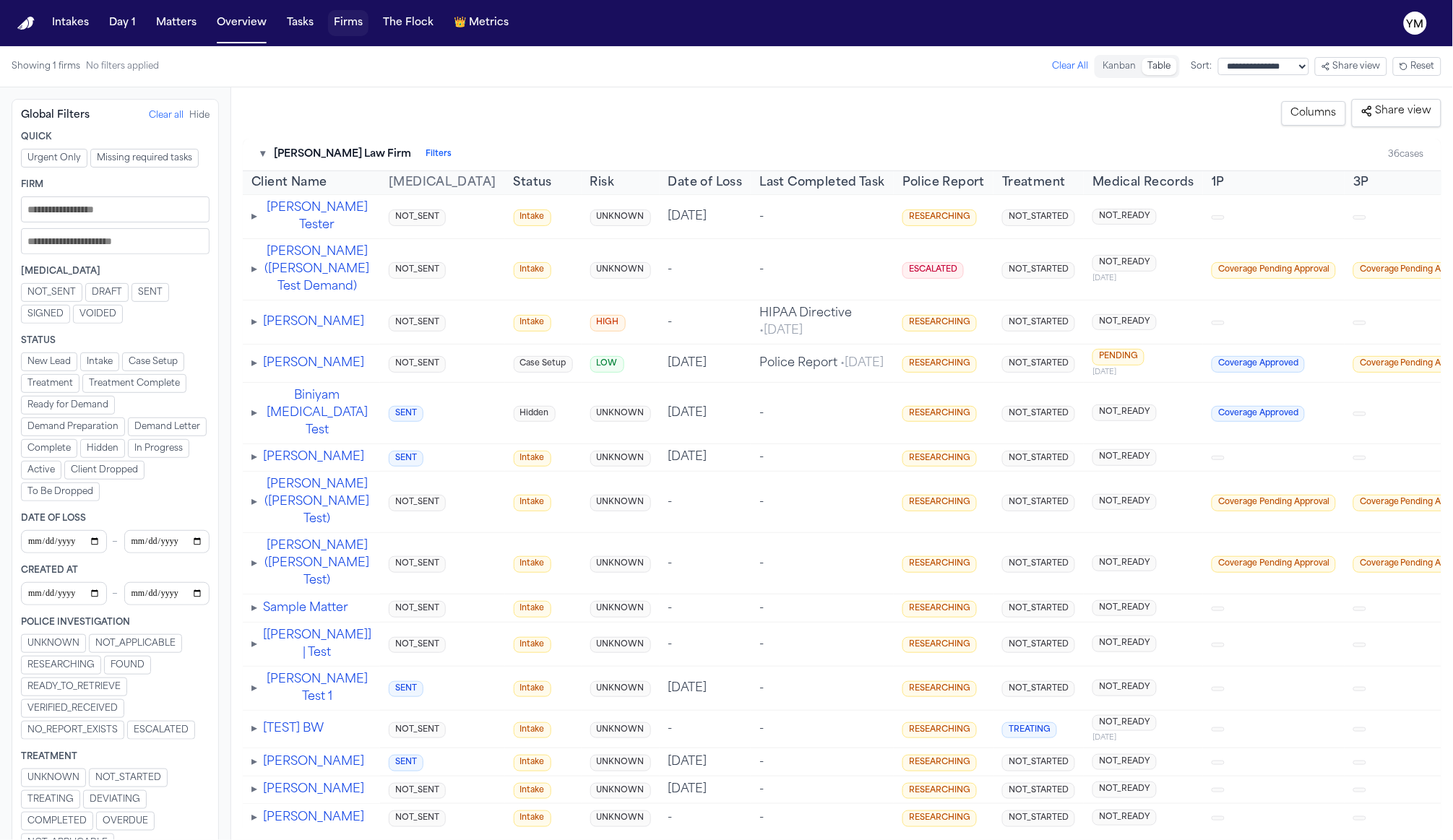
click at [339, 25] on button "Firms" at bounding box center [348, 23] width 41 height 26
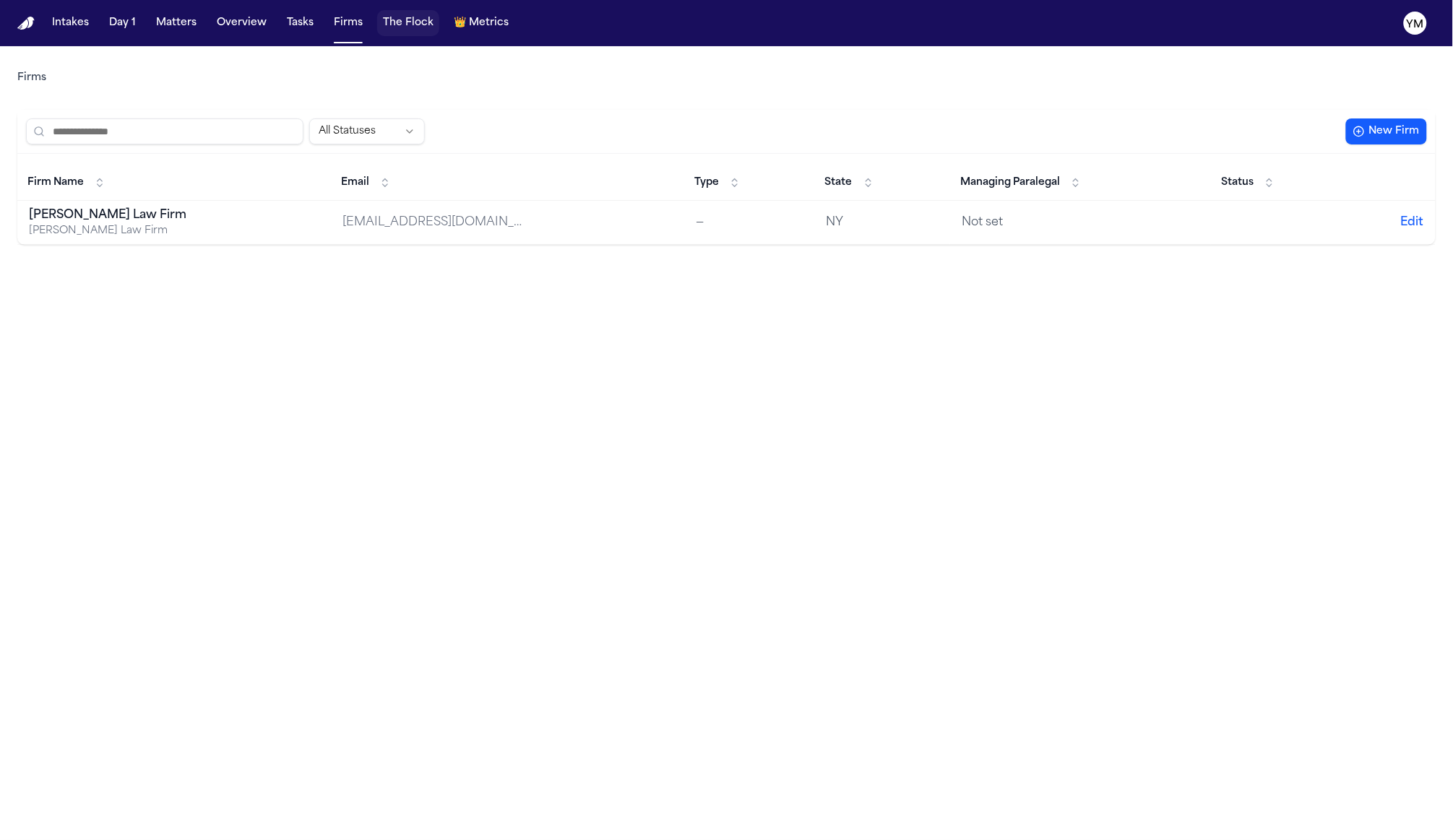
click at [398, 26] on button "The Flock" at bounding box center [409, 23] width 62 height 26
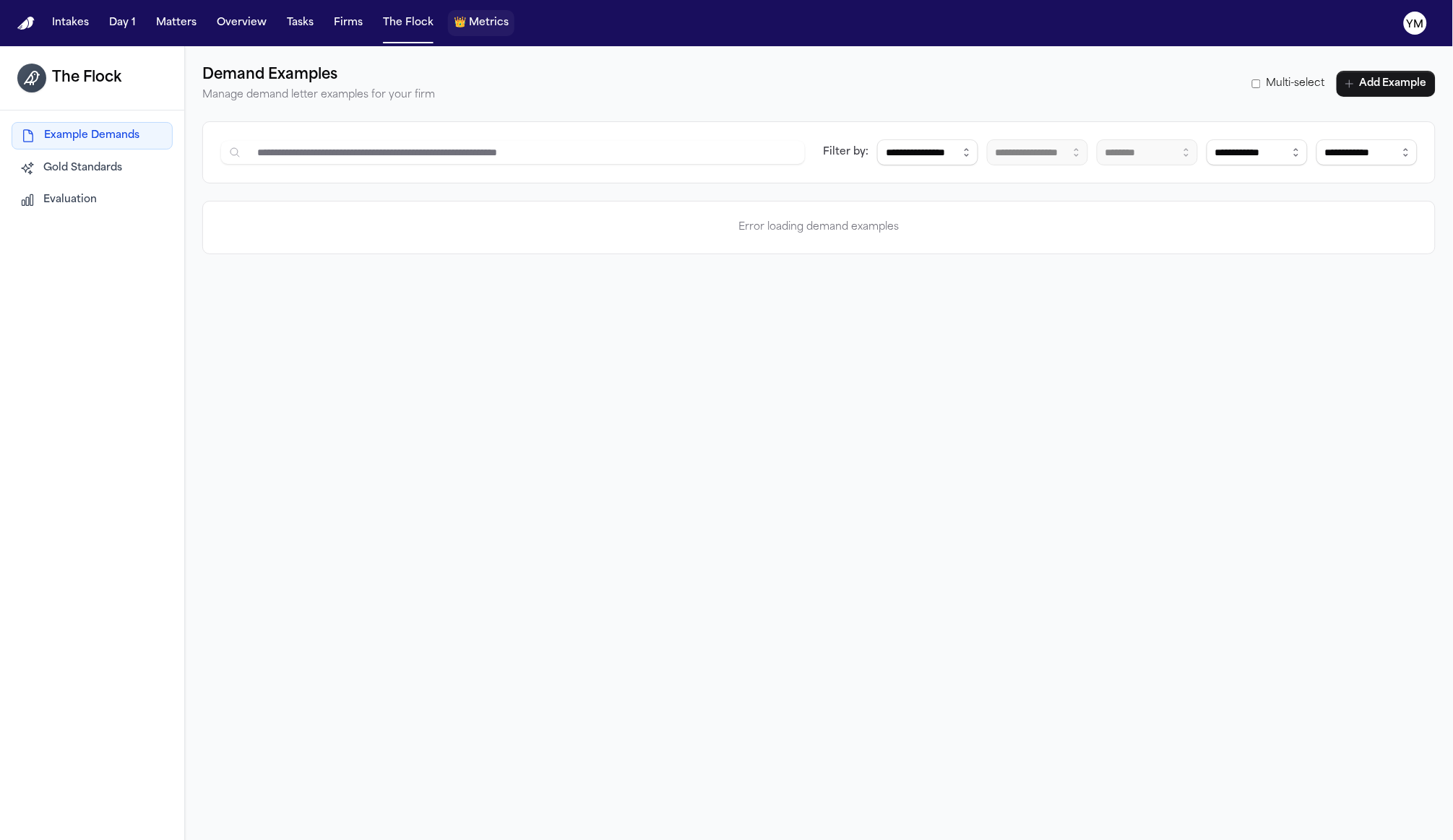
click at [493, 27] on span "Metrics" at bounding box center [488, 23] width 40 height 14
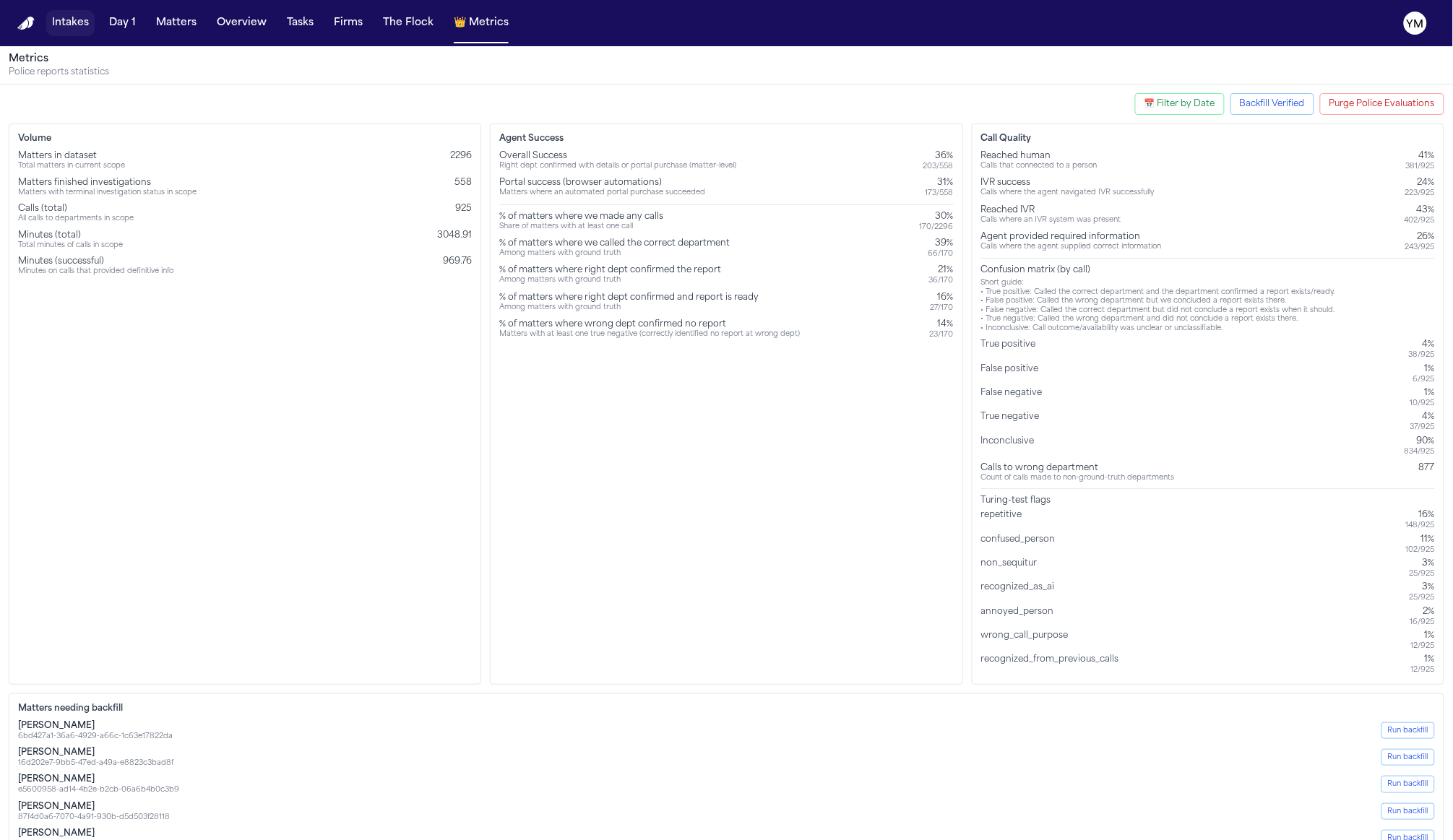
click at [83, 26] on button "Intakes" at bounding box center [70, 23] width 49 height 26
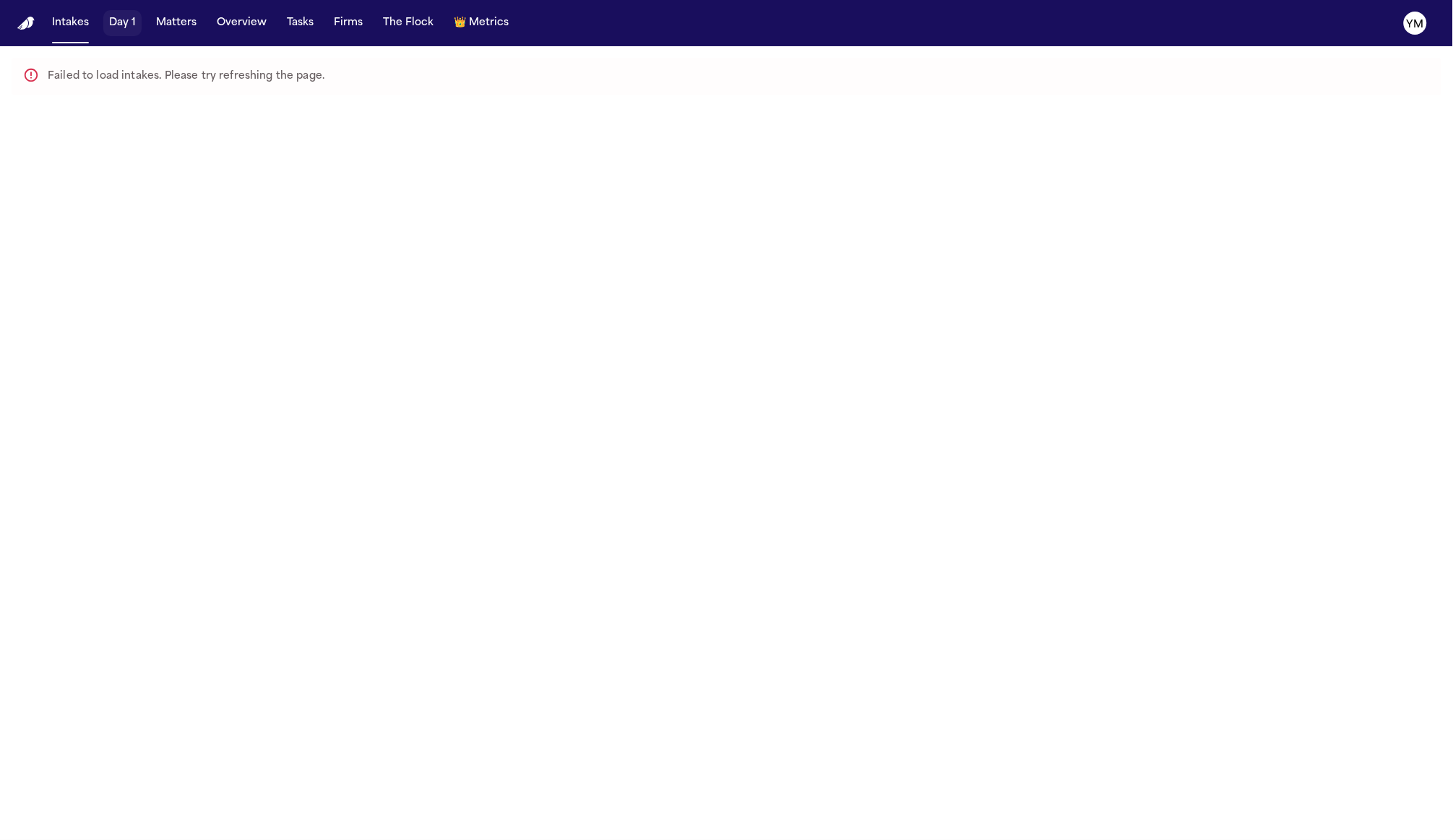
click at [121, 25] on button "Day 1" at bounding box center [122, 23] width 38 height 26
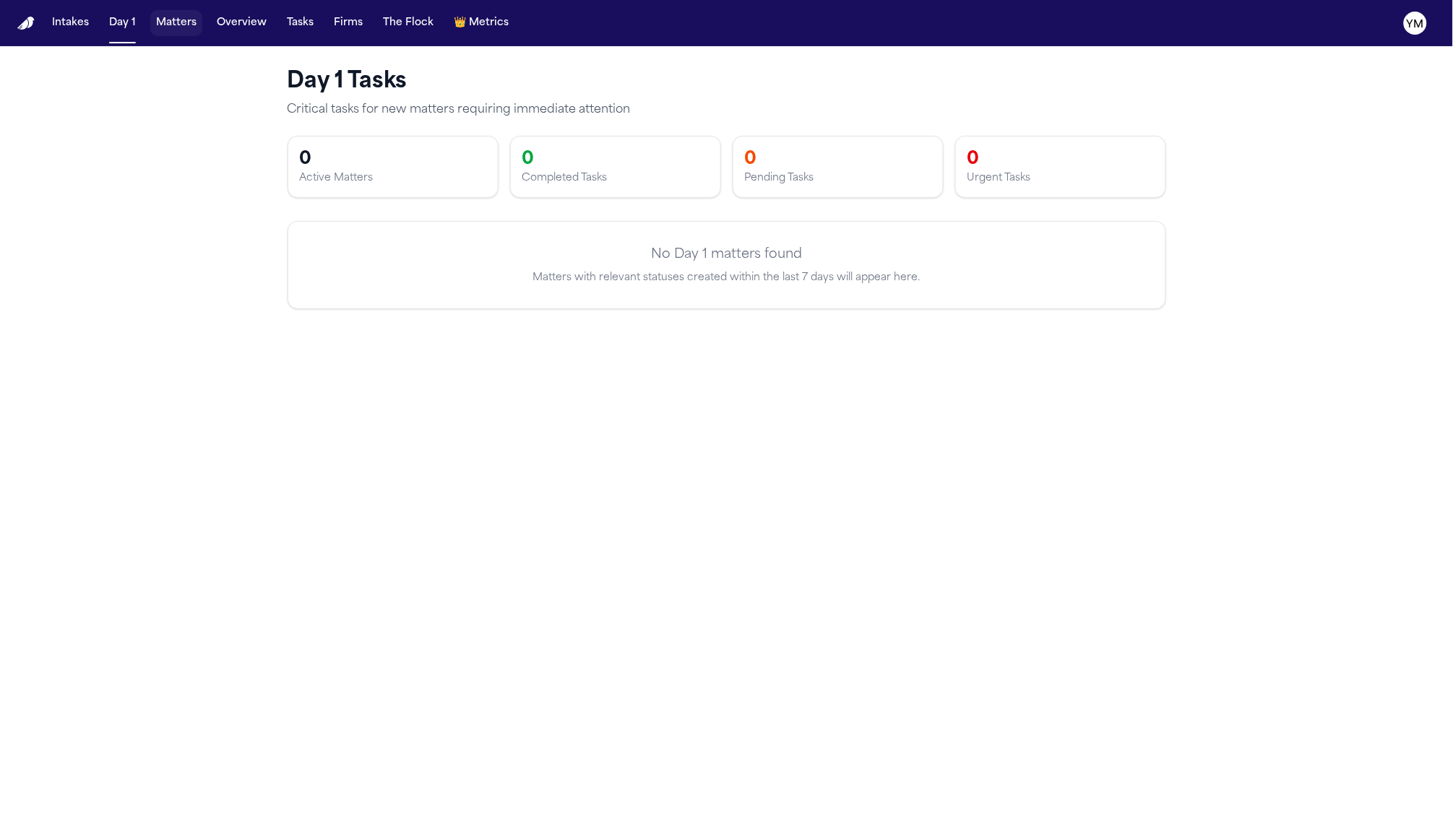
click at [157, 26] on button "Matters" at bounding box center [176, 23] width 52 height 26
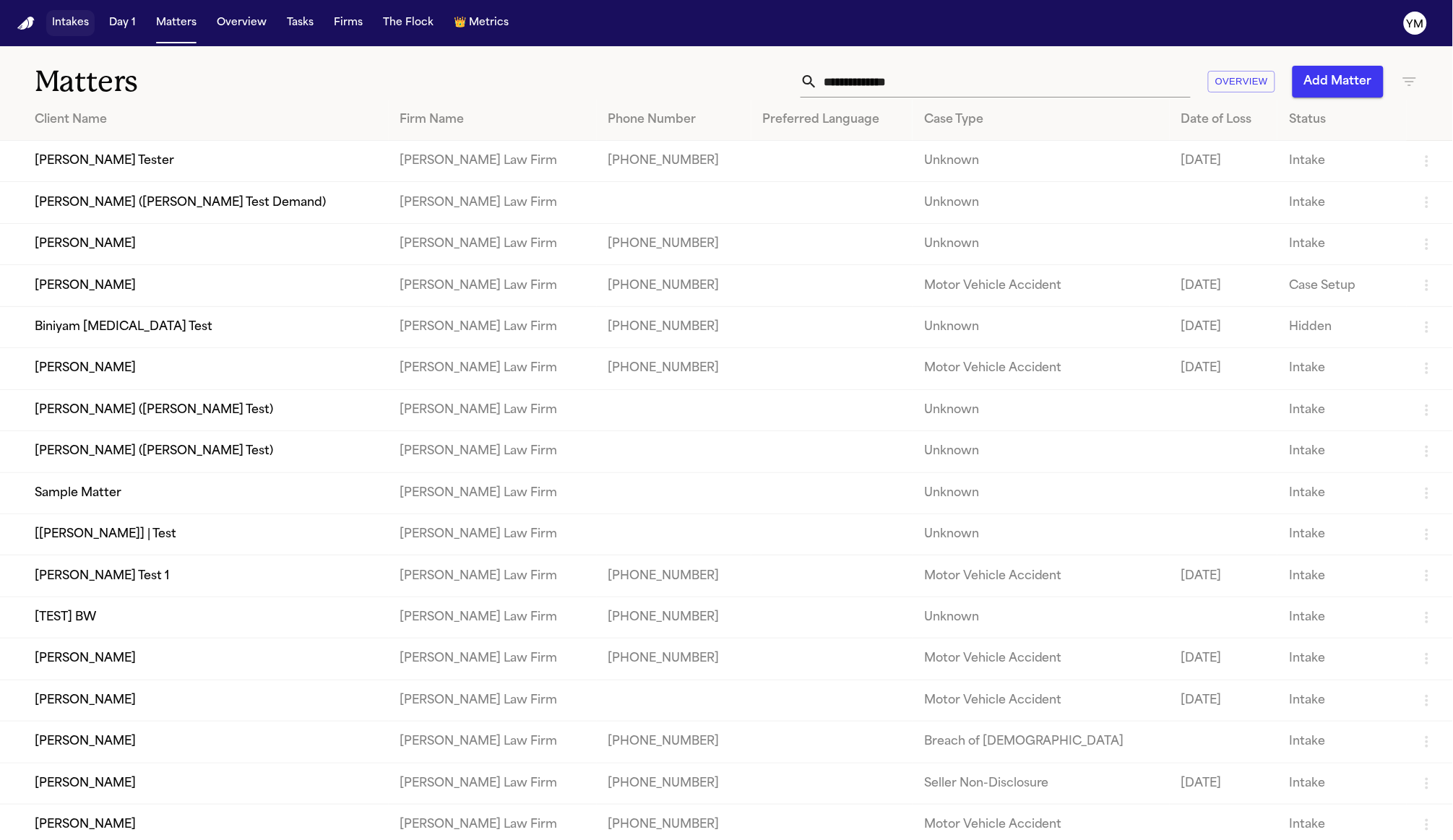
click at [73, 20] on button "Intakes" at bounding box center [70, 23] width 49 height 26
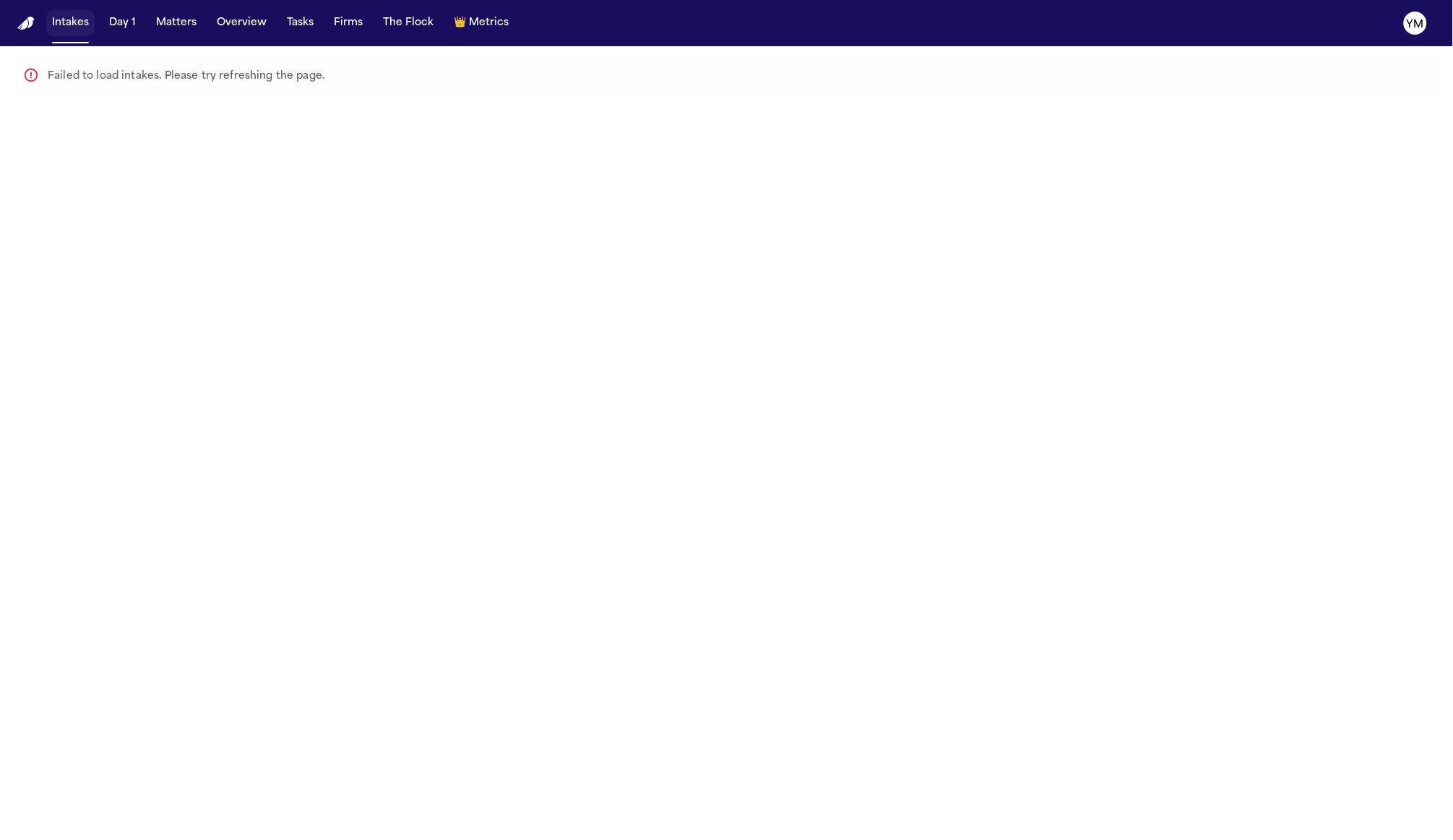
click at [72, 22] on button "Intakes" at bounding box center [70, 23] width 49 height 26
click at [114, 22] on button "Day 1" at bounding box center [122, 23] width 38 height 26
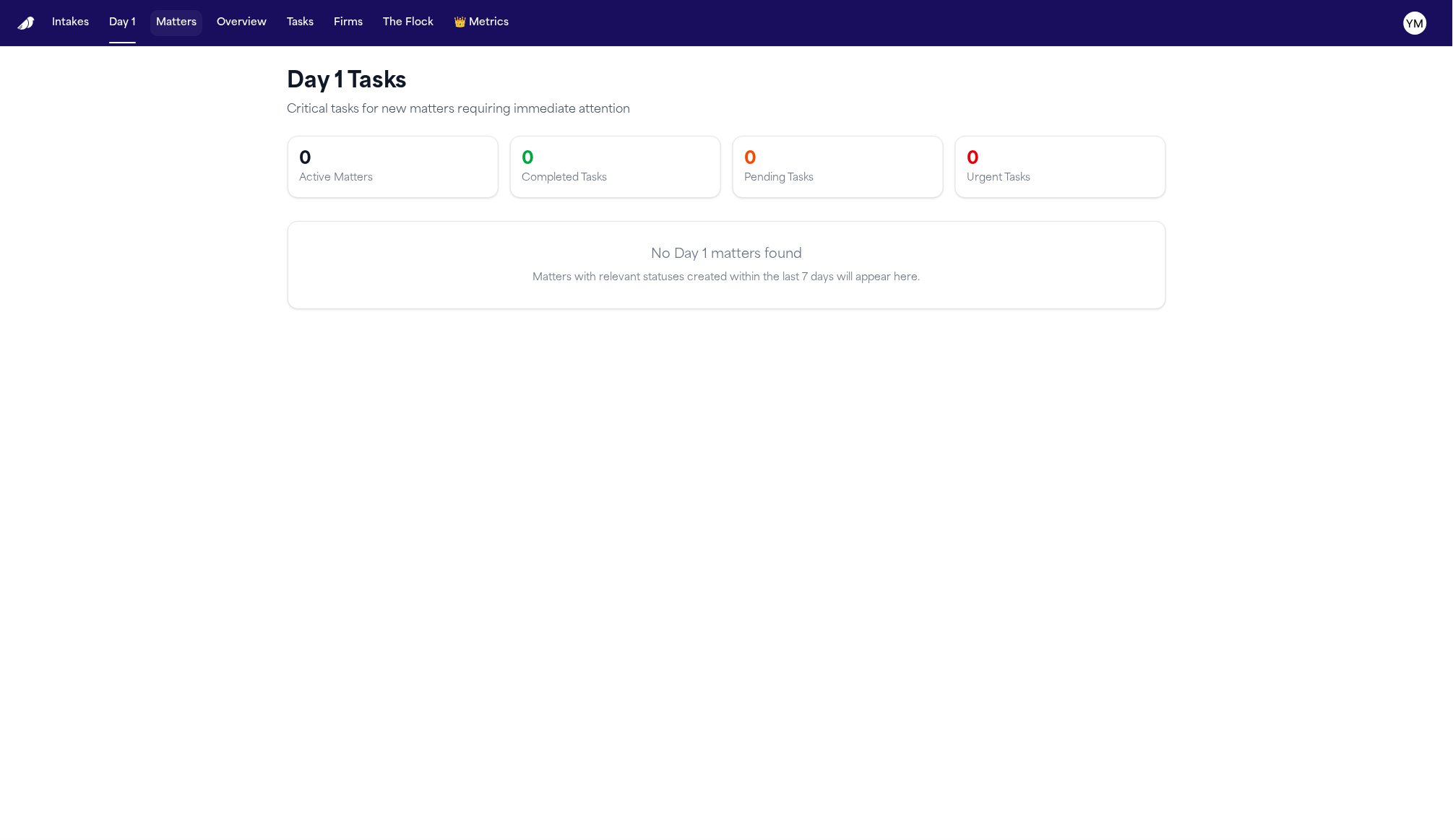
click at [161, 33] on button "Matters" at bounding box center [176, 23] width 52 height 26
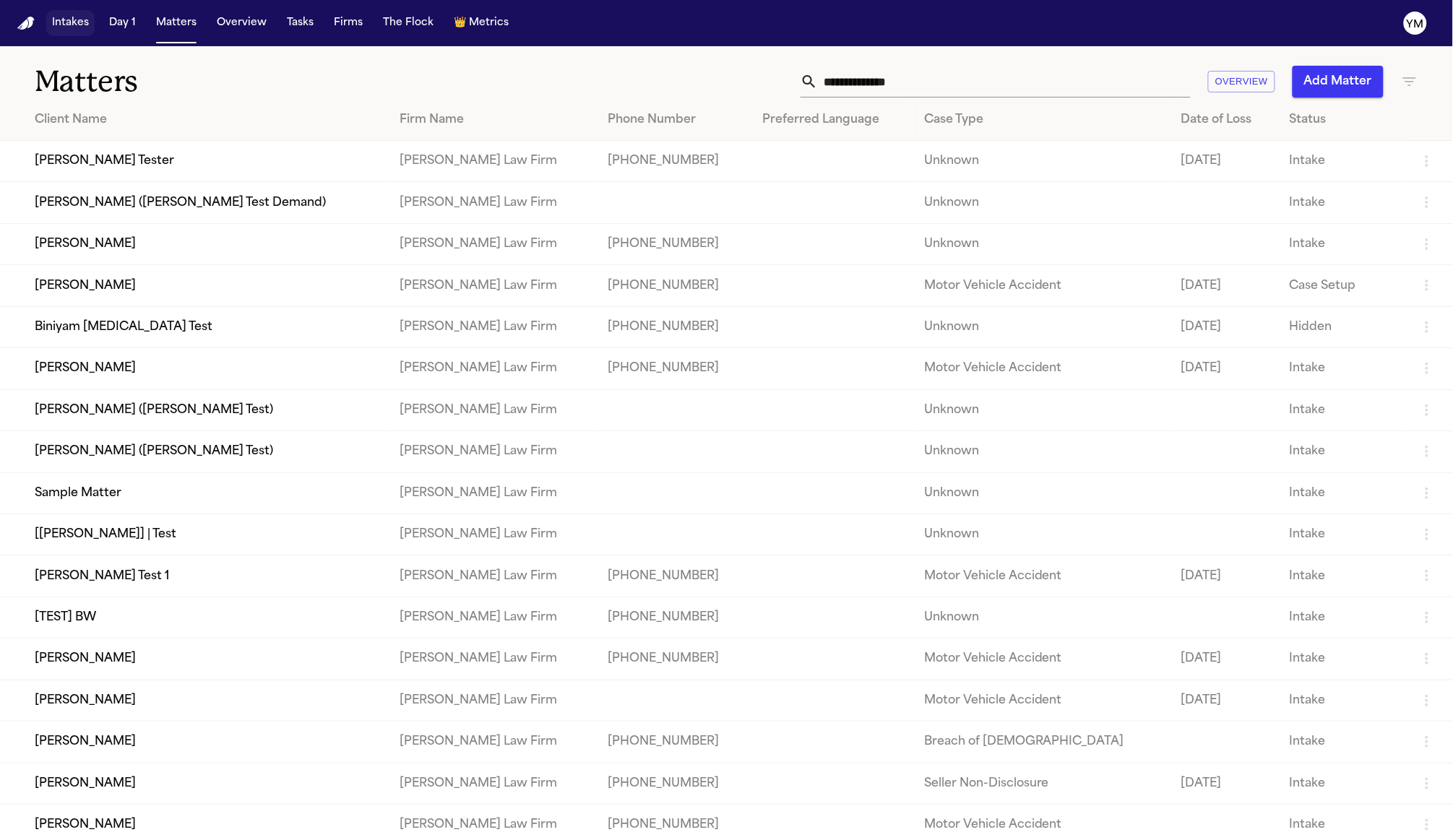
click at [78, 25] on button "Intakes" at bounding box center [70, 23] width 49 height 26
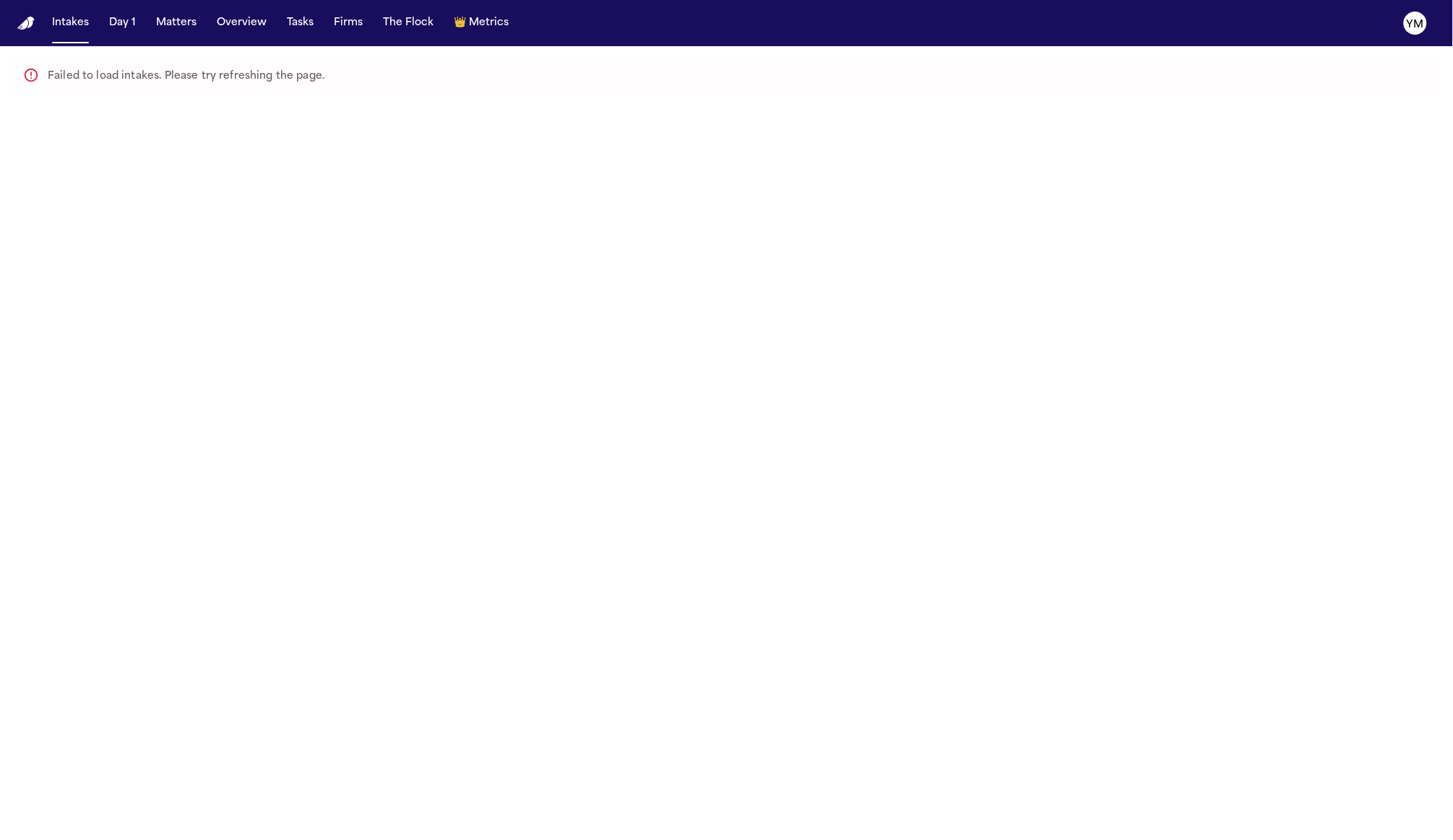
click at [175, 25] on button "Matters" at bounding box center [176, 23] width 52 height 26
